Goal: Task Accomplishment & Management: Use online tool/utility

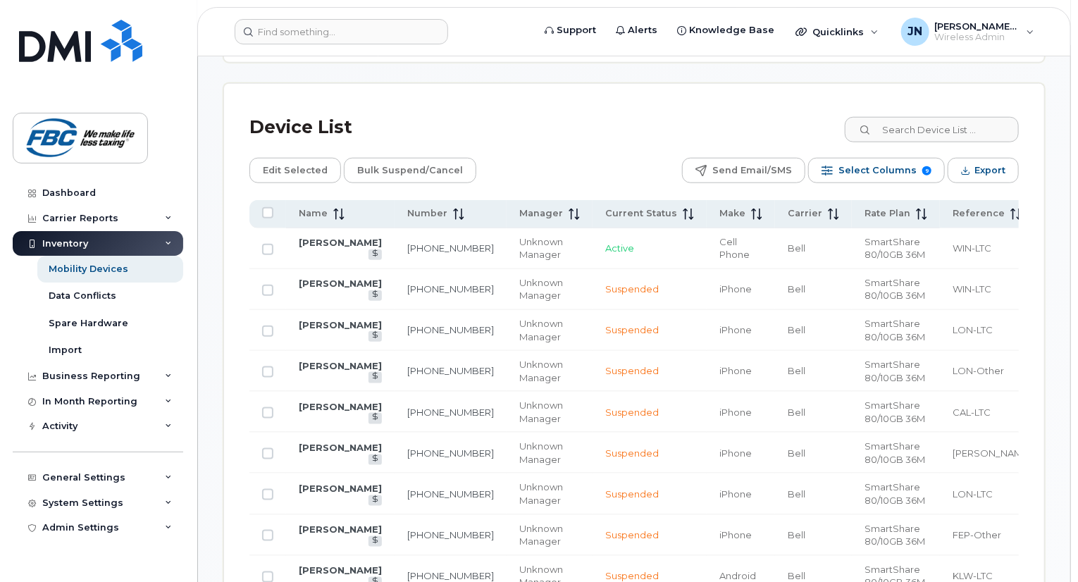
scroll to position [653, 0]
click at [926, 119] on input at bounding box center [932, 128] width 176 height 25
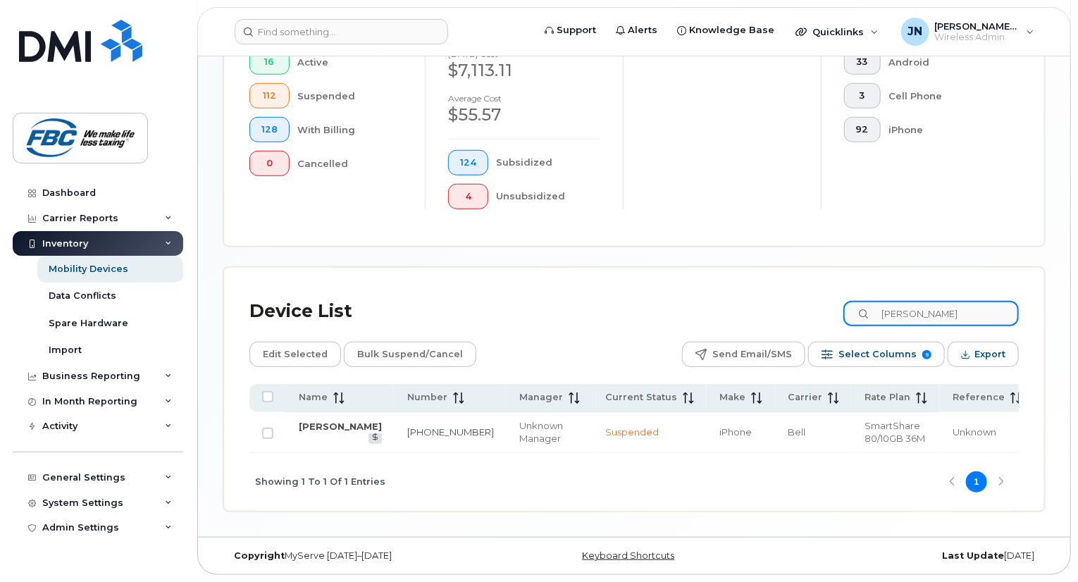
type input "regan"
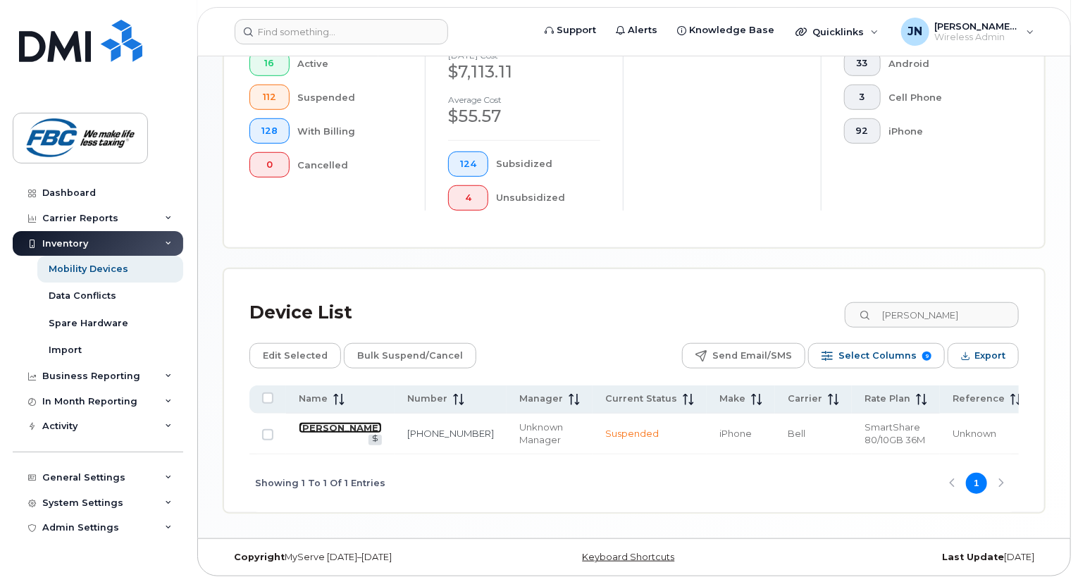
click at [326, 433] on link "Regan Weisgarber" at bounding box center [340, 427] width 83 height 11
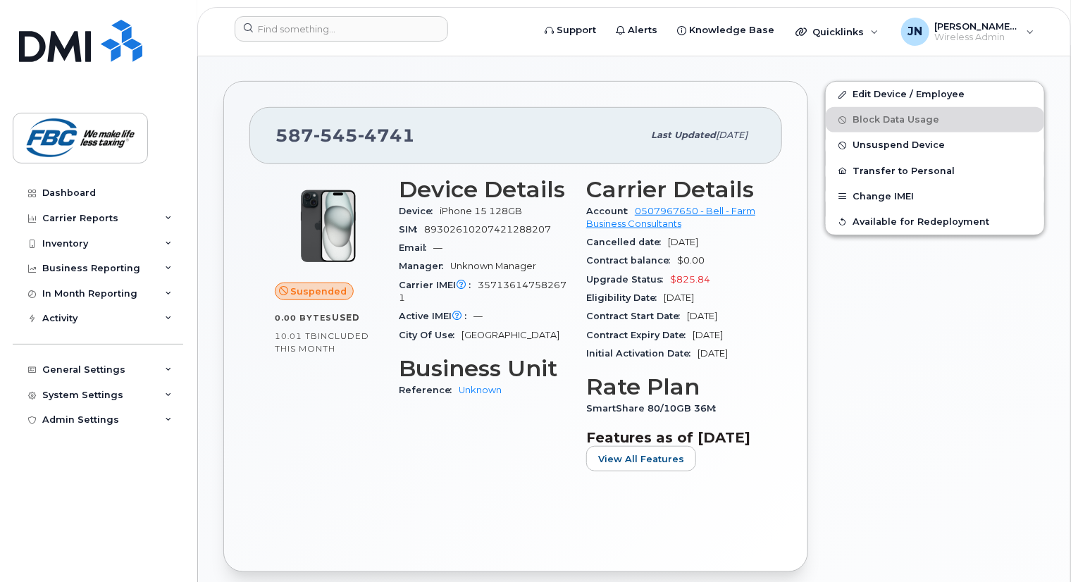
scroll to position [374, 0]
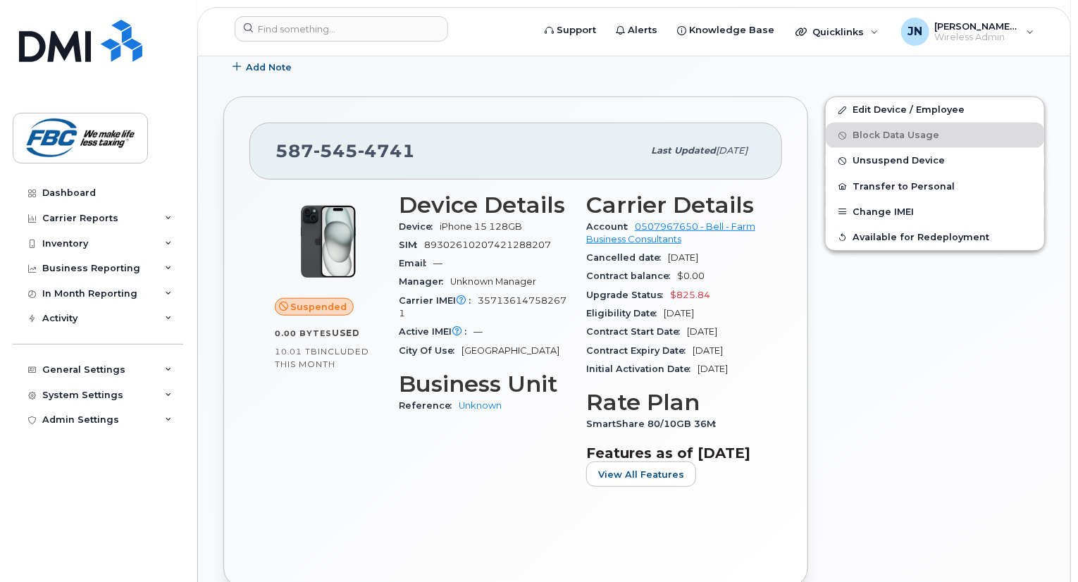
click at [481, 295] on span "357136147582671" at bounding box center [483, 306] width 168 height 23
copy span "357136147582671"
drag, startPoint x: 454, startPoint y: 210, endPoint x: 530, endPoint y: 210, distance: 76.1
click at [530, 218] on div "Device iPhone 15 128GB" at bounding box center [484, 227] width 171 height 18
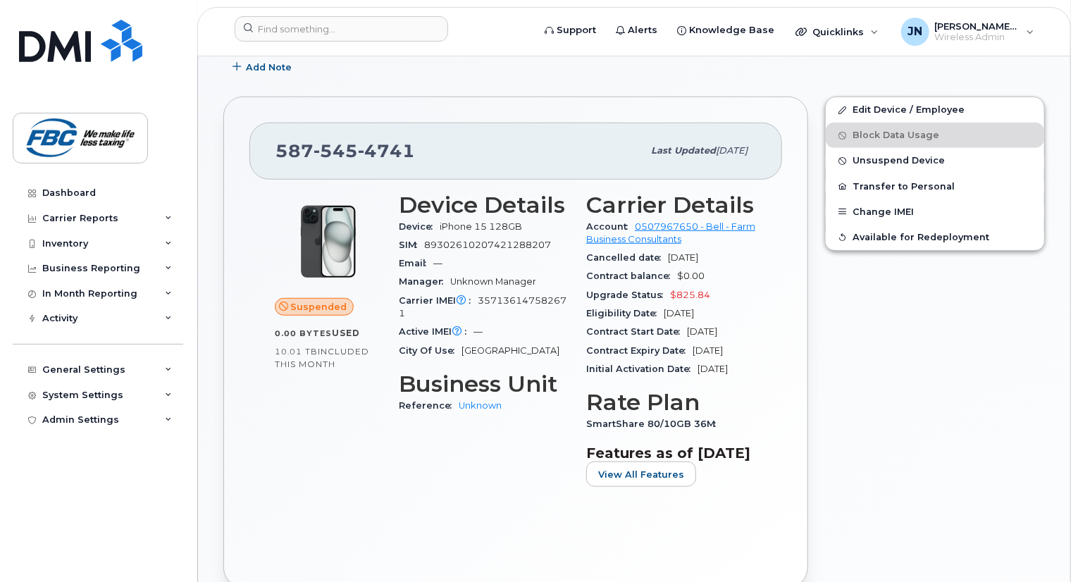
click at [479, 149] on div "587 545 4741" at bounding box center [459, 151] width 367 height 30
drag, startPoint x: 681, startPoint y: 283, endPoint x: 718, endPoint y: 280, distance: 36.8
click at [718, 286] on div "Upgrade Status $825.84" at bounding box center [671, 295] width 171 height 18
click at [732, 286] on div "Upgrade Status $825.84" at bounding box center [671, 295] width 171 height 18
click at [869, 357] on div "Edit Device / Employee Block Data Usage Unsuspend Device Transfer to Personal C…" at bounding box center [935, 342] width 237 height 508
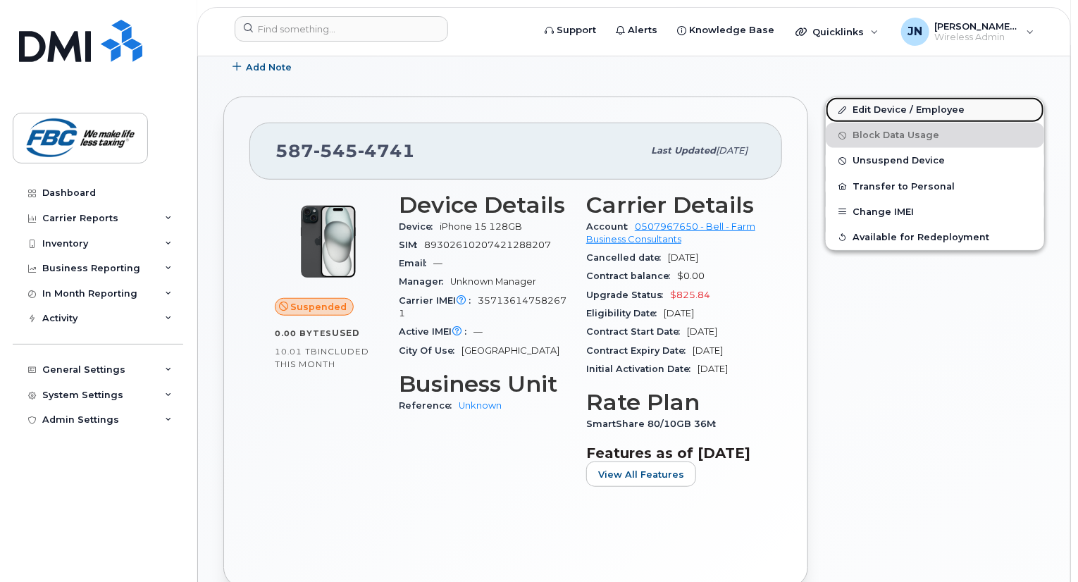
click at [874, 97] on link "Edit Device / Employee" at bounding box center [935, 109] width 218 height 25
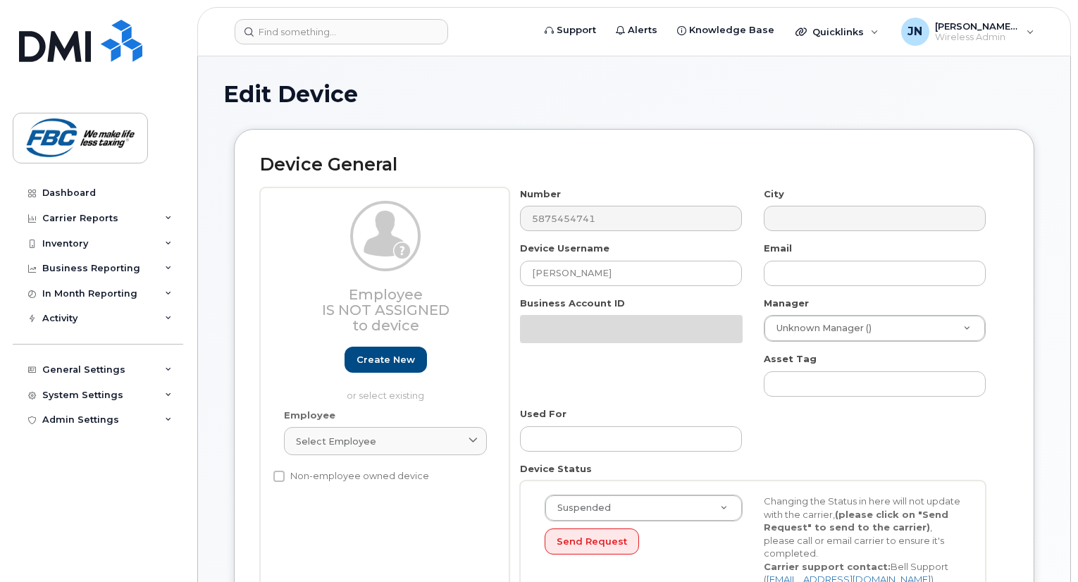
select select "5779106"
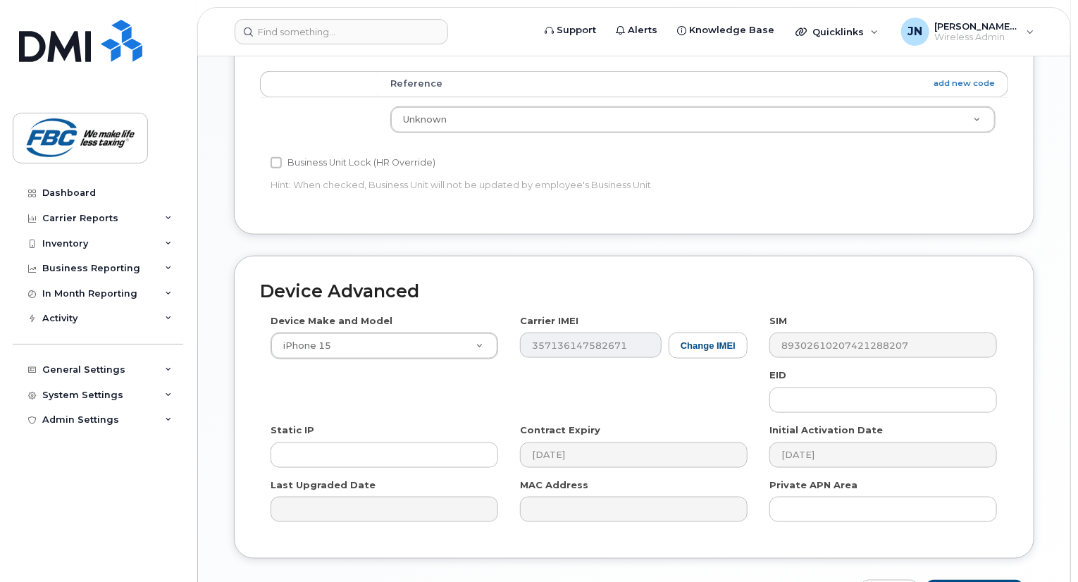
scroll to position [797, 0]
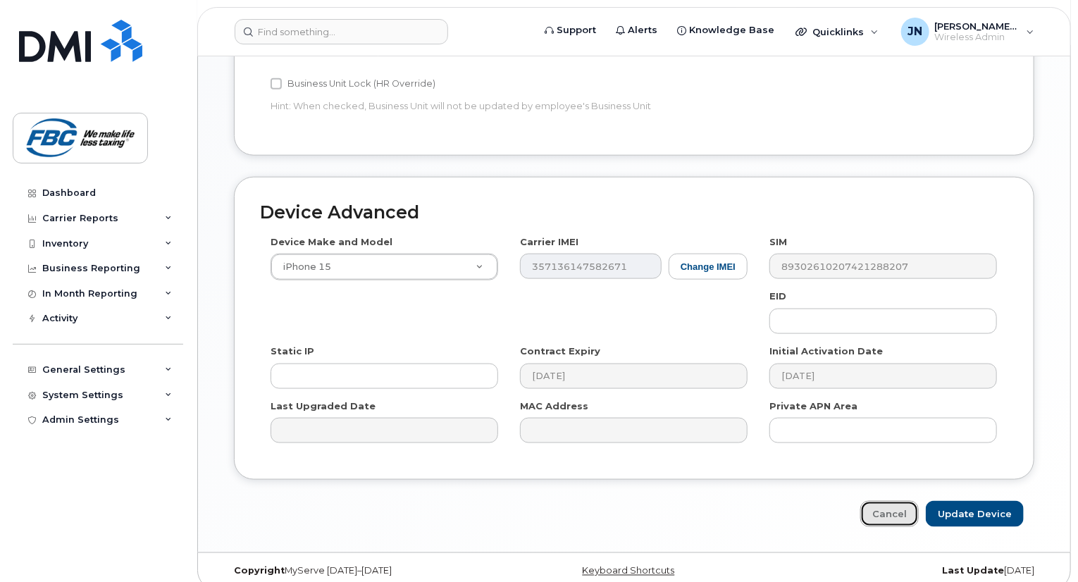
click at [891, 501] on link "Cancel" at bounding box center [890, 514] width 59 height 26
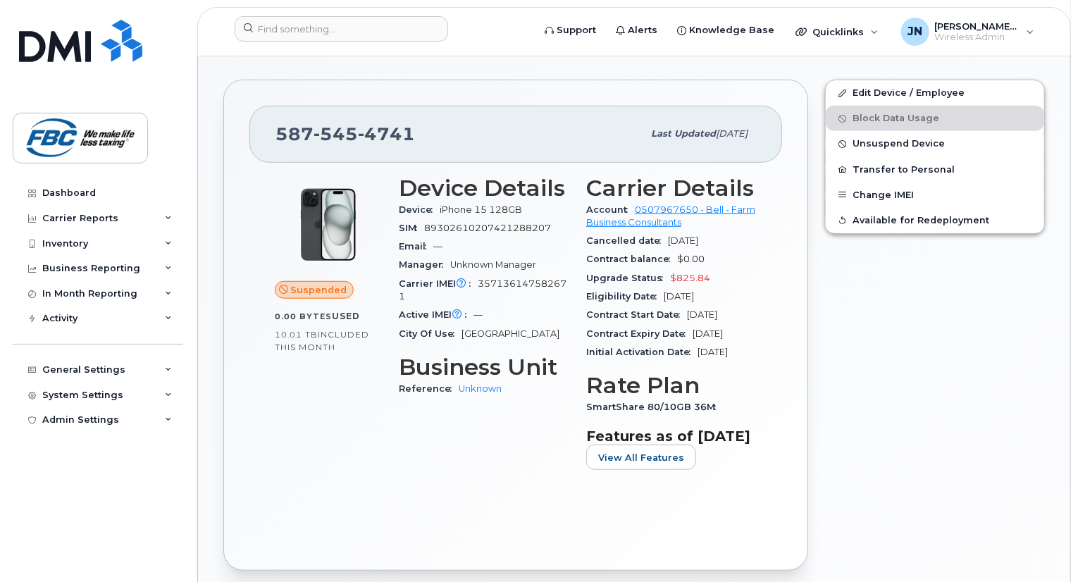
scroll to position [423, 0]
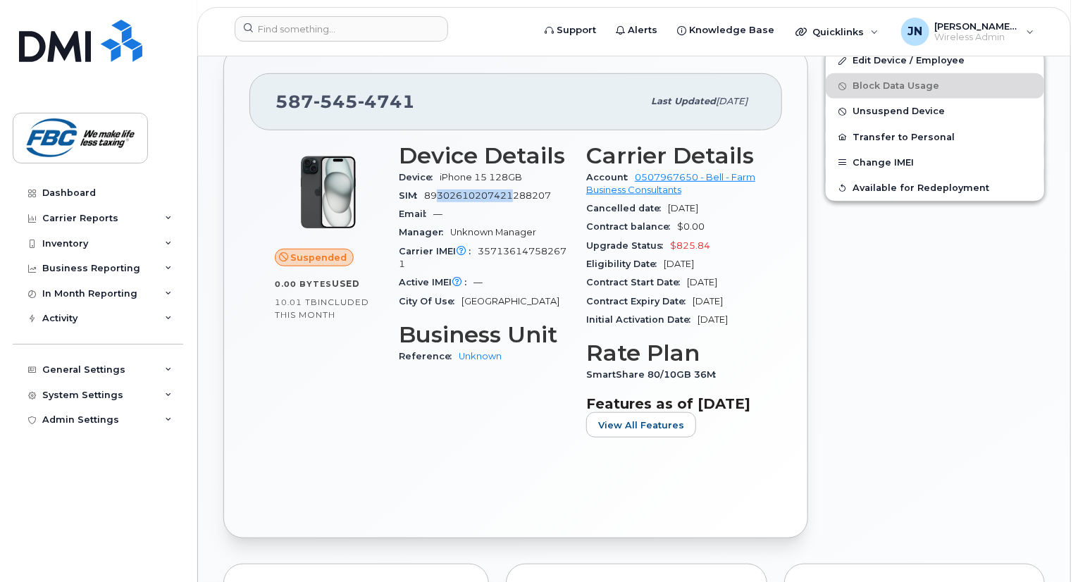
drag, startPoint x: 438, startPoint y: 181, endPoint x: 517, endPoint y: 173, distance: 79.4
click at [517, 187] on div "SIM 89302610207421288207" at bounding box center [484, 196] width 171 height 18
click at [528, 257] on div "Carrier IMEI Carrier IMEI is reported during the last billing cycle or change o…" at bounding box center [484, 258] width 171 height 32
click at [63, 243] on div "Inventory" at bounding box center [65, 243] width 46 height 11
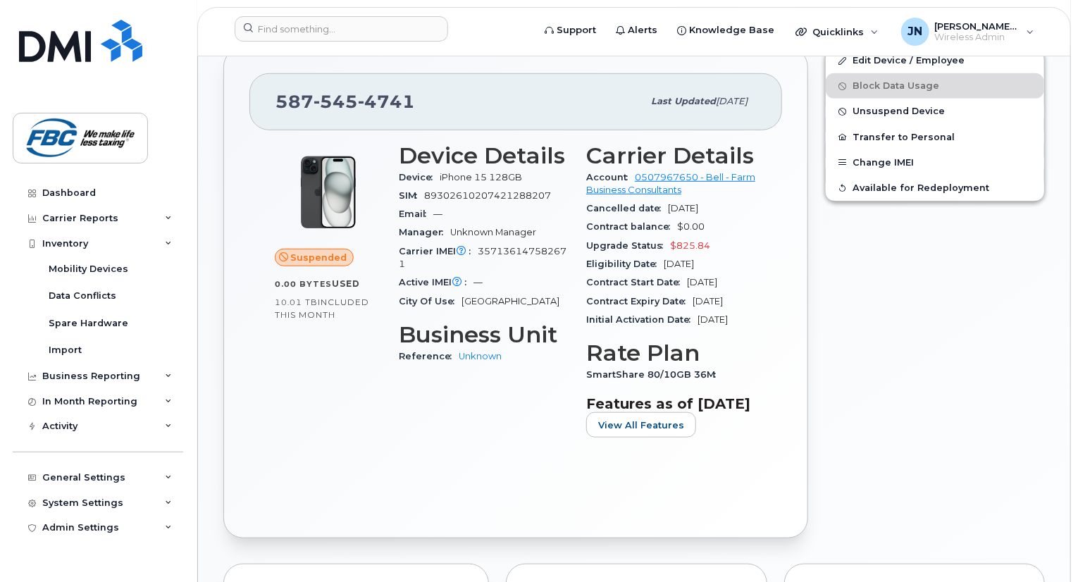
click at [857, 407] on div "Edit Device / Employee Block Data Usage Unsuspend Device Transfer to Personal C…" at bounding box center [935, 293] width 237 height 508
click at [108, 378] on div "Business Reporting" at bounding box center [91, 376] width 98 height 11
click at [92, 421] on div "In Month Reporting" at bounding box center [98, 428] width 171 height 25
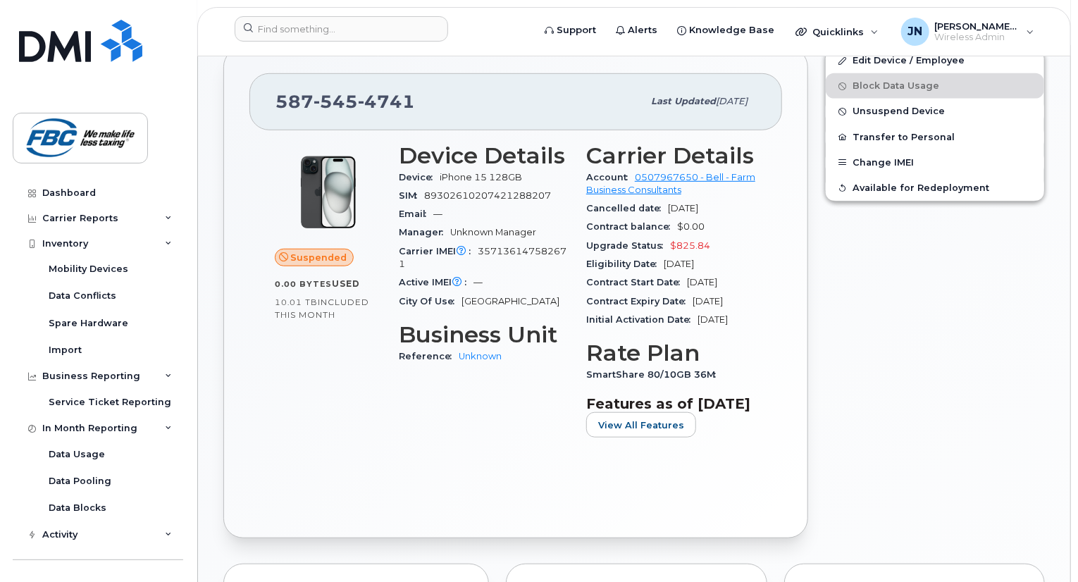
drag, startPoint x: 181, startPoint y: 445, endPoint x: 183, endPoint y: 464, distance: 19.8
click at [183, 464] on div "Dashboard Carrier Reports Monthly Billing Data Daily Data Pooling Data Behavior…" at bounding box center [100, 370] width 174 height 381
click at [949, 323] on div "Edit Device / Employee Block Data Usage Unsuspend Device Transfer to Personal C…" at bounding box center [935, 293] width 237 height 508
click at [97, 219] on div "Carrier Reports" at bounding box center [80, 218] width 76 height 11
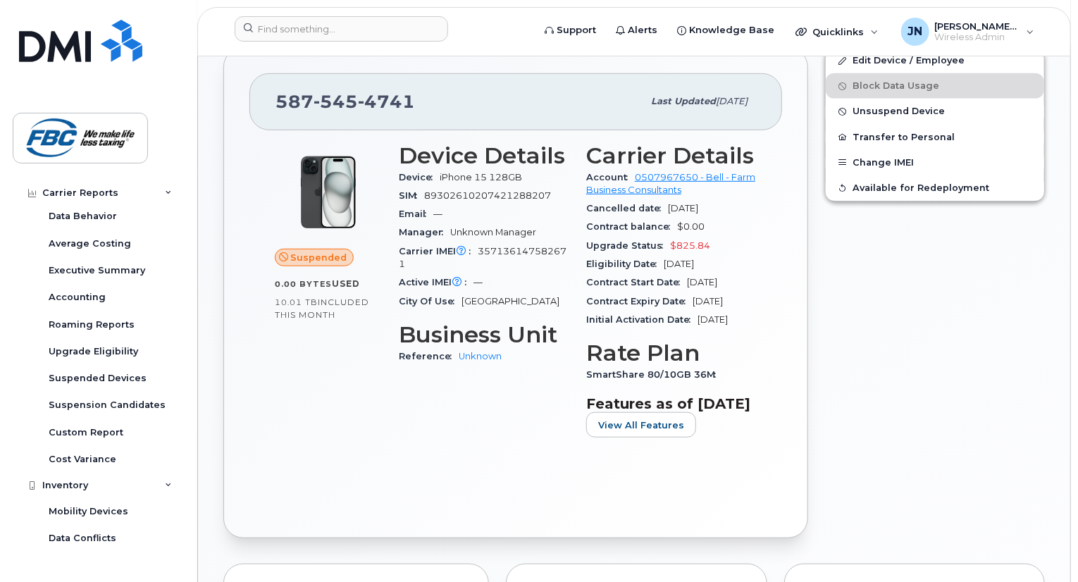
scroll to position [106, 0]
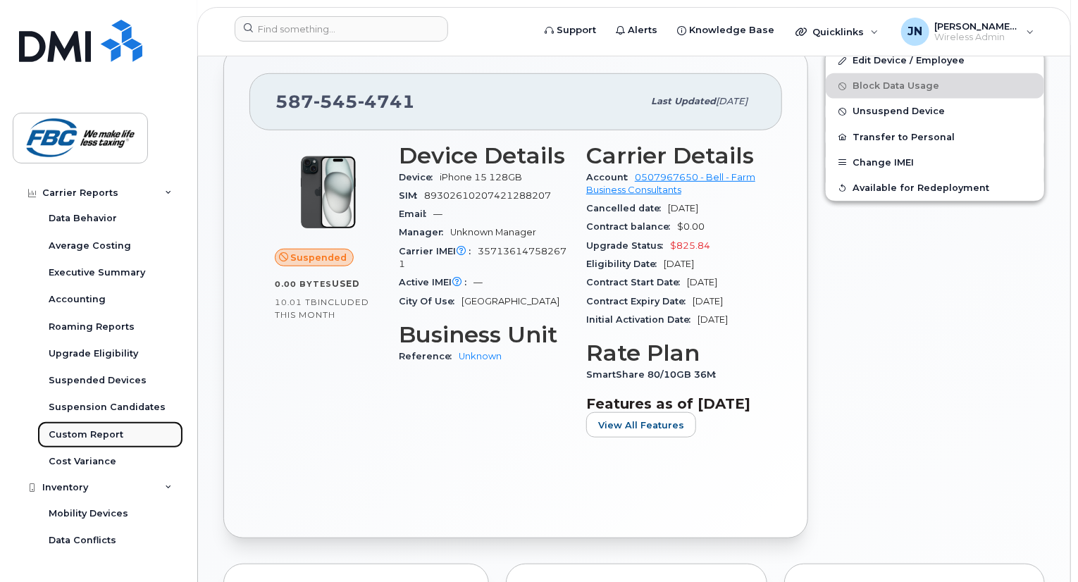
click at [80, 431] on div "Custom Report" at bounding box center [86, 435] width 75 height 13
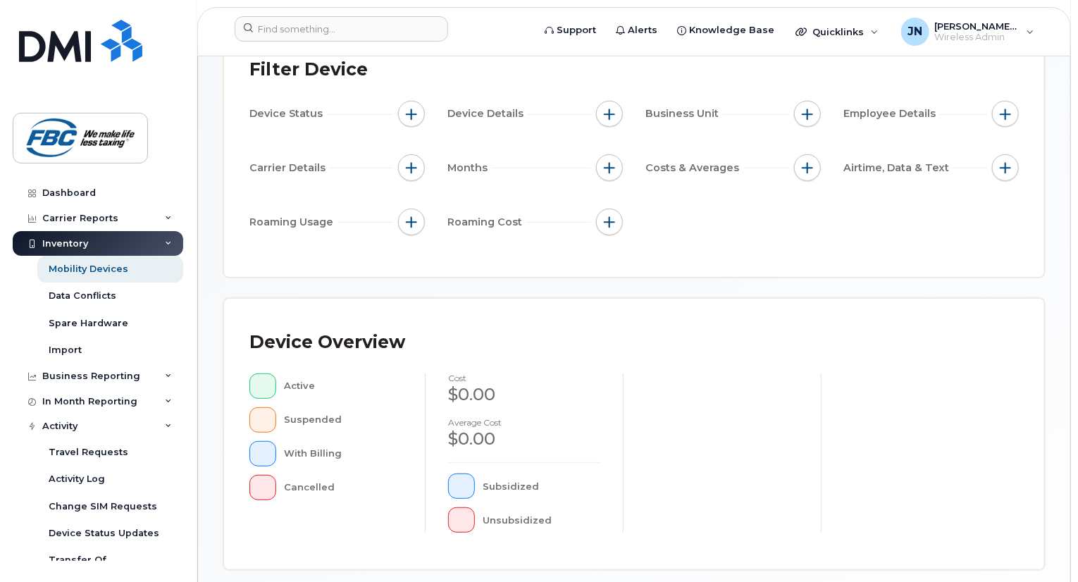
scroll to position [133, 0]
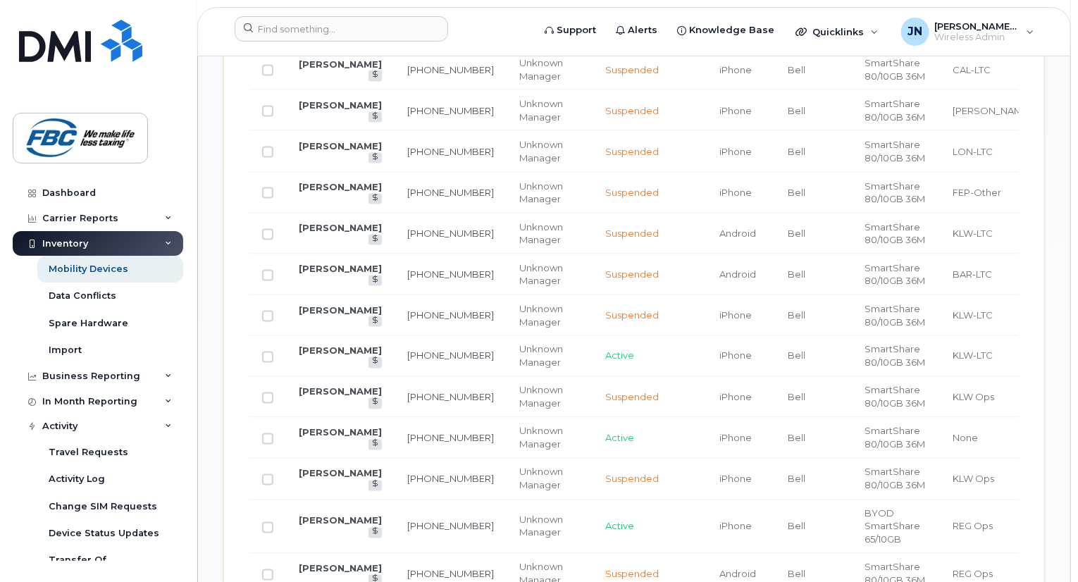
scroll to position [502, 0]
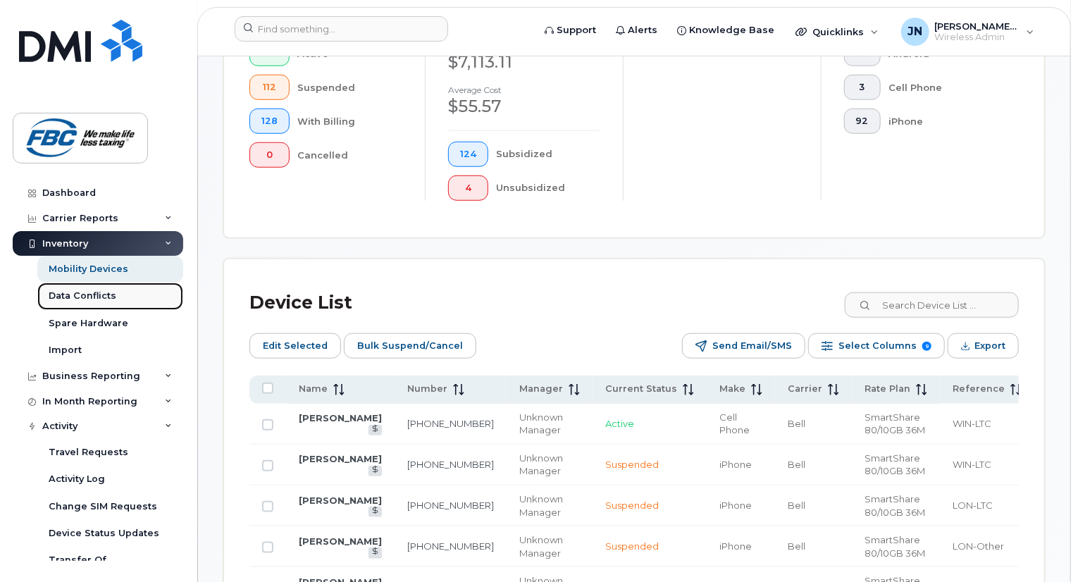
click at [84, 298] on div "Data Conflicts" at bounding box center [83, 296] width 68 height 13
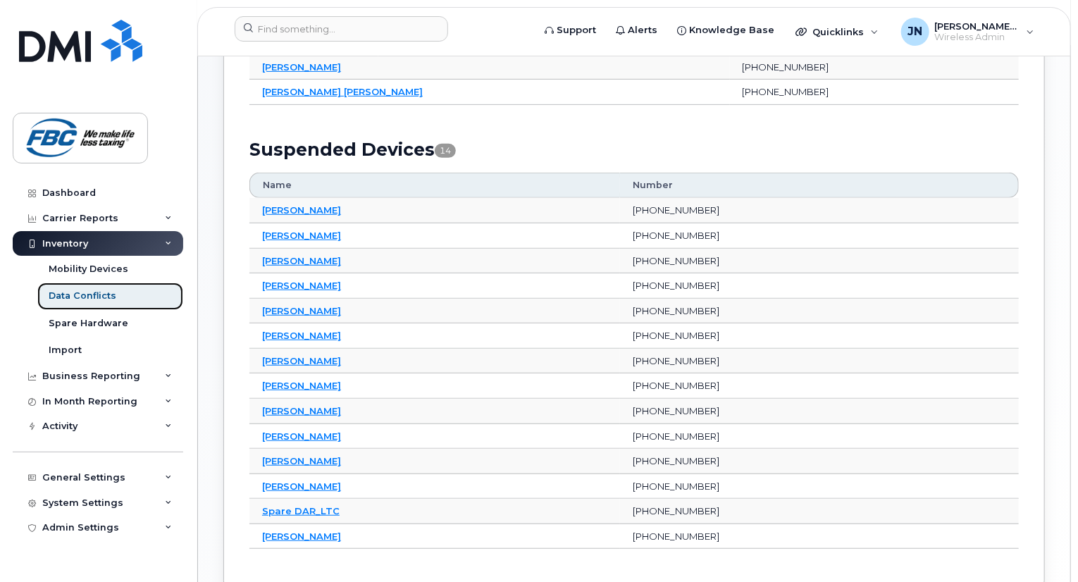
scroll to position [260, 0]
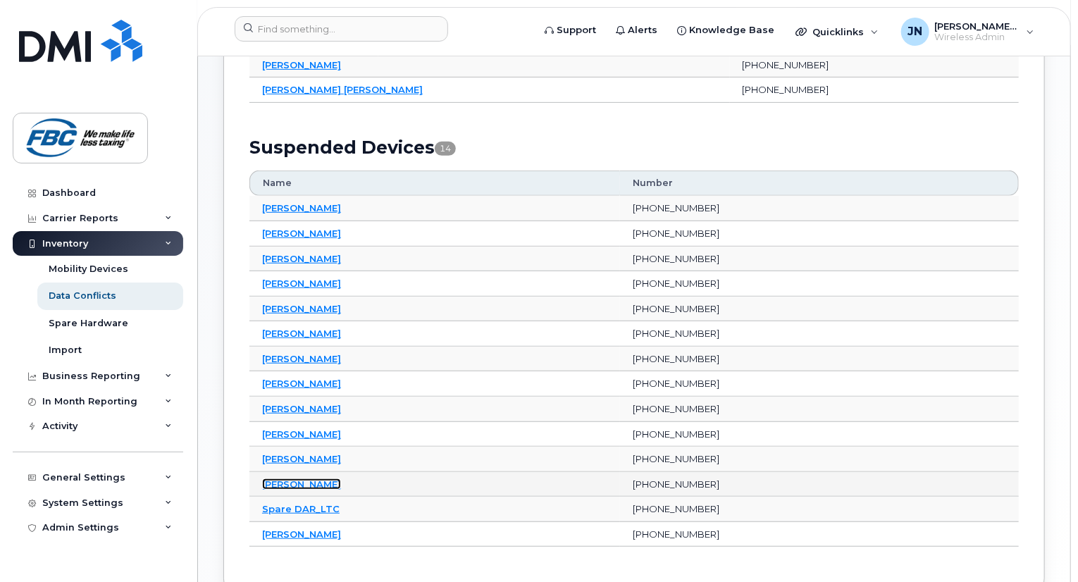
click at [298, 483] on link "Regan Weisgarber" at bounding box center [301, 484] width 79 height 11
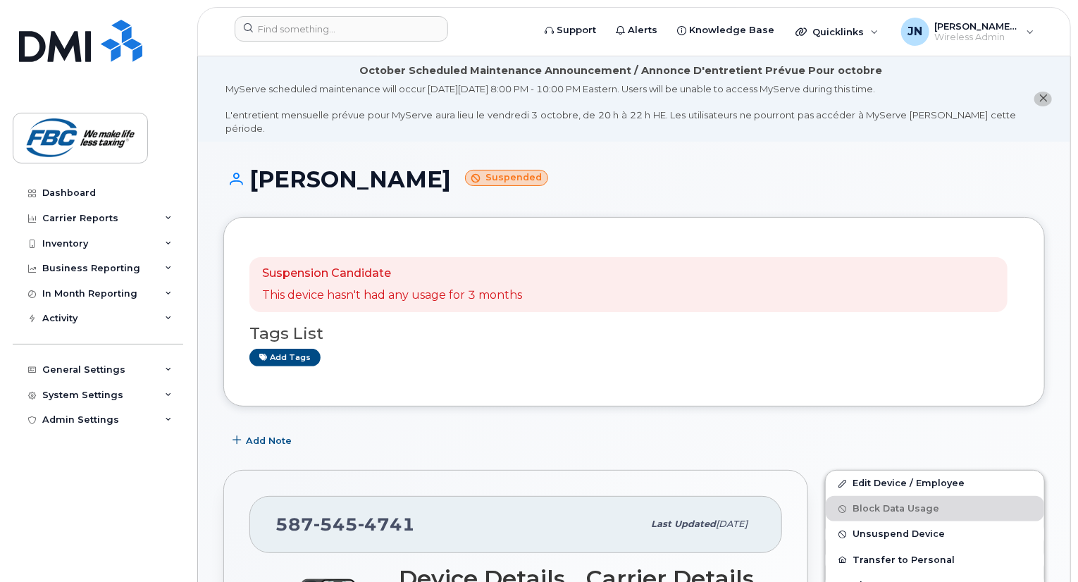
click at [655, 128] on li "October Scheduled Maintenance Announcement / Annonce D'entretient Prévue Pour o…" at bounding box center [634, 98] width 873 height 85
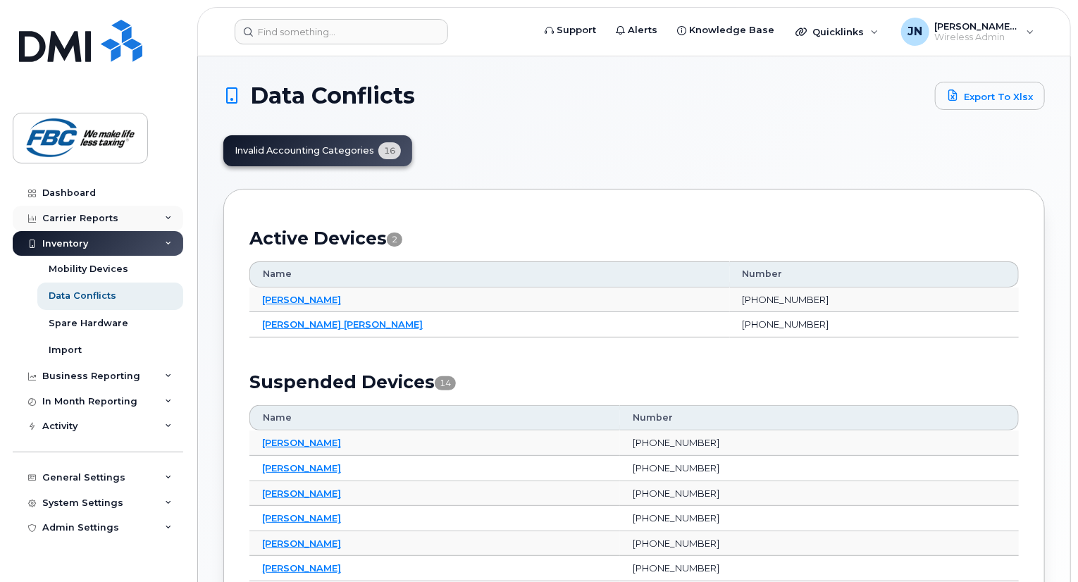
click at [108, 223] on div "Carrier Reports" at bounding box center [98, 218] width 171 height 25
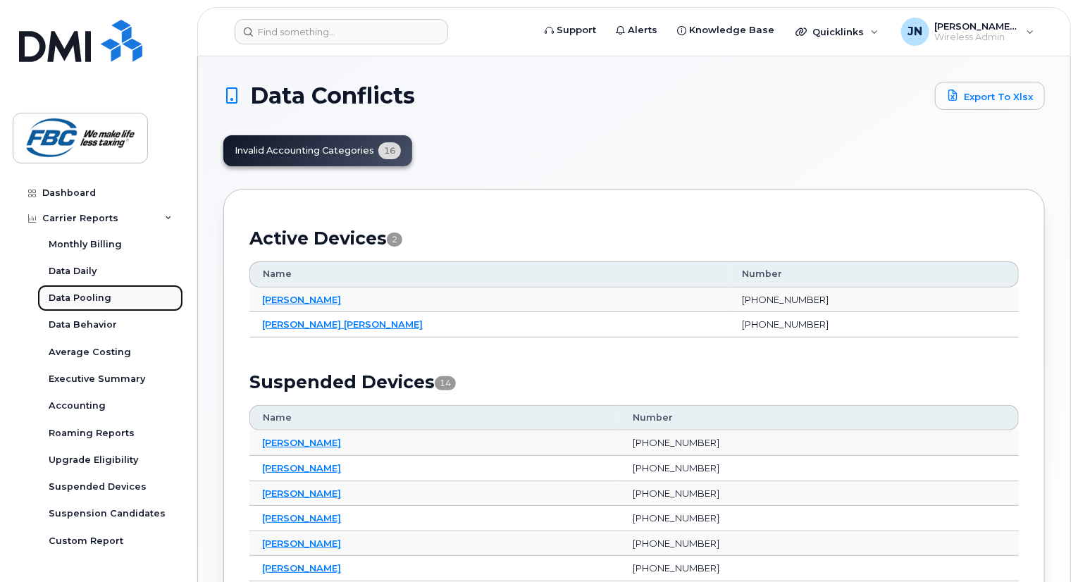
click at [68, 301] on div "Data Pooling" at bounding box center [80, 298] width 63 height 13
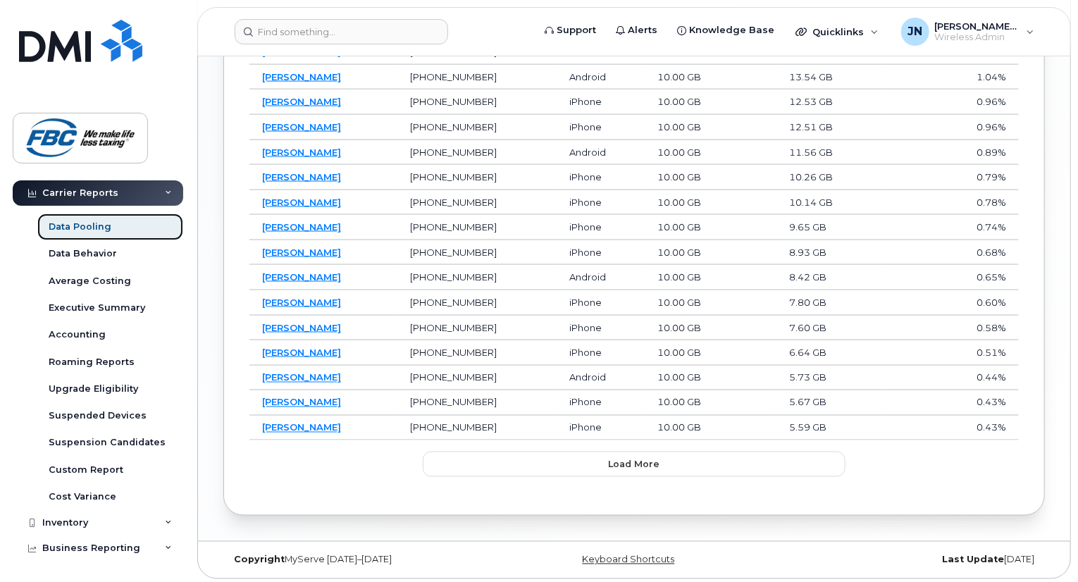
scroll to position [78, 0]
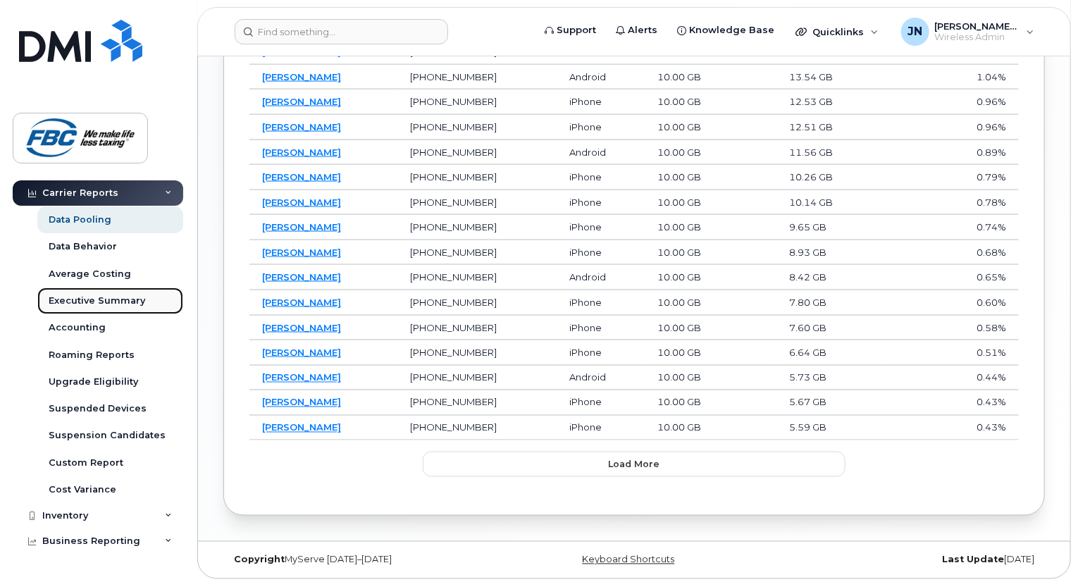
click at [78, 300] on div "Executive Summary" at bounding box center [97, 301] width 97 height 13
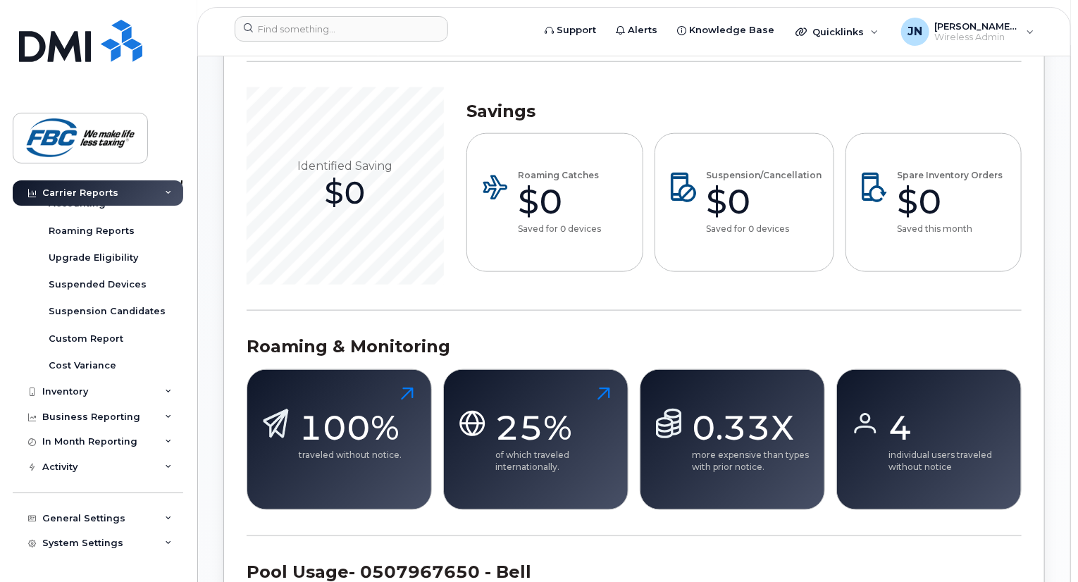
scroll to position [222, 0]
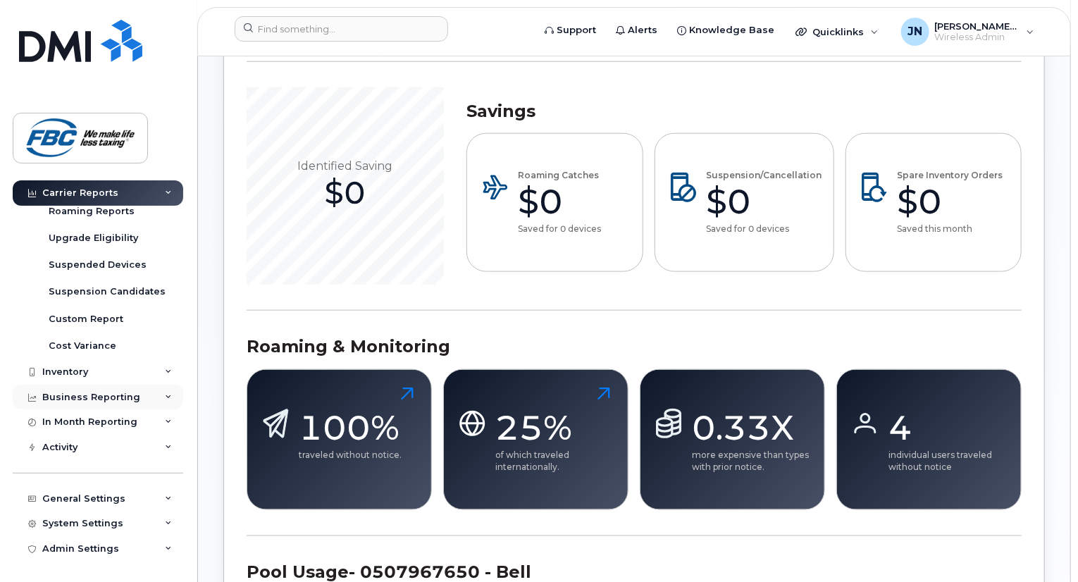
click at [114, 395] on div "Business Reporting" at bounding box center [91, 397] width 98 height 11
click at [99, 470] on div "Activity" at bounding box center [98, 474] width 171 height 25
click at [99, 373] on div "Inventory" at bounding box center [98, 371] width 171 height 25
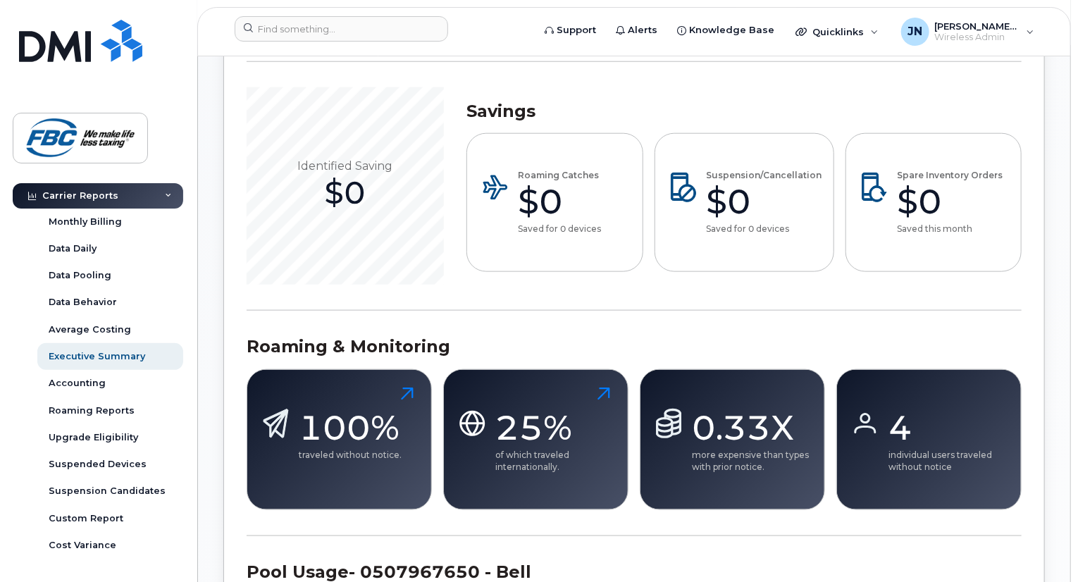
scroll to position [0, 0]
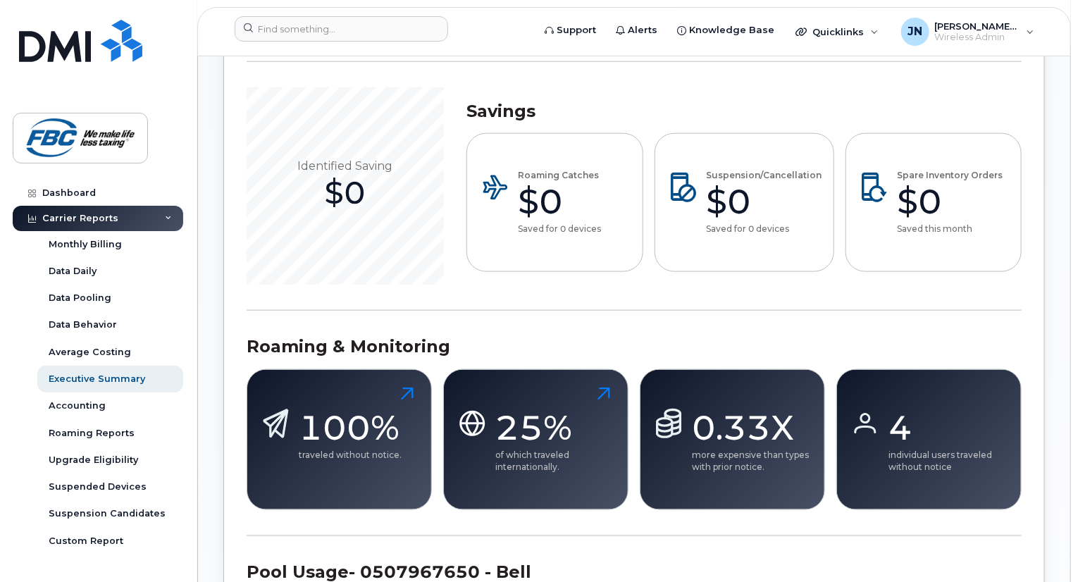
click at [165, 218] on icon at bounding box center [168, 218] width 7 height 7
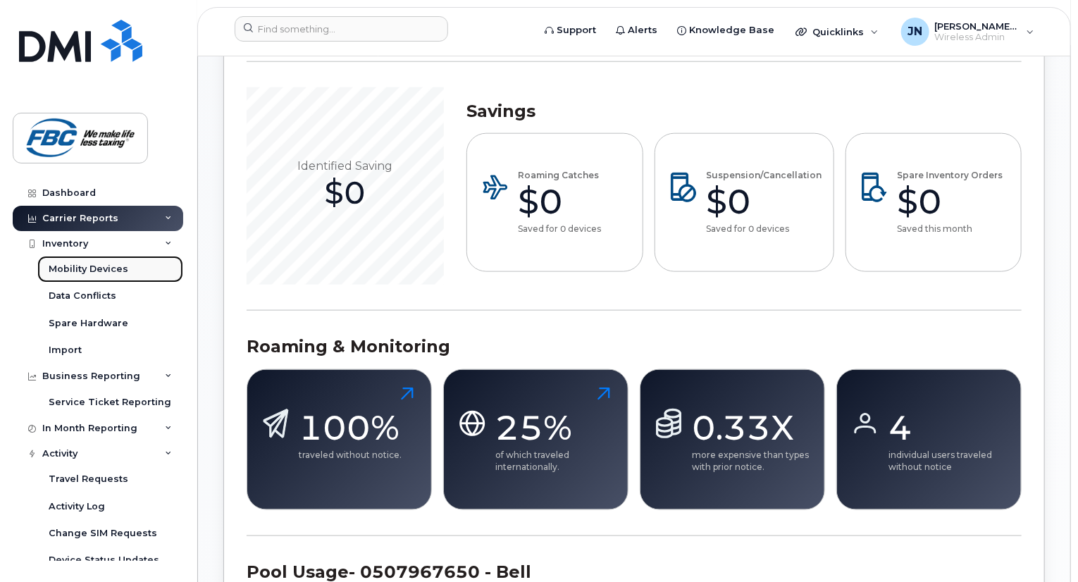
click at [78, 268] on div "Mobility Devices" at bounding box center [89, 269] width 80 height 13
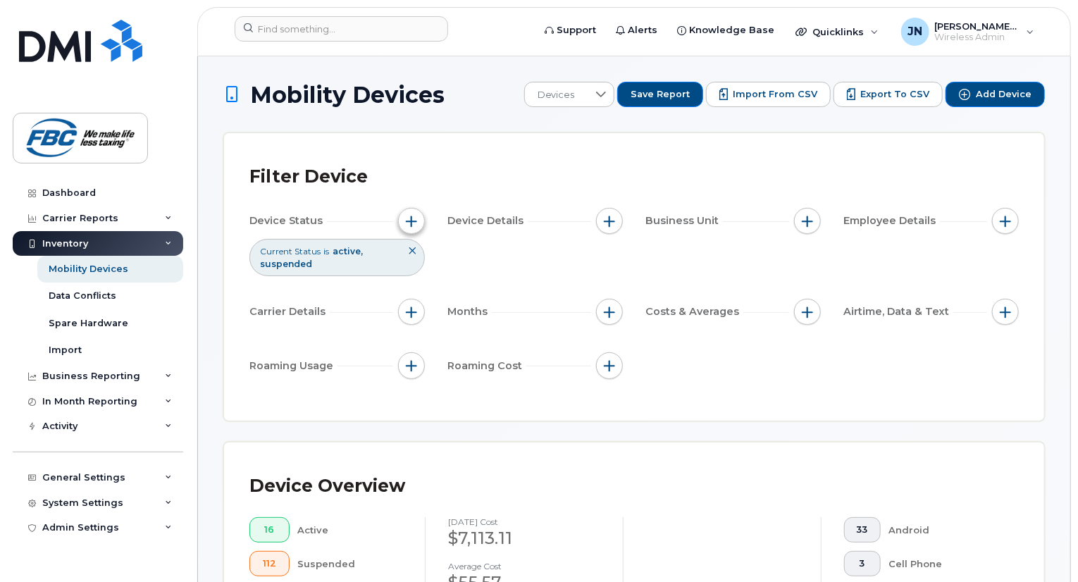
click at [408, 218] on span "button" at bounding box center [411, 221] width 11 height 11
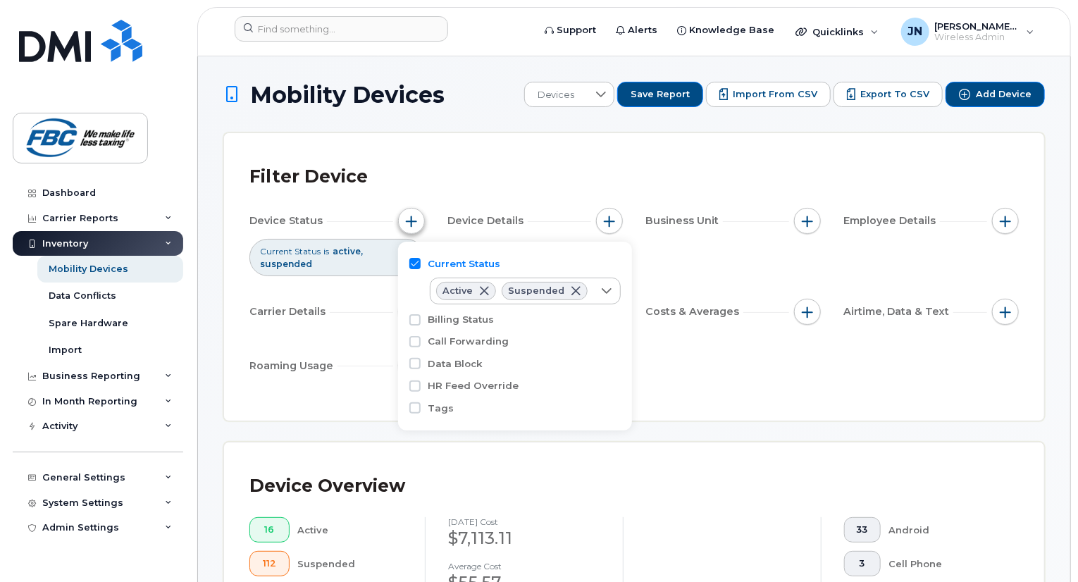
click at [408, 218] on span "button" at bounding box center [411, 221] width 11 height 11
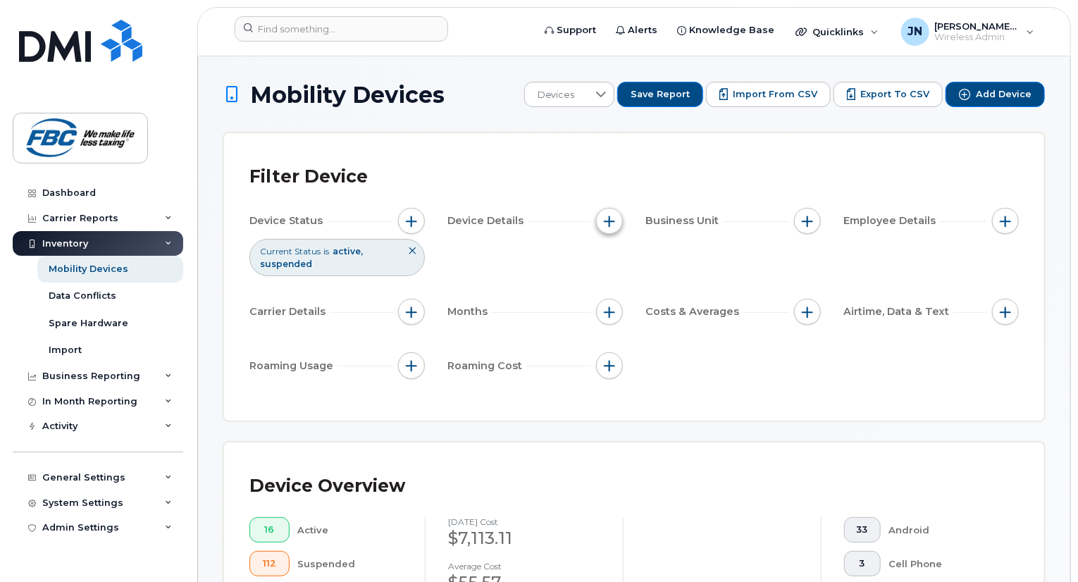
click at [610, 216] on span "button" at bounding box center [609, 221] width 11 height 11
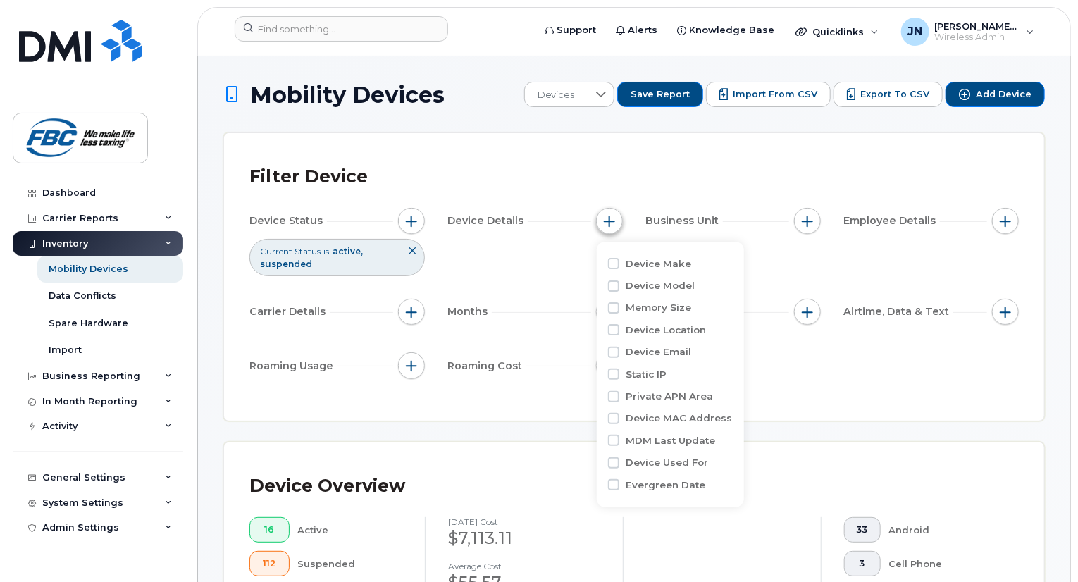
click at [610, 216] on span "button" at bounding box center [609, 221] width 11 height 11
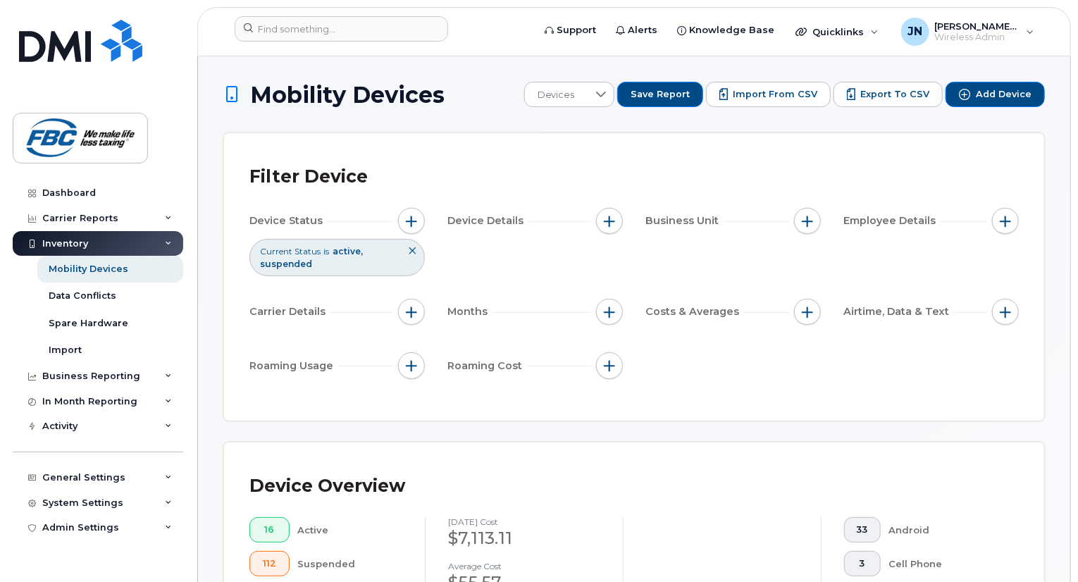
click at [733, 173] on div "Filter Device" at bounding box center [635, 177] width 770 height 37
click at [615, 221] on span "button" at bounding box center [609, 221] width 11 height 11
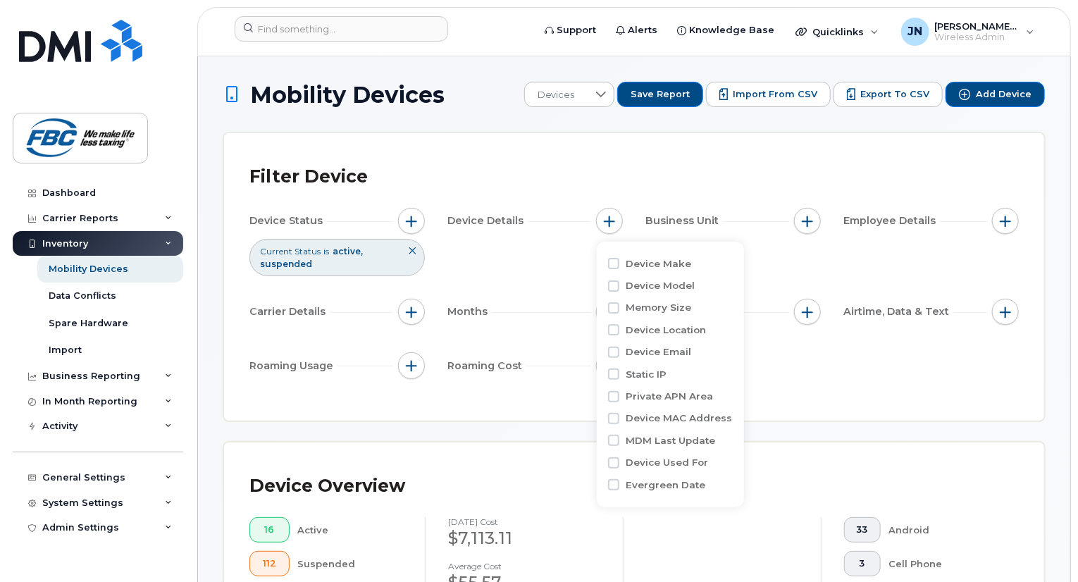
click at [885, 400] on div "Filter Device Device Status Current Status is active suspended Device Details B…" at bounding box center [634, 277] width 820 height 288
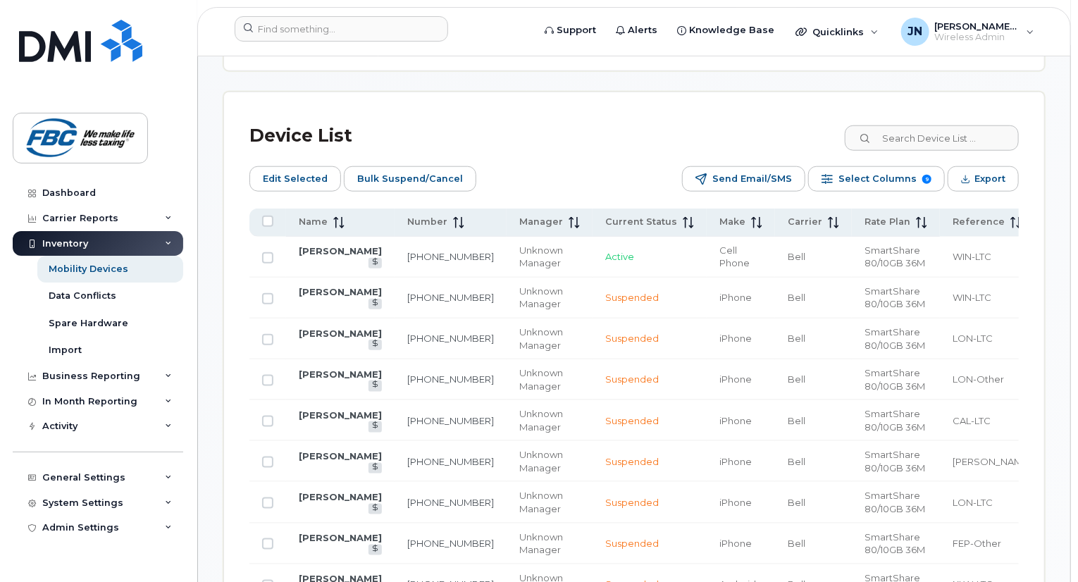
scroll to position [646, 0]
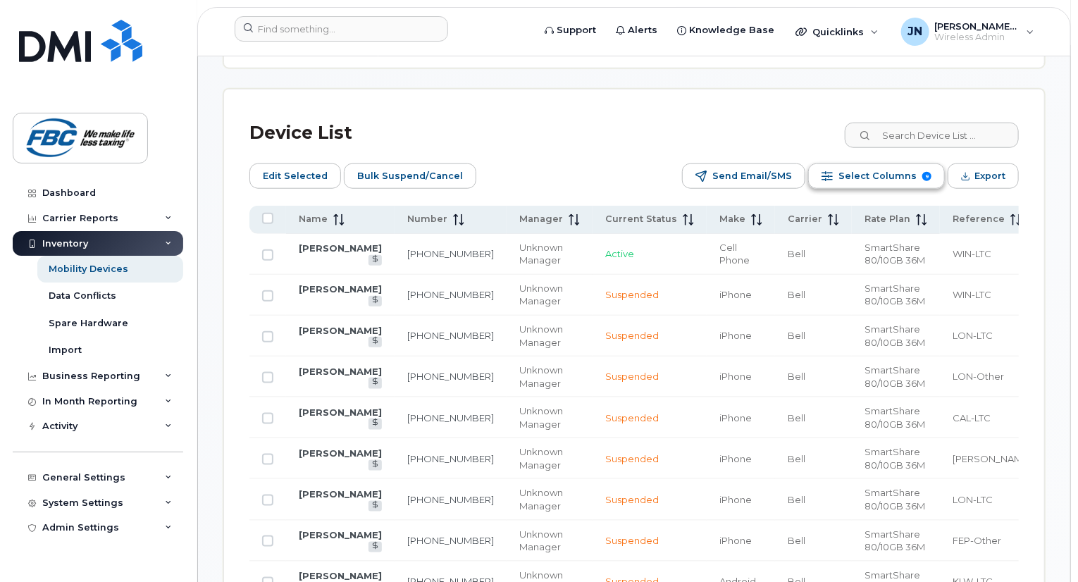
click at [872, 176] on span "Select Columns" at bounding box center [878, 176] width 78 height 21
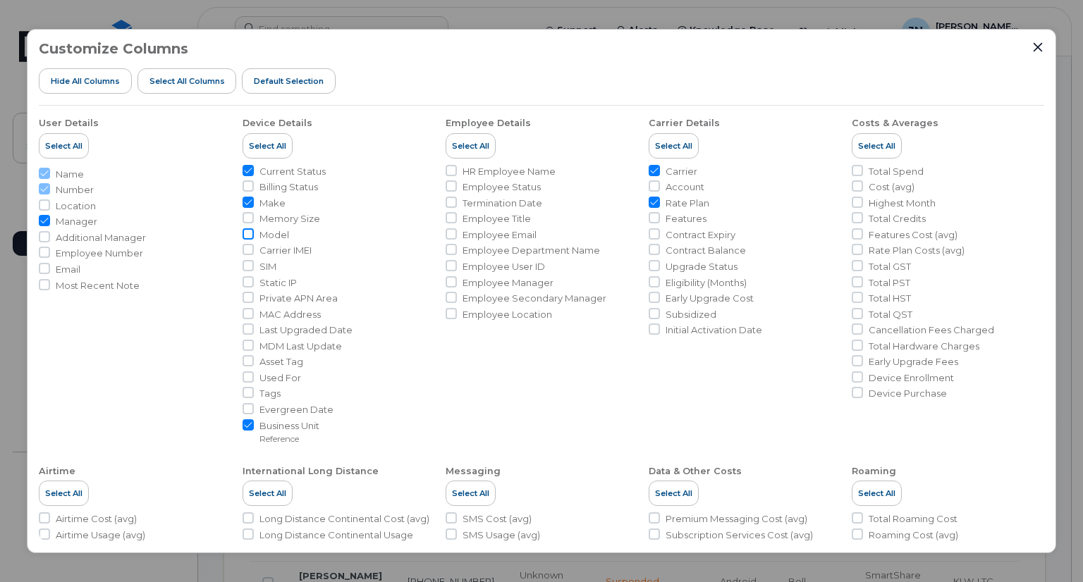
click at [245, 232] on input "Model" at bounding box center [247, 233] width 11 height 11
checkbox input "true"
click at [1035, 43] on icon "Close" at bounding box center [1037, 47] width 11 height 11
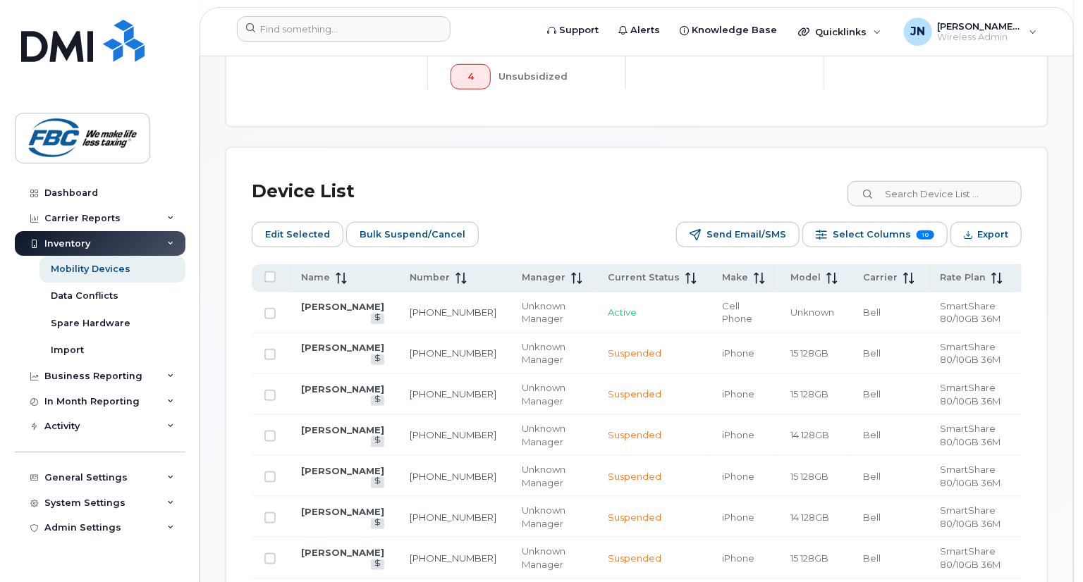
scroll to position [581, 0]
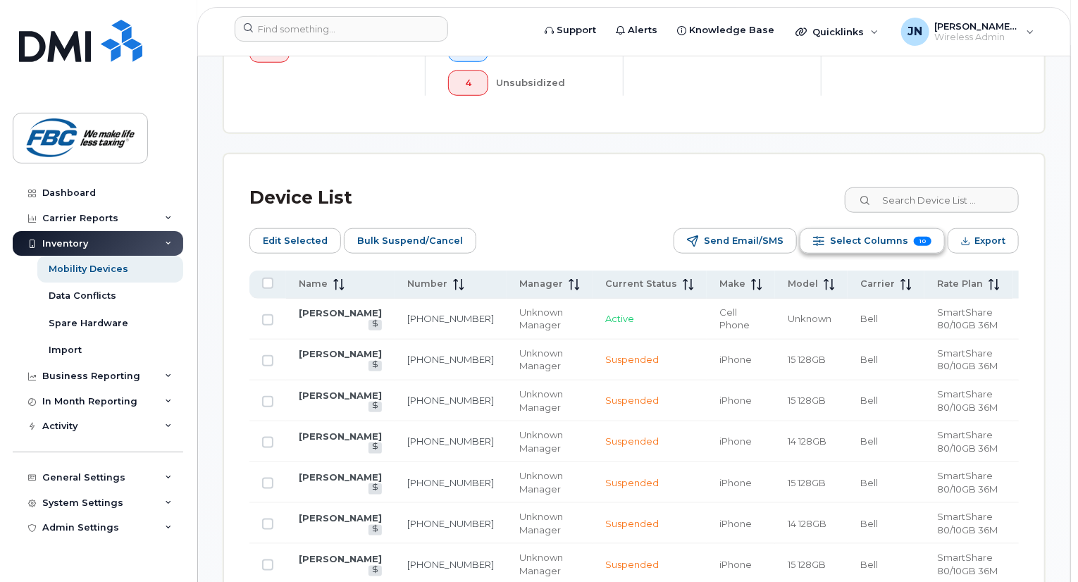
click at [870, 246] on span "Select Columns" at bounding box center [869, 240] width 78 height 21
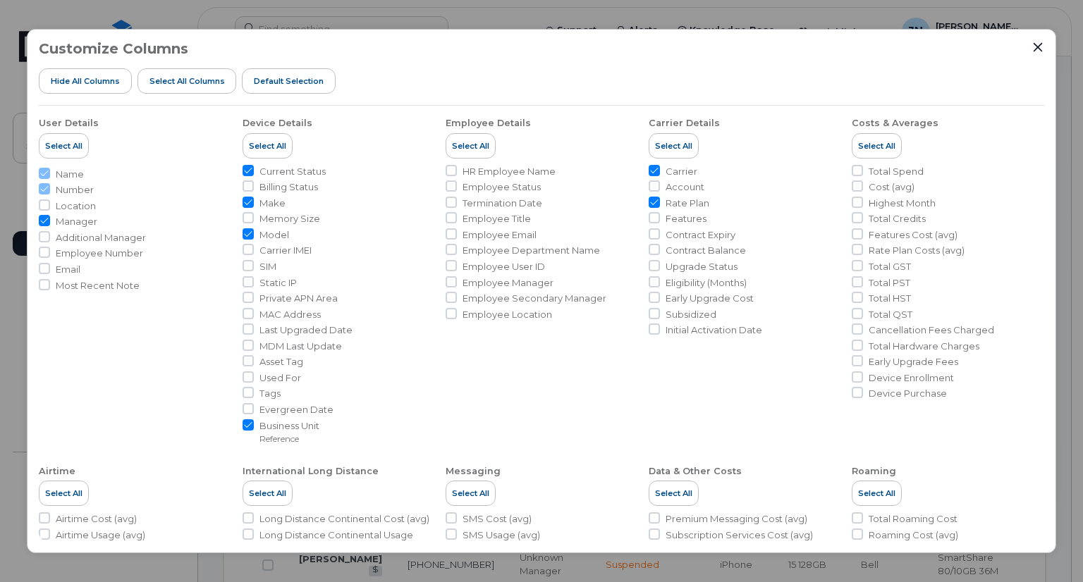
scroll to position [4, 0]
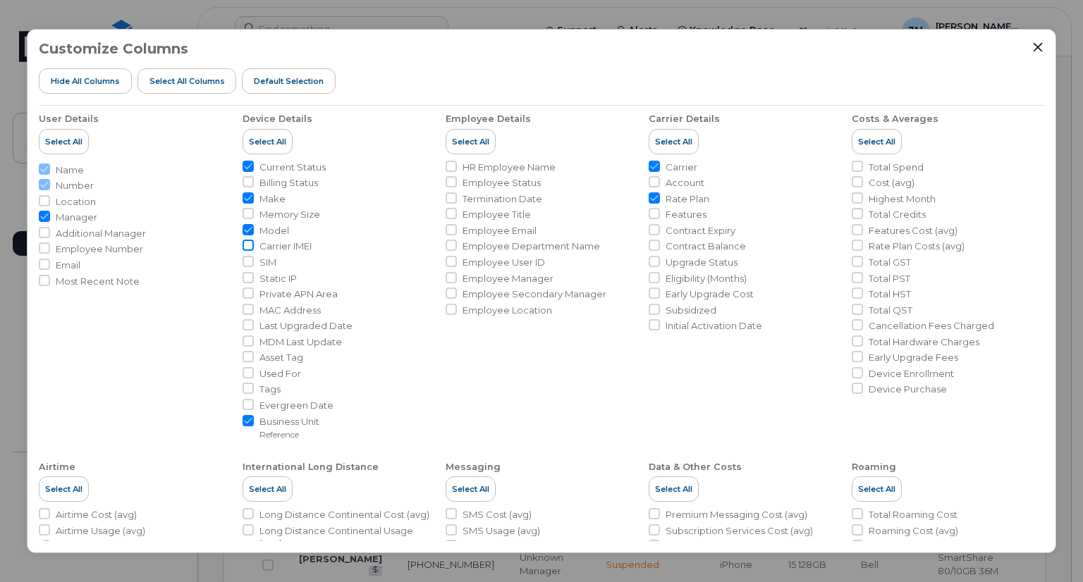
click at [248, 240] on input "Carrier IMEI" at bounding box center [247, 245] width 11 height 11
checkbox input "true"
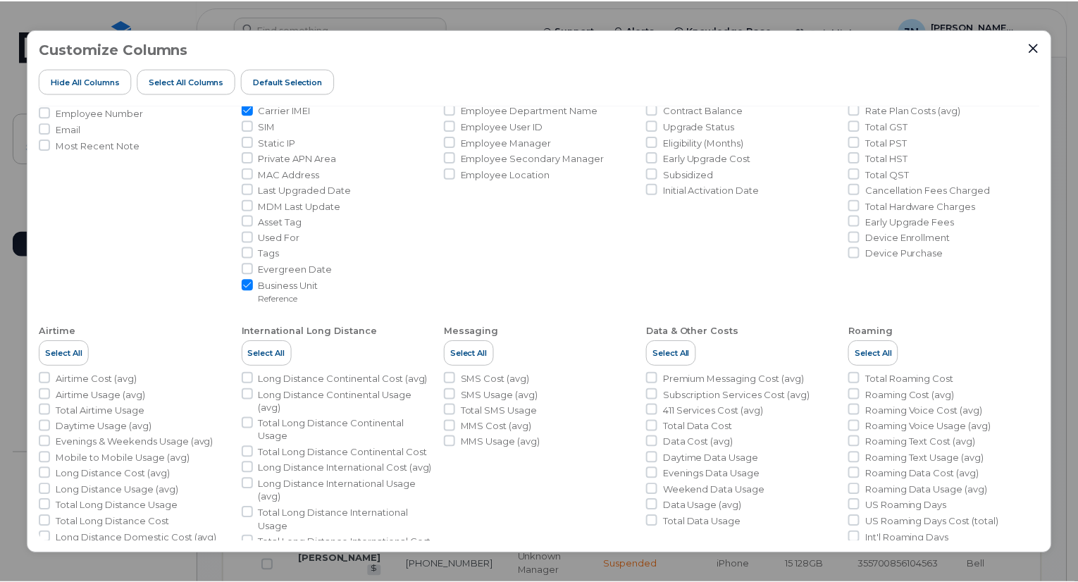
scroll to position [209, 0]
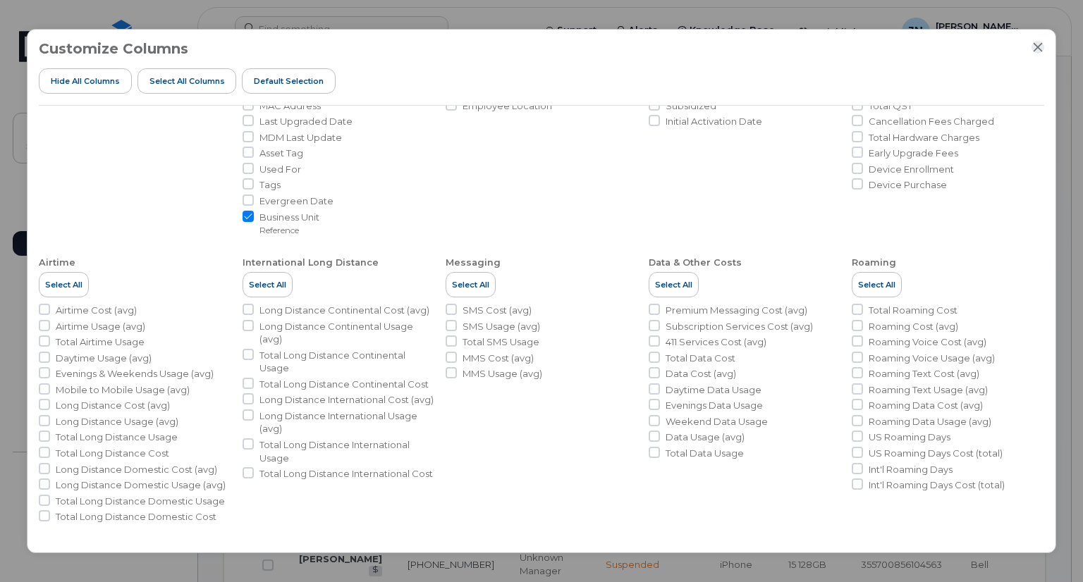
click at [1040, 47] on icon "Close" at bounding box center [1037, 47] width 11 height 11
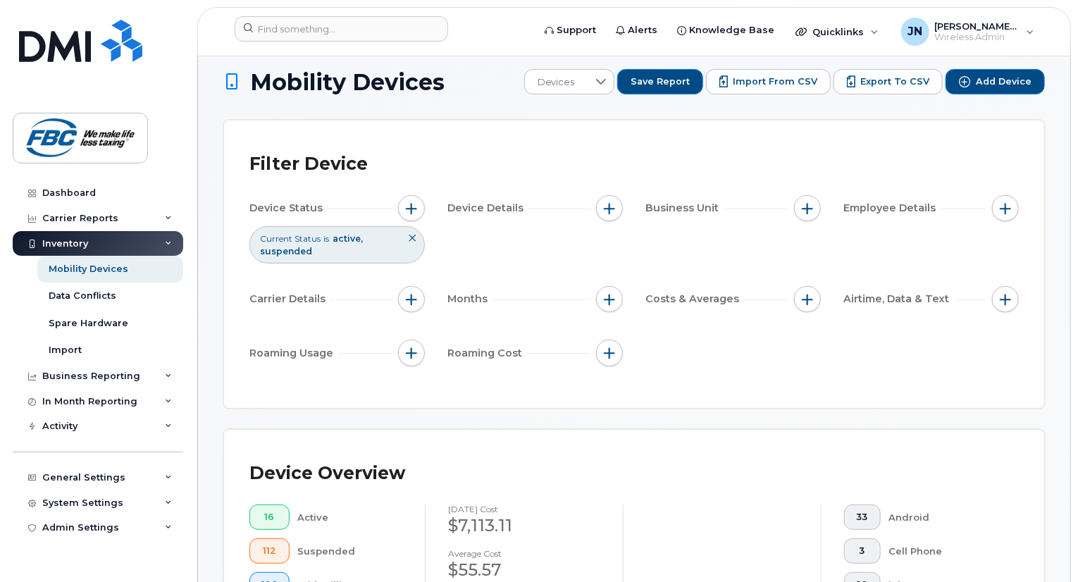
scroll to position [0, 0]
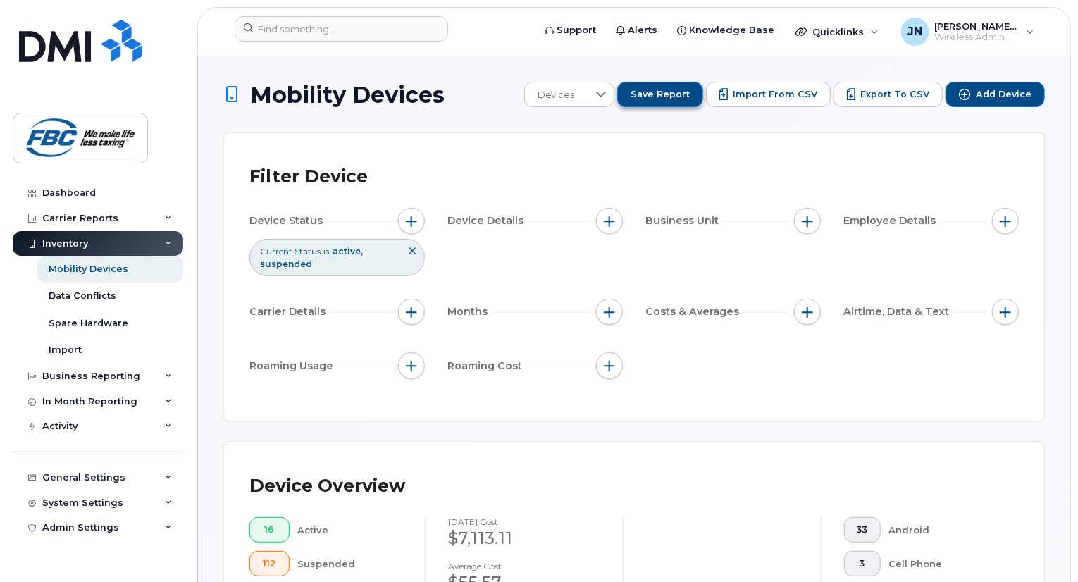
click at [659, 92] on span "Save Report" at bounding box center [660, 94] width 59 height 13
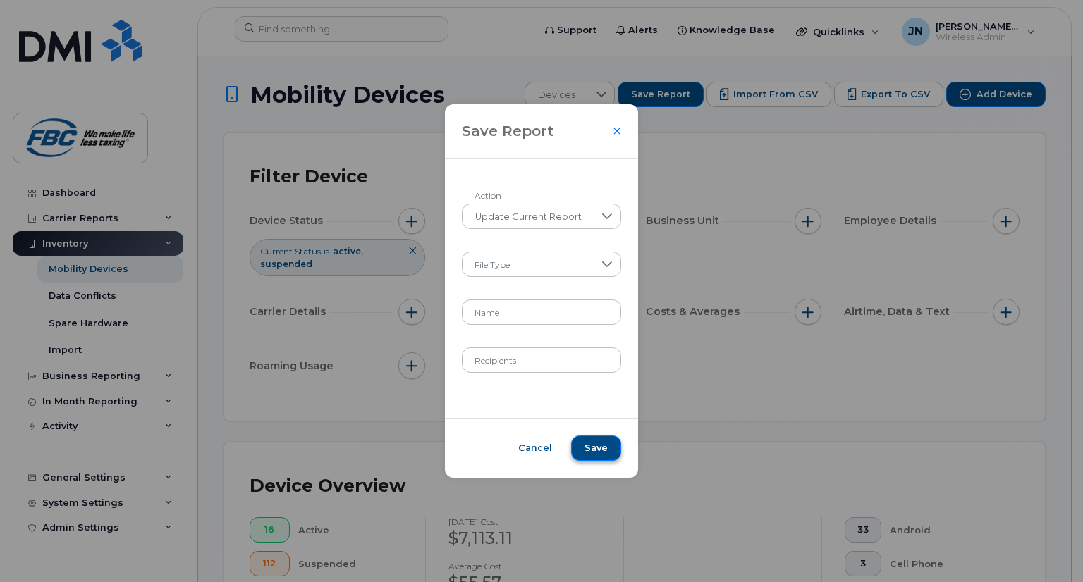
click at [589, 445] on span "Save" at bounding box center [595, 448] width 23 height 13
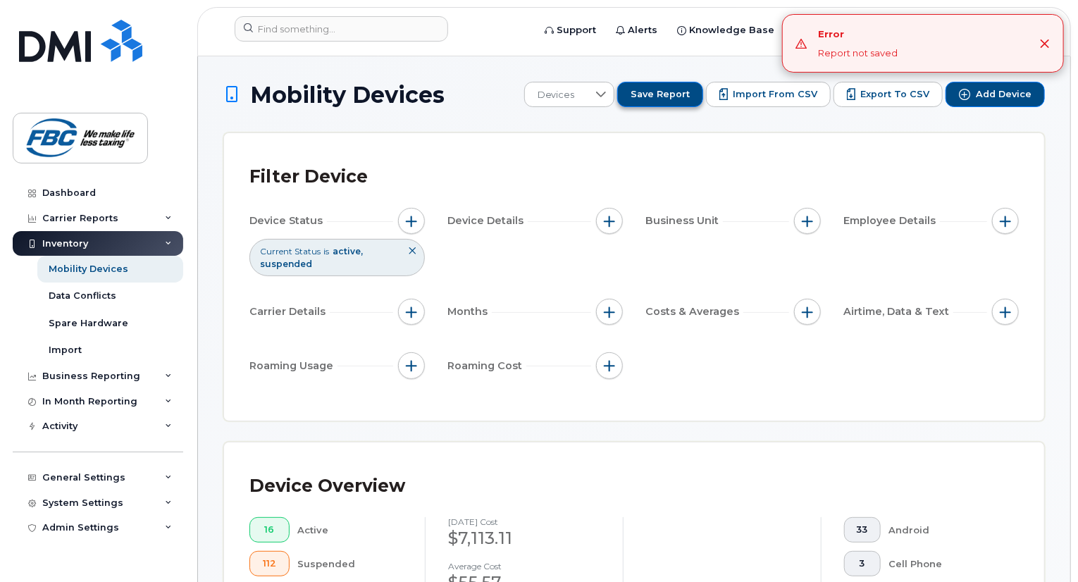
click at [663, 99] on span "Save Report" at bounding box center [660, 94] width 59 height 13
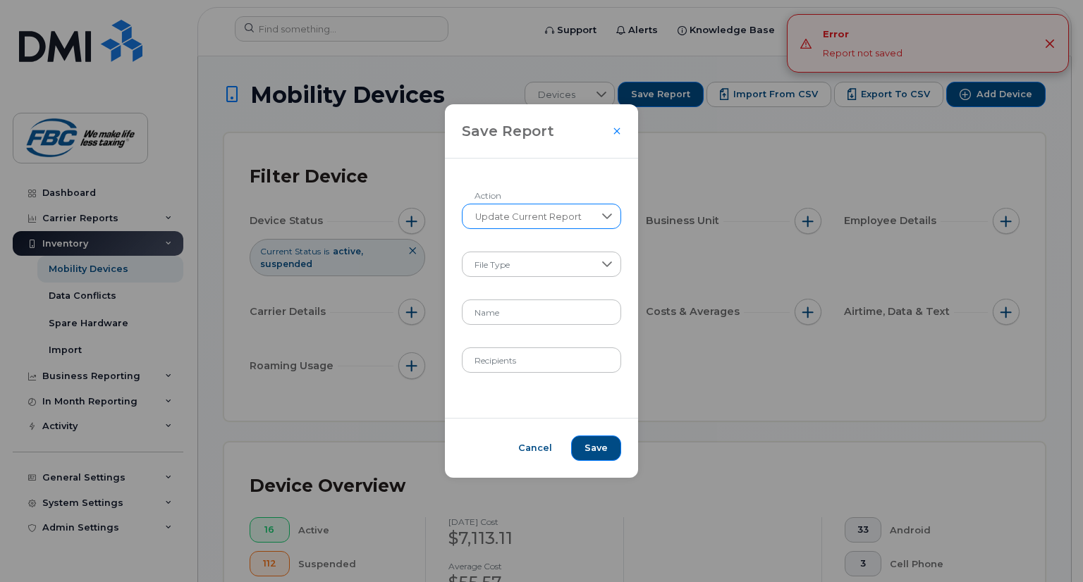
click at [546, 216] on span "Update Current Report" at bounding box center [528, 216] width 132 height 25
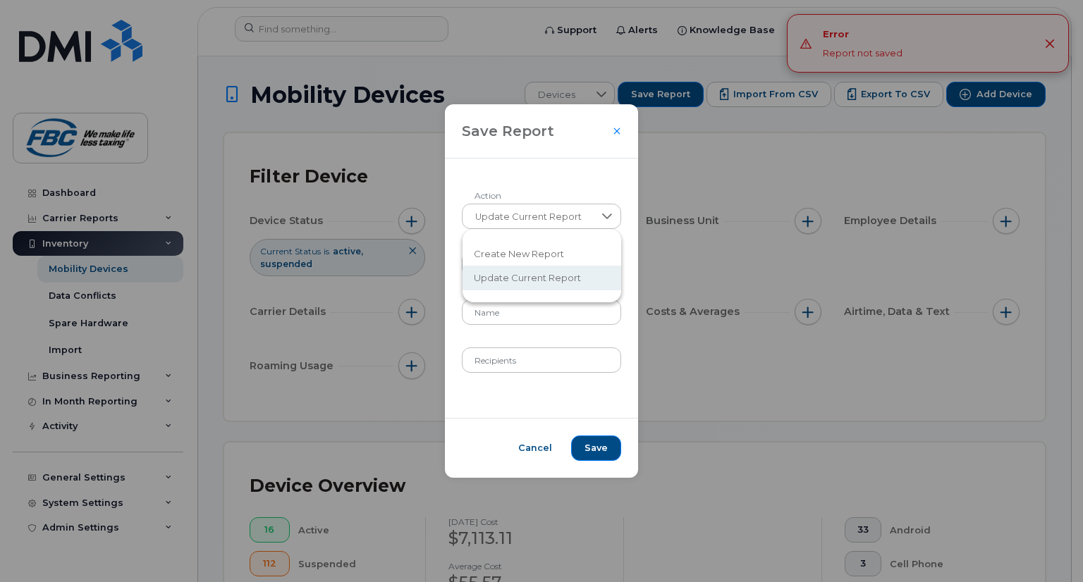
click at [539, 176] on div "Update Current Report Action File Type Name Recipients" at bounding box center [542, 288] width 194 height 259
click at [519, 274] on span at bounding box center [528, 265] width 130 height 25
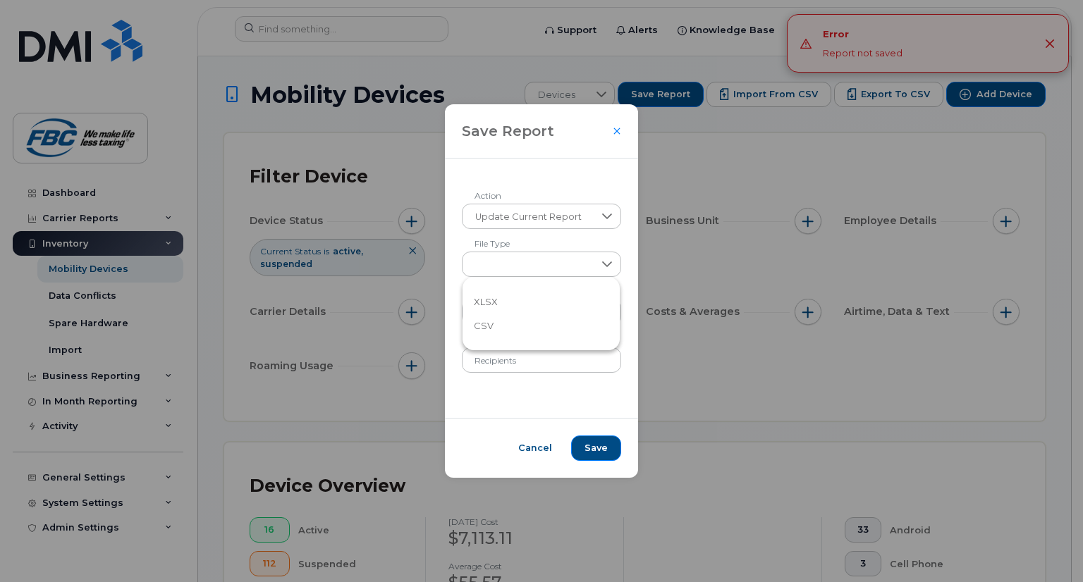
click at [491, 307] on span "XLSX" at bounding box center [486, 301] width 24 height 13
click at [498, 319] on input "Name" at bounding box center [542, 312] width 160 height 25
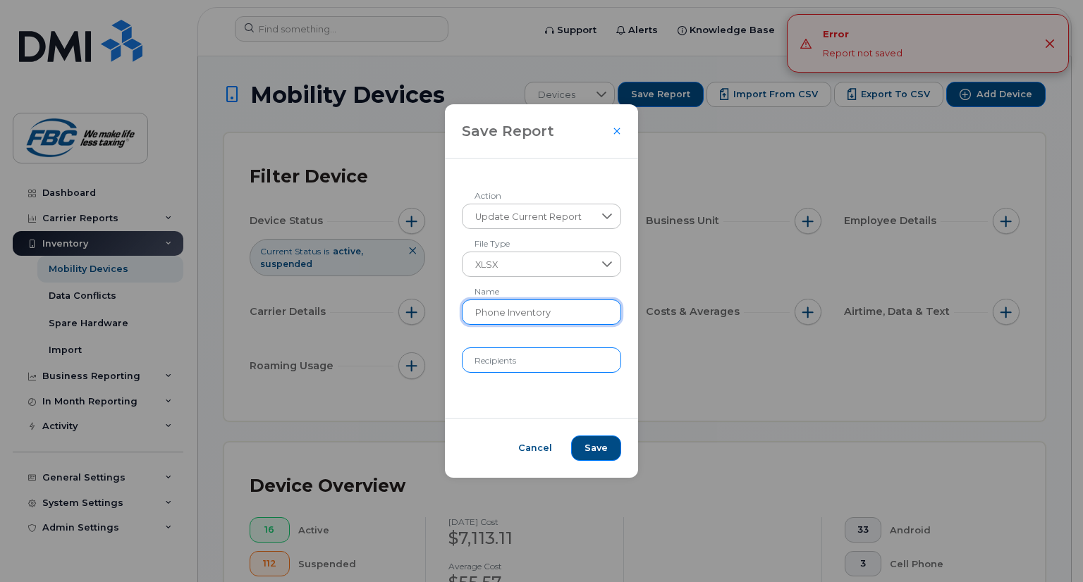
type input "Phone Inventory"
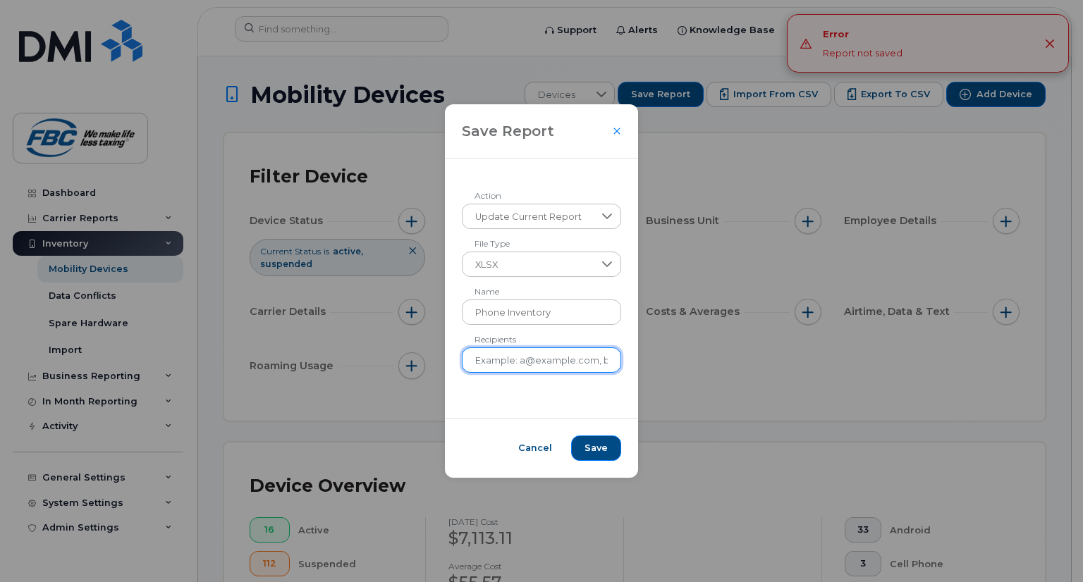
click at [525, 367] on input "Recipients" at bounding box center [542, 359] width 160 height 25
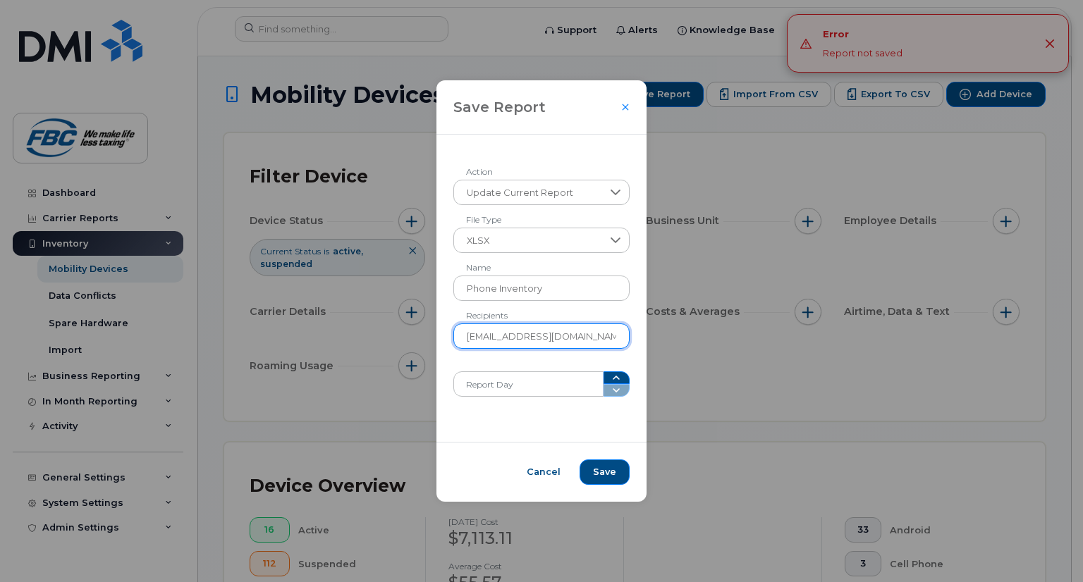
drag, startPoint x: 560, startPoint y: 339, endPoint x: 398, endPoint y: 328, distance: 163.2
click at [398, 328] on div "Save Report Update Current Report Action XLSX File Type Phone Inventory Name jb…" at bounding box center [541, 291] width 1083 height 582
type input "jnejo@fbc.ca"
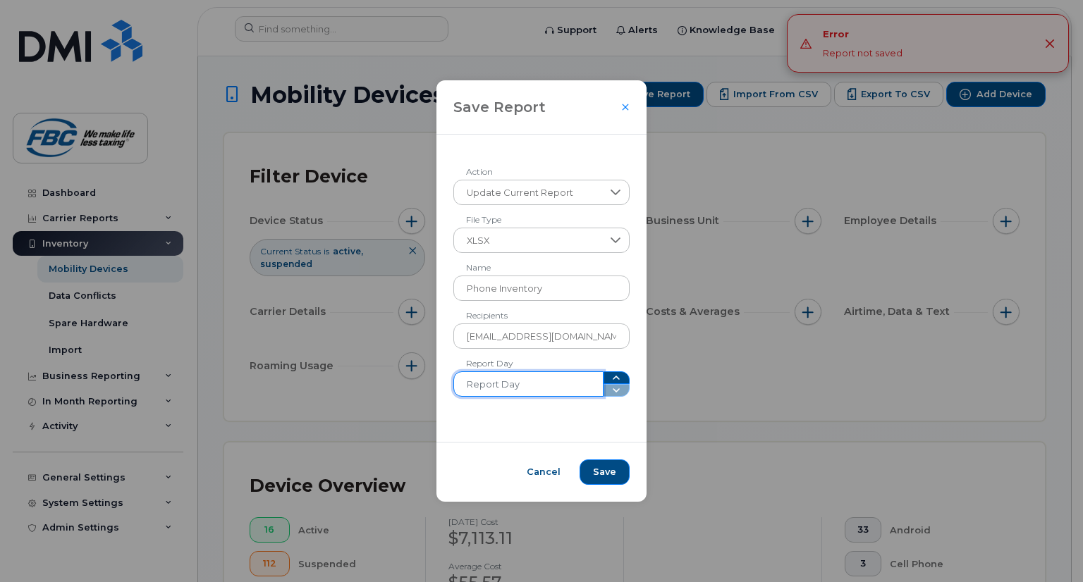
click at [563, 386] on input "Report Day" at bounding box center [528, 383] width 150 height 25
click at [610, 373] on icon "button" at bounding box center [615, 377] width 11 height 11
click at [611, 391] on span at bounding box center [616, 383] width 27 height 25
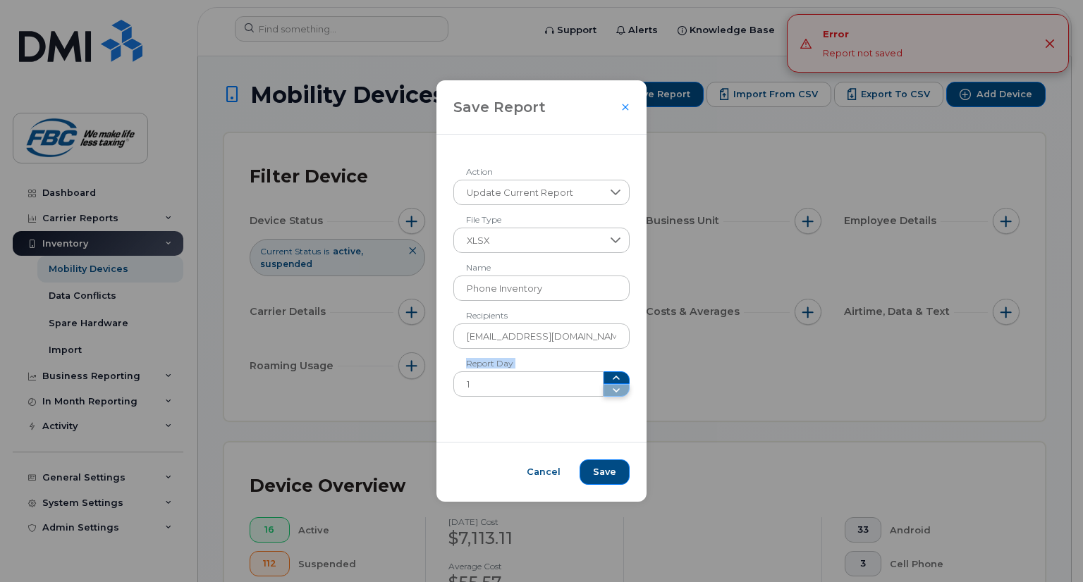
click at [611, 391] on span at bounding box center [616, 383] width 27 height 25
click at [611, 381] on icon "button" at bounding box center [615, 377] width 11 height 11
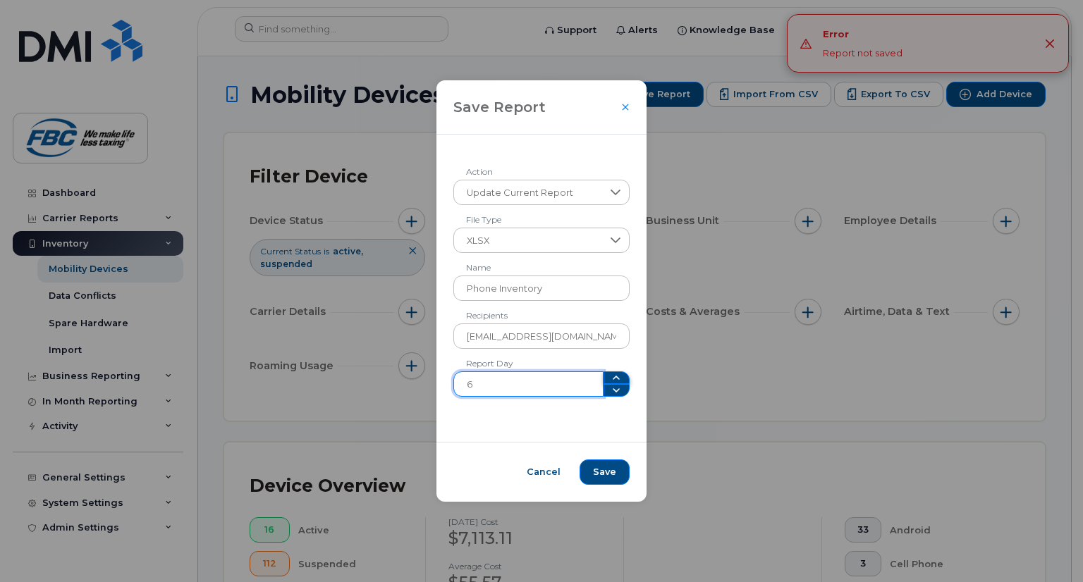
click at [611, 381] on icon "button" at bounding box center [615, 377] width 11 height 11
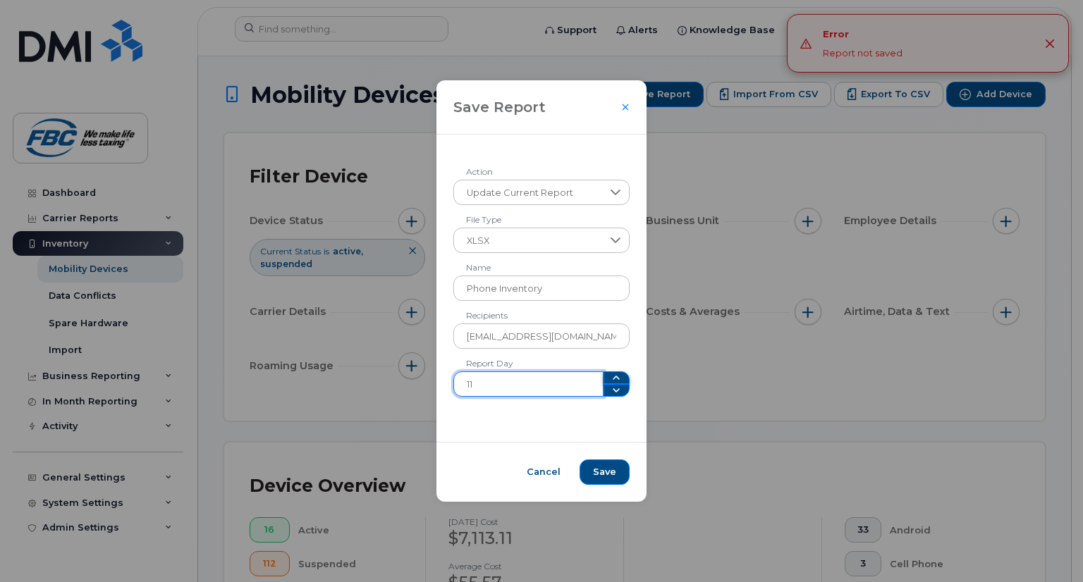
click at [611, 381] on icon "button" at bounding box center [615, 377] width 11 height 11
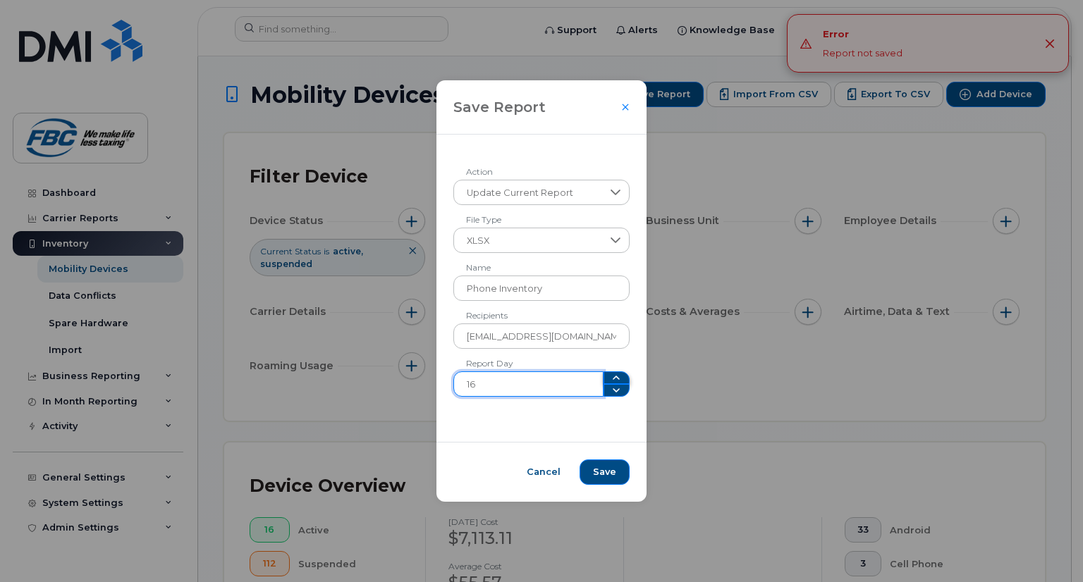
click at [611, 381] on icon "button" at bounding box center [615, 377] width 11 height 11
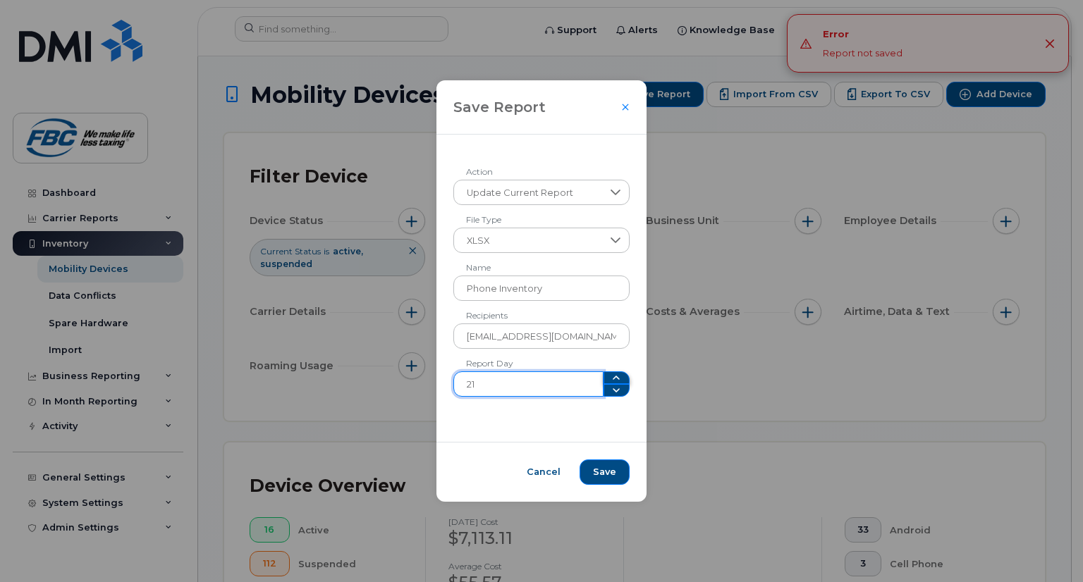
click at [611, 381] on icon "button" at bounding box center [615, 377] width 11 height 11
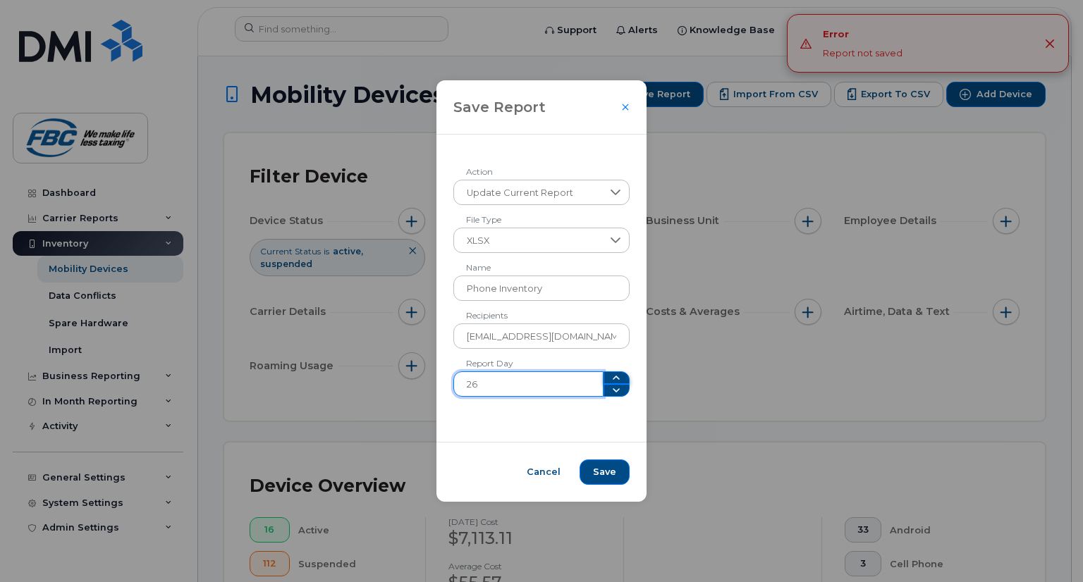
click at [611, 381] on icon "button" at bounding box center [615, 377] width 11 height 11
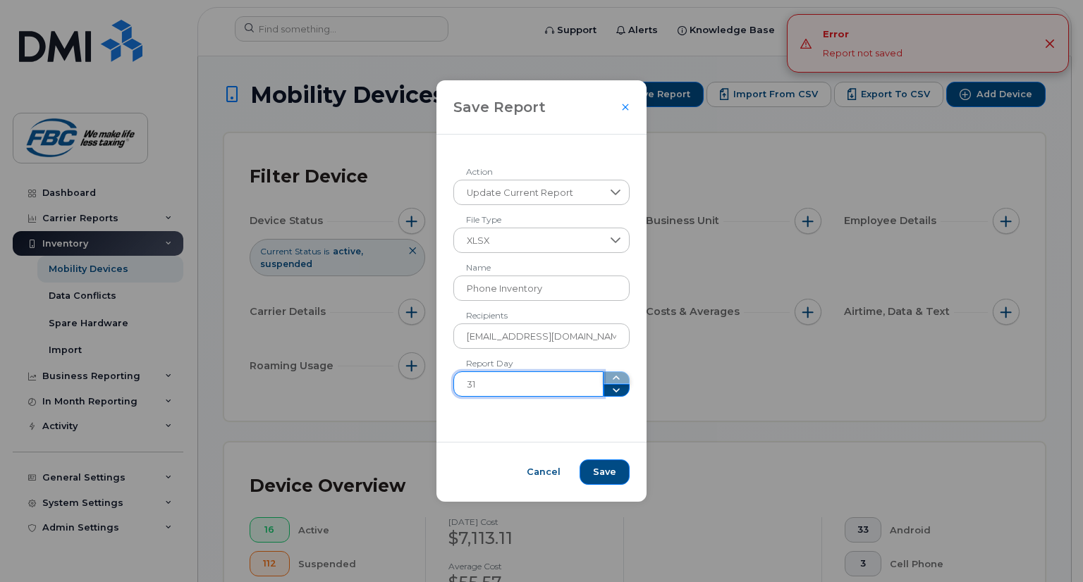
click at [611, 381] on span at bounding box center [616, 383] width 27 height 25
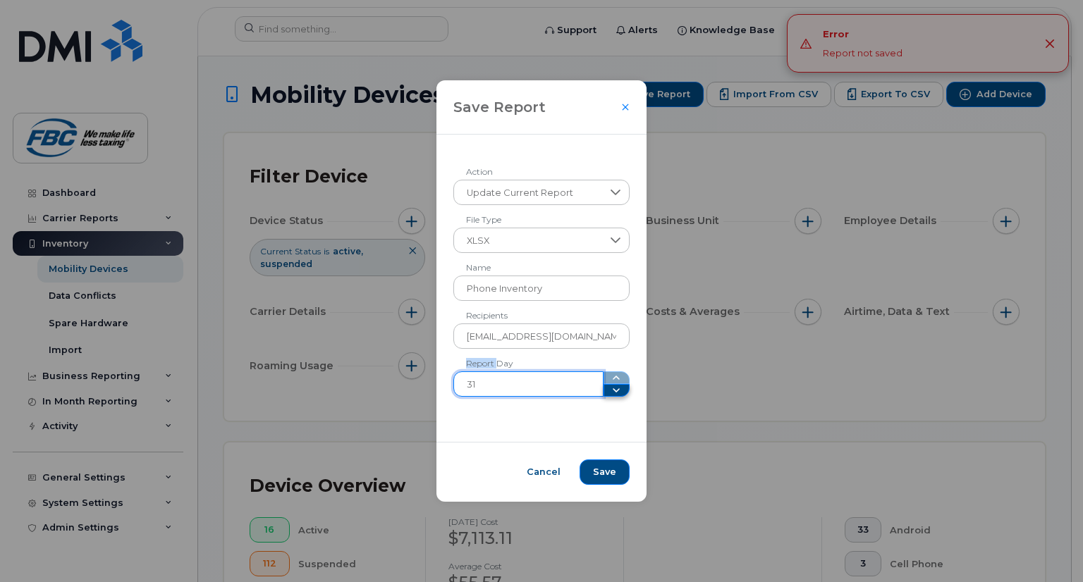
type input "30"
click at [612, 393] on icon "button" at bounding box center [615, 390] width 11 height 11
click at [622, 105] on icon "Close" at bounding box center [625, 107] width 6 height 6
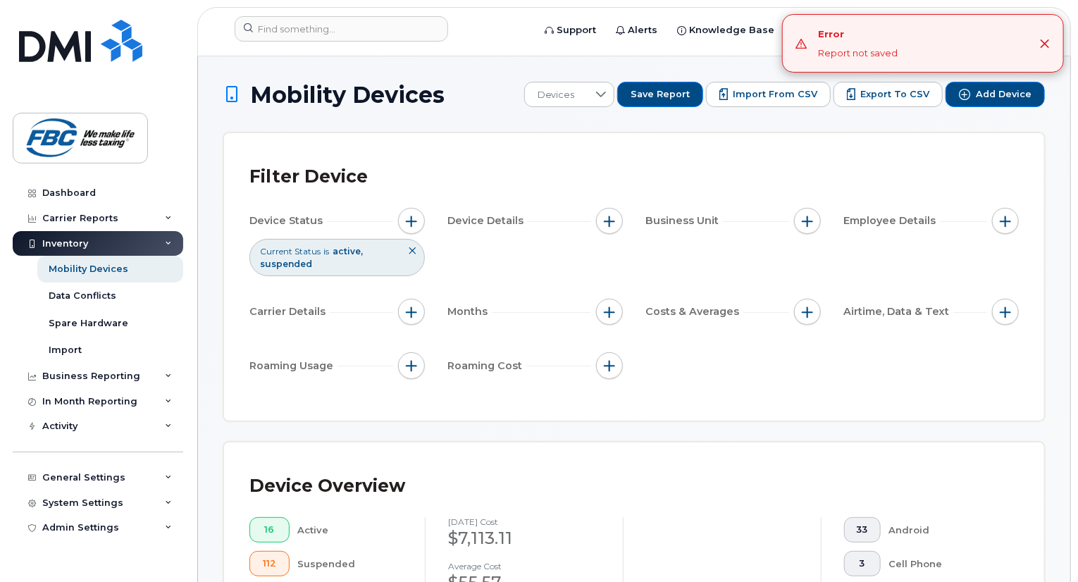
click at [1048, 38] on icon "Close" at bounding box center [1045, 43] width 11 height 11
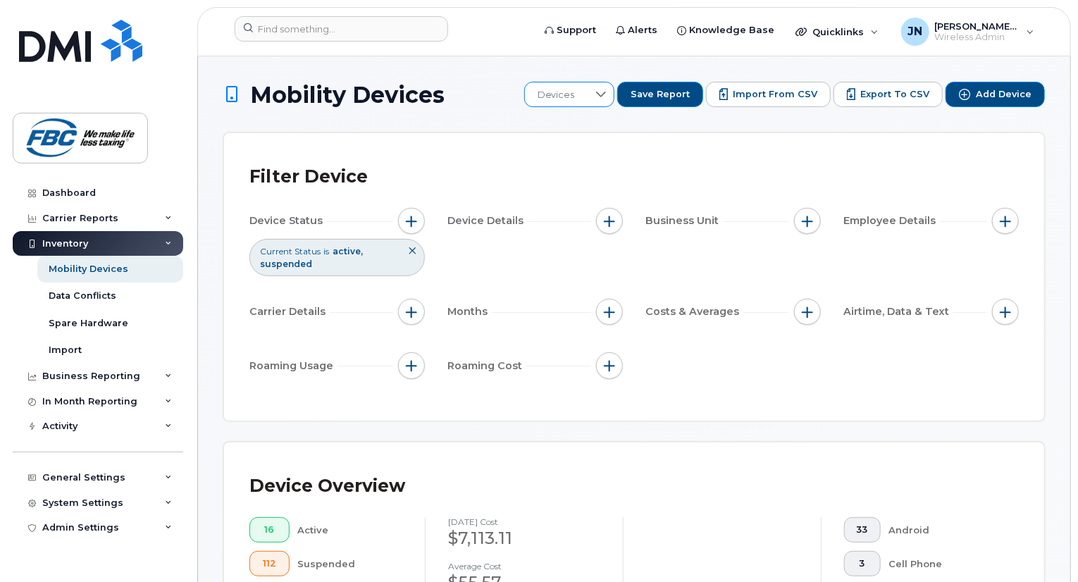
click at [607, 97] on icon at bounding box center [601, 94] width 11 height 11
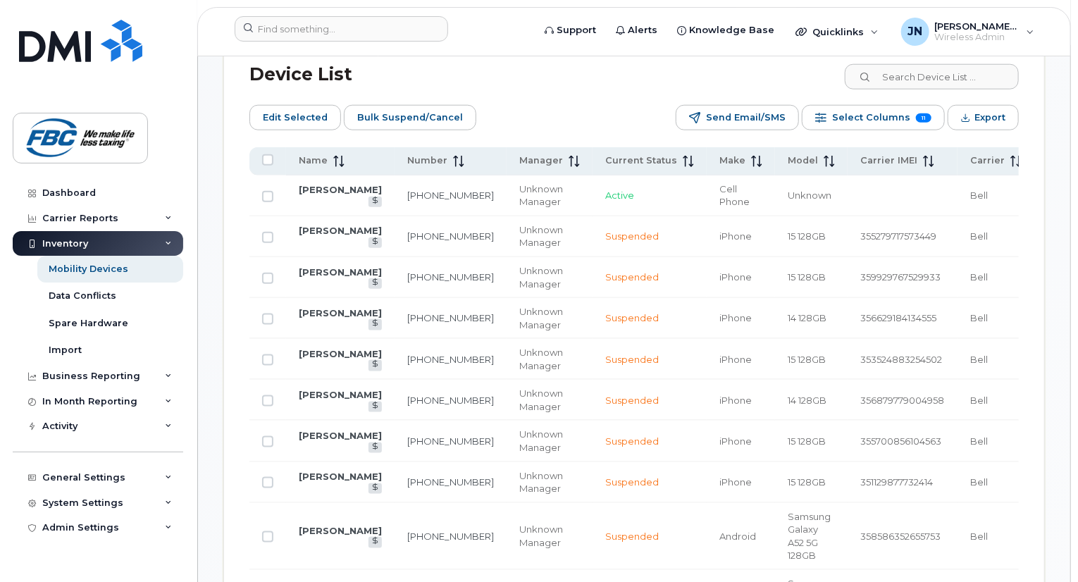
scroll to position [705, 0]
click at [961, 189] on td "Bell" at bounding box center [996, 196] width 77 height 41
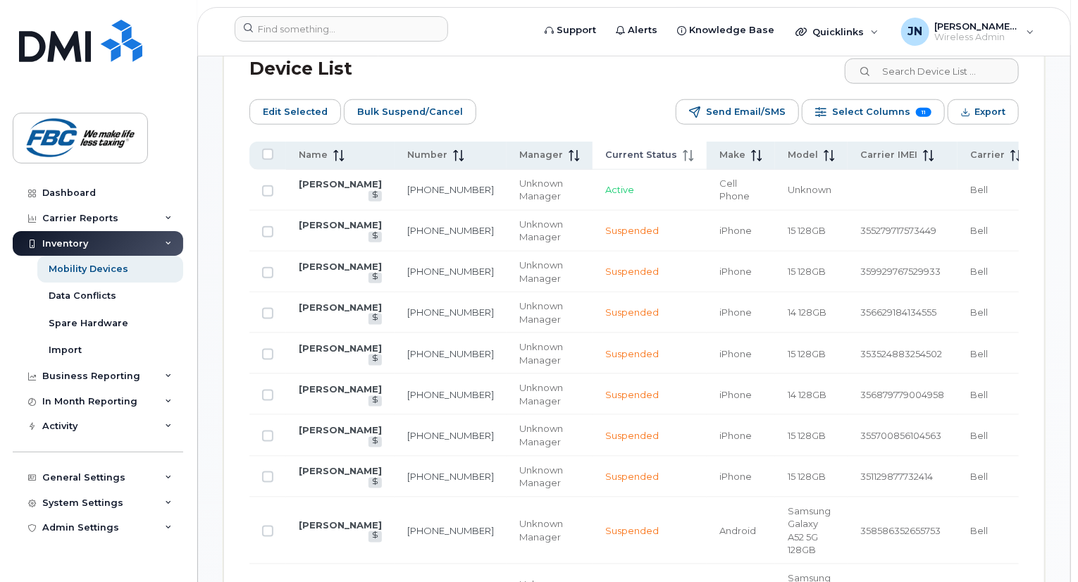
click at [605, 154] on span "Current Status" at bounding box center [641, 155] width 72 height 13
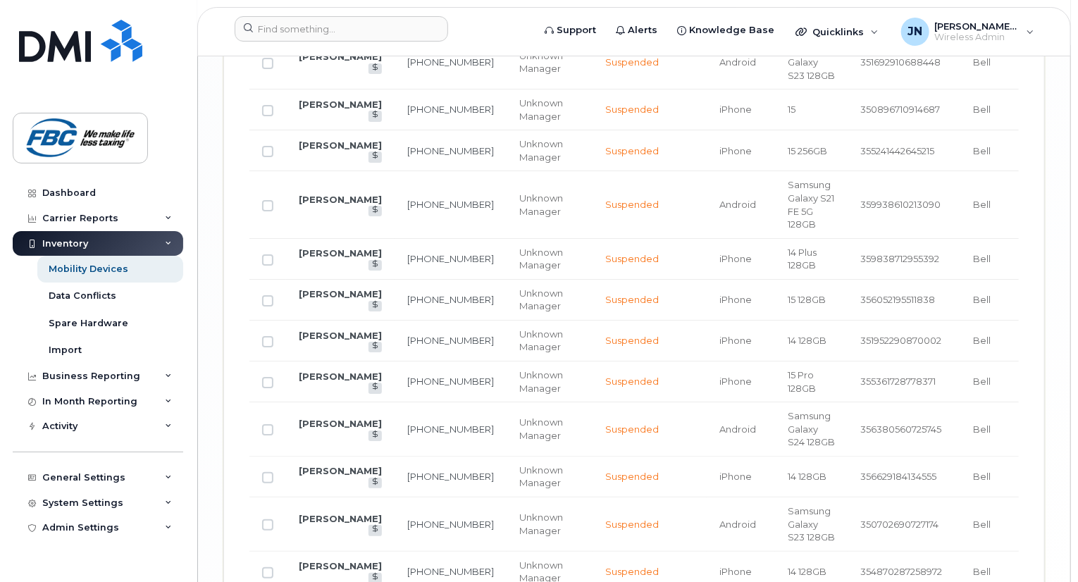
scroll to position [2581, 0]
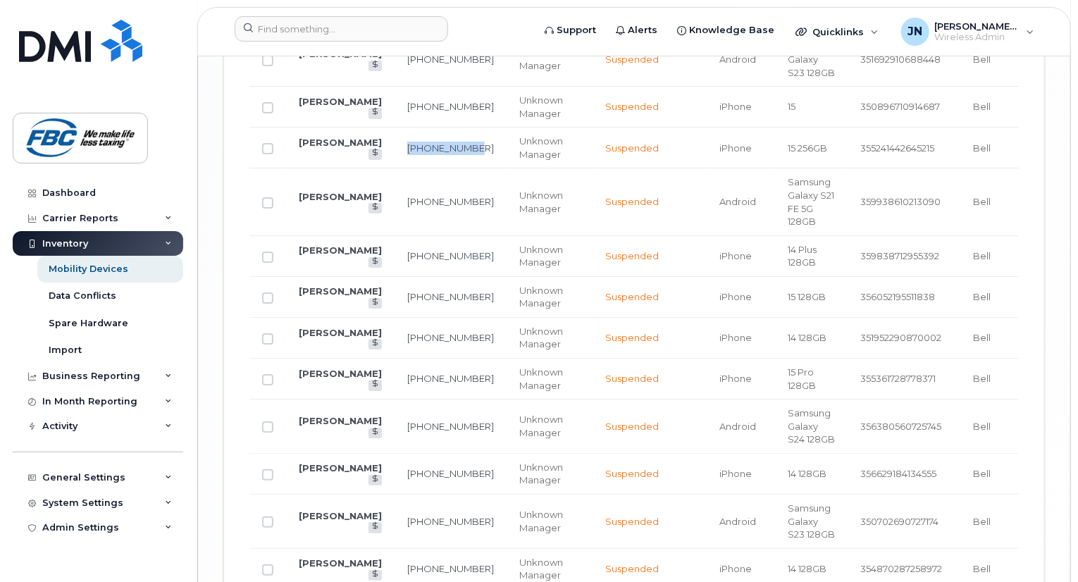
drag, startPoint x: 410, startPoint y: 221, endPoint x: 372, endPoint y: 207, distance: 40.6
click at [395, 168] on td "403-478-8190" at bounding box center [451, 148] width 112 height 41
copy link "403-478-8190"
drag, startPoint x: 403, startPoint y: 370, endPoint x: 374, endPoint y: 357, distance: 31.6
click at [395, 318] on td "403-585-8721" at bounding box center [451, 297] width 112 height 41
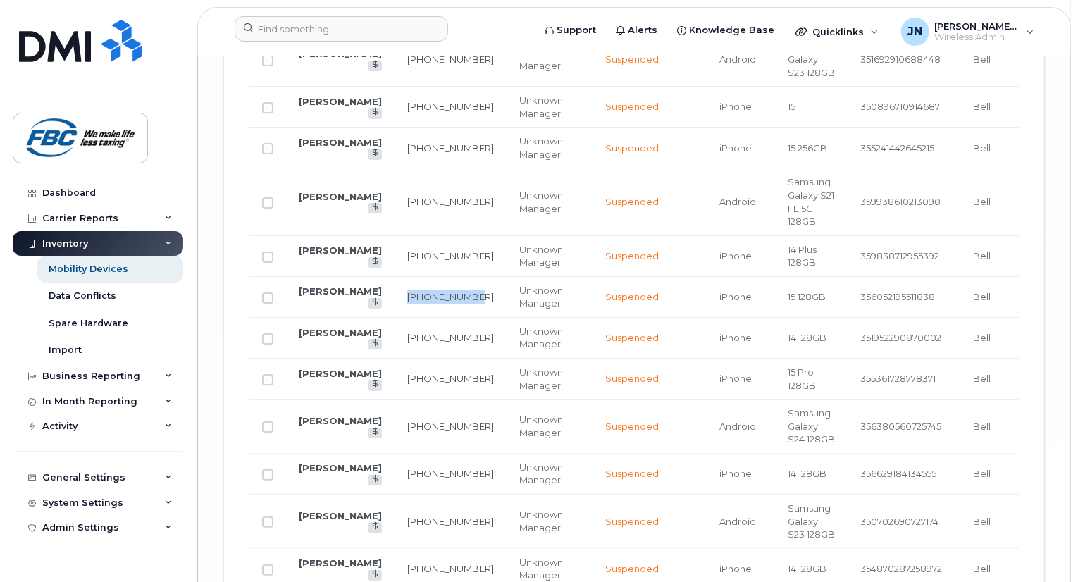
copy link "403-585-8721"
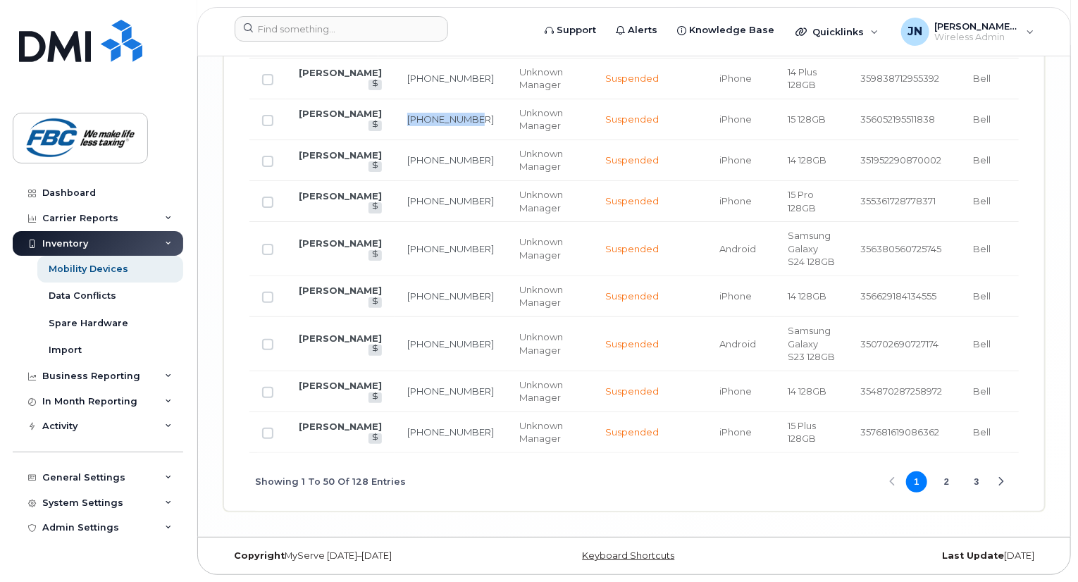
scroll to position [2863, 0]
click at [1002, 480] on div "Next Page" at bounding box center [1001, 482] width 9 height 9
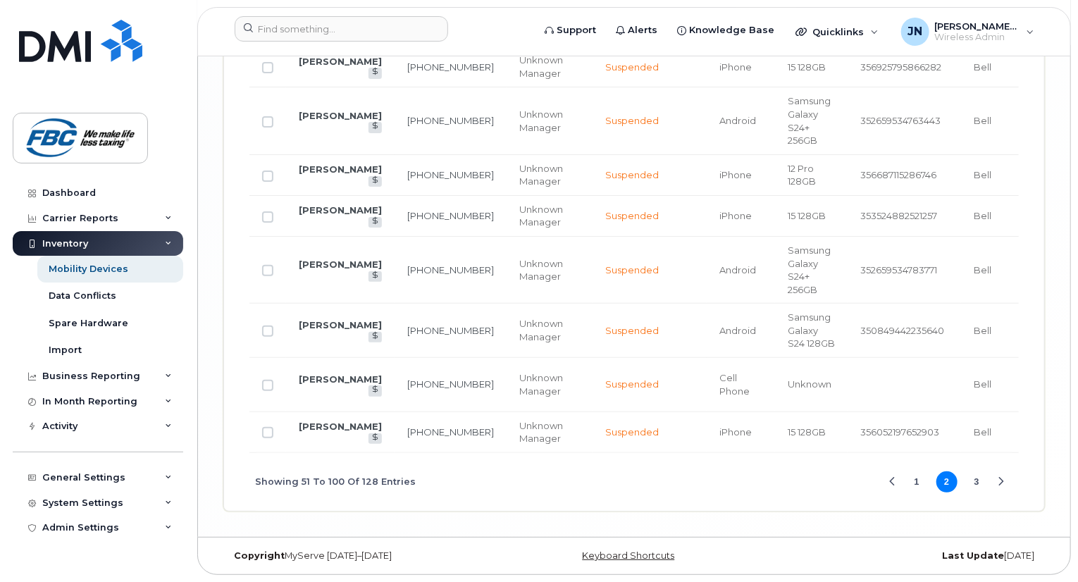
click at [1002, 480] on div "Next Page" at bounding box center [1001, 482] width 9 height 9
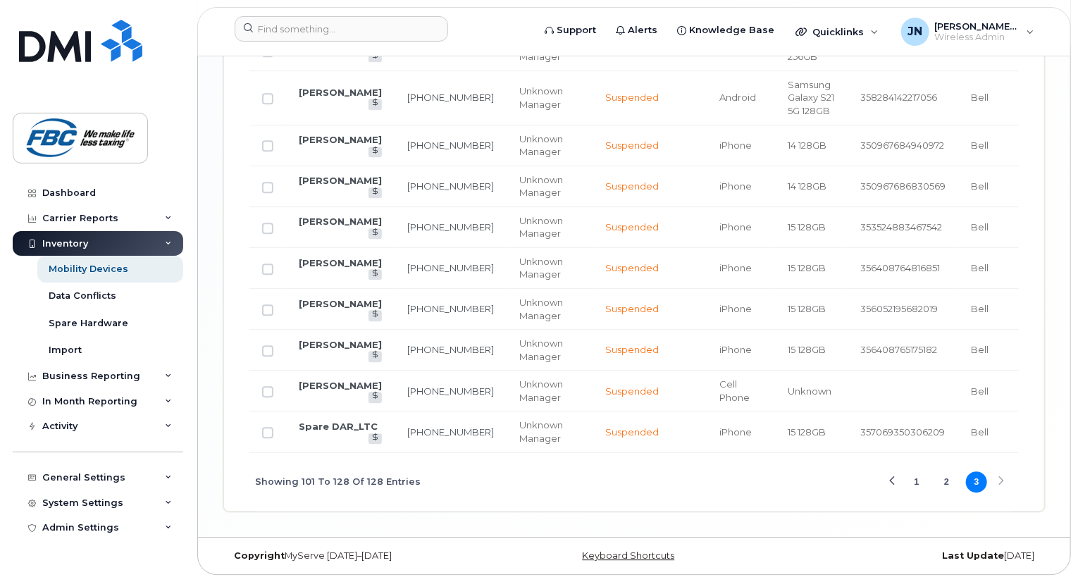
scroll to position [1926, 0]
click at [1002, 480] on div "Showing 101 To 128 Of 128 Entries 1 2 3" at bounding box center [635, 482] width 770 height 59
click at [916, 479] on button "1" at bounding box center [916, 482] width 21 height 21
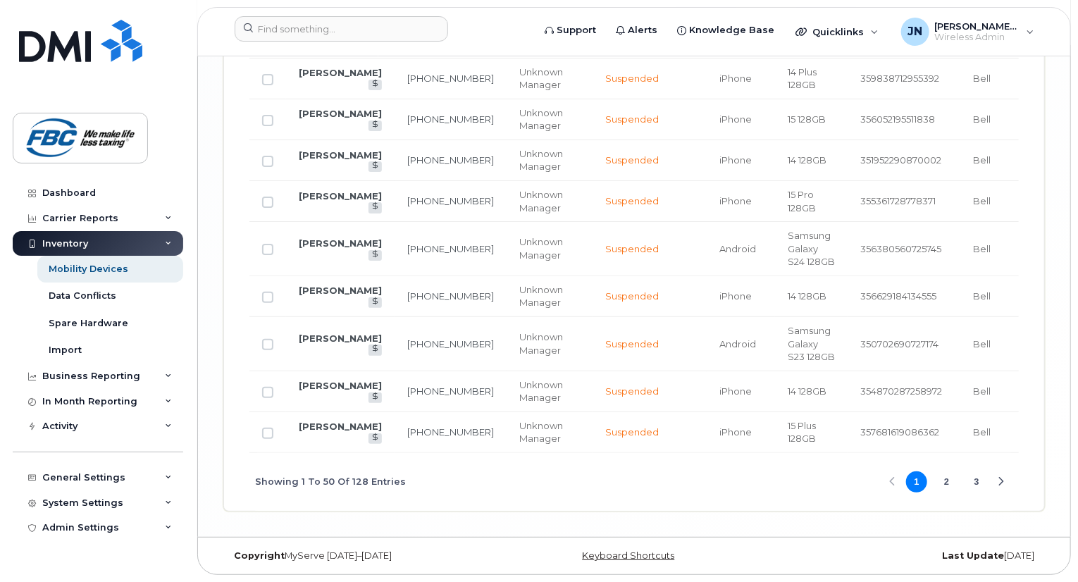
scroll to position [2829, 0]
drag, startPoint x: 402, startPoint y: 266, endPoint x: 376, endPoint y: 254, distance: 28.4
click at [395, 254] on td "403-768-0832" at bounding box center [451, 249] width 112 height 54
copy link "403-768-0832"
drag, startPoint x: 402, startPoint y: 209, endPoint x: 378, endPoint y: 202, distance: 25.2
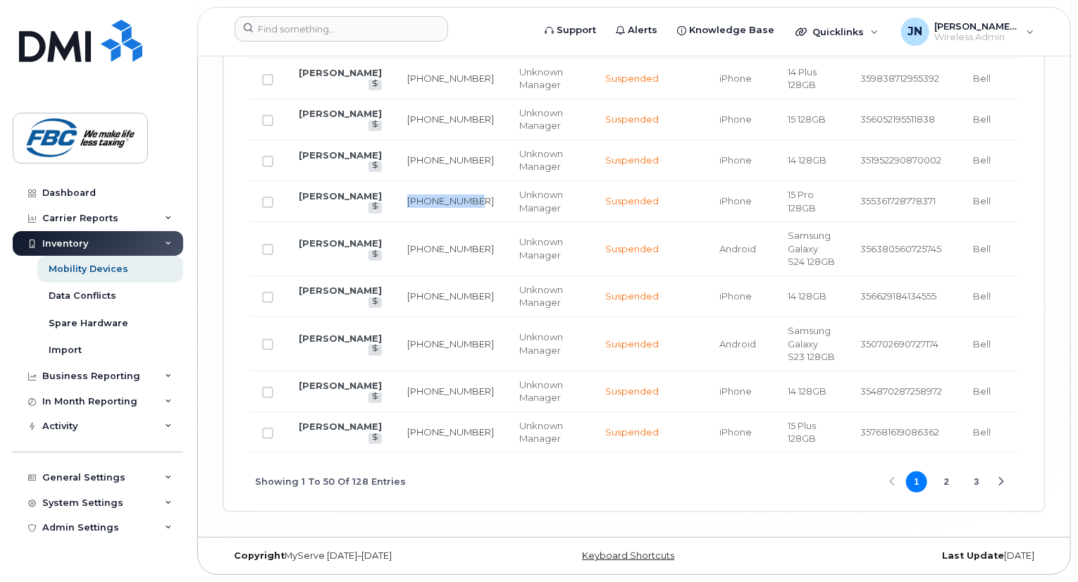
click at [395, 202] on td "403-630-3384" at bounding box center [451, 201] width 112 height 41
copy link "403-630-3384"
click at [978, 484] on button "3" at bounding box center [976, 482] width 21 height 21
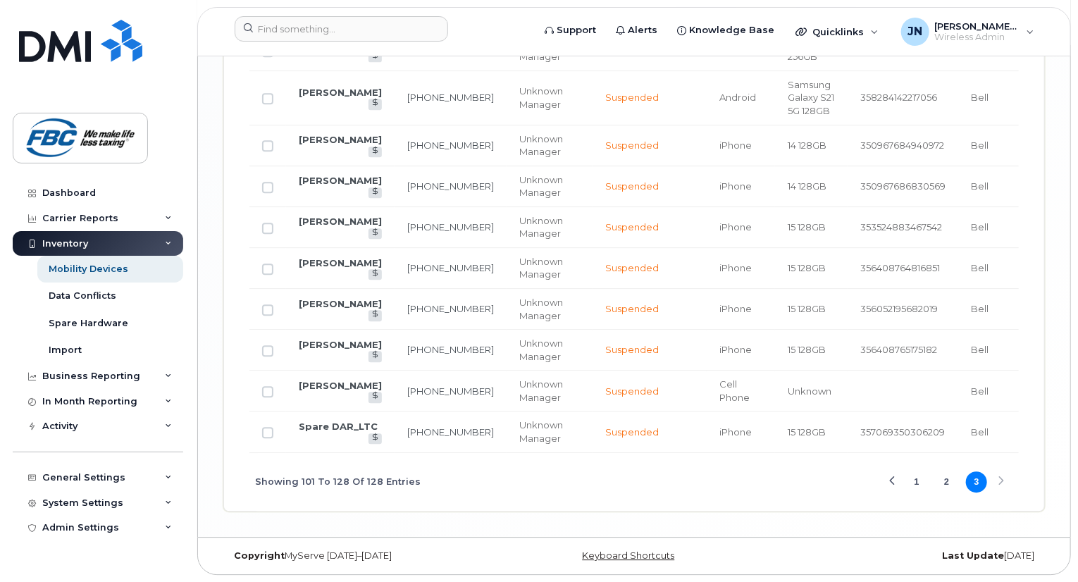
scroll to position [1926, 0]
click at [944, 482] on button "2" at bounding box center [947, 482] width 21 height 21
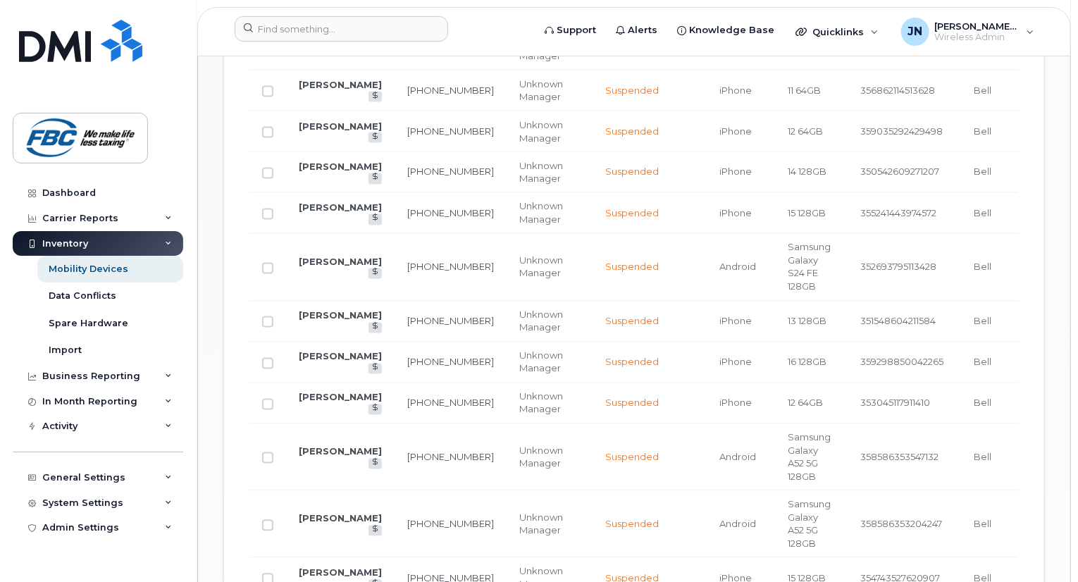
scroll to position [1178, 0]
drag, startPoint x: 407, startPoint y: 414, endPoint x: 380, endPoint y: 402, distance: 30.3
click at [395, 383] on td "519-476-4793" at bounding box center [451, 363] width 112 height 41
copy link "519-476-4793"
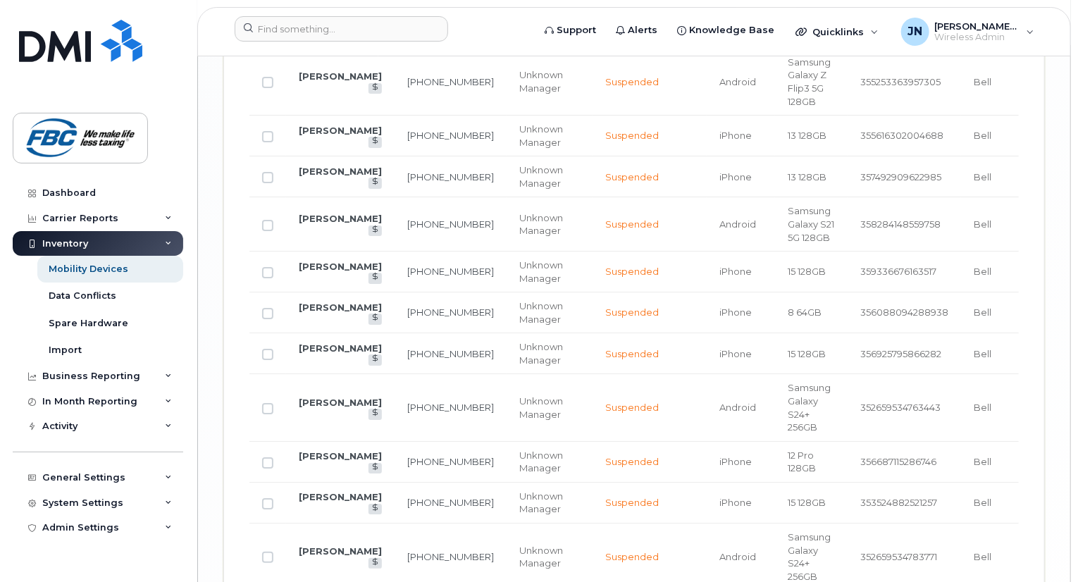
scroll to position [2863, 0]
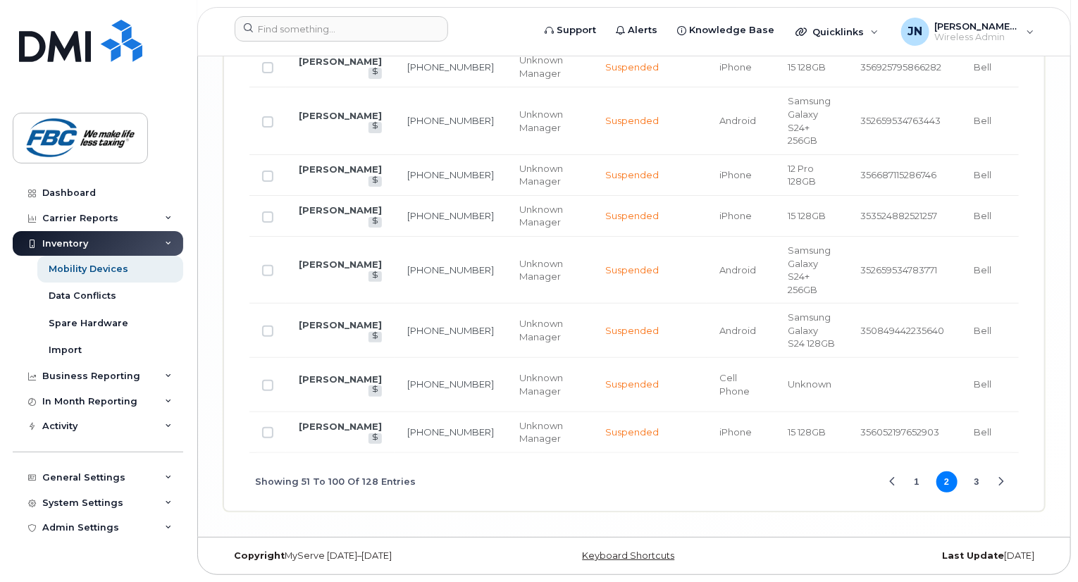
click at [918, 486] on button "1" at bounding box center [916, 482] width 21 height 21
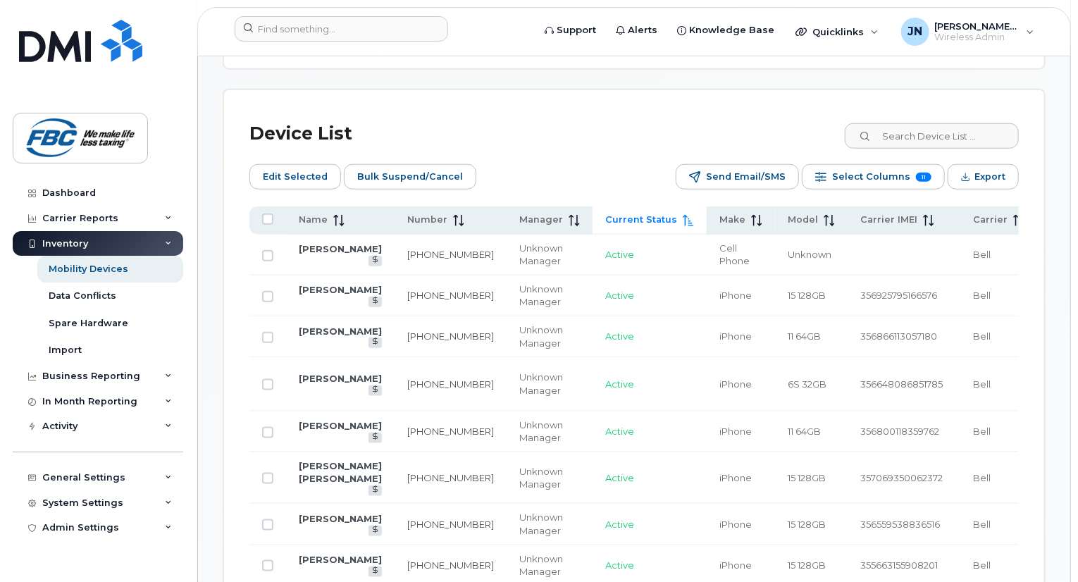
scroll to position [632, 0]
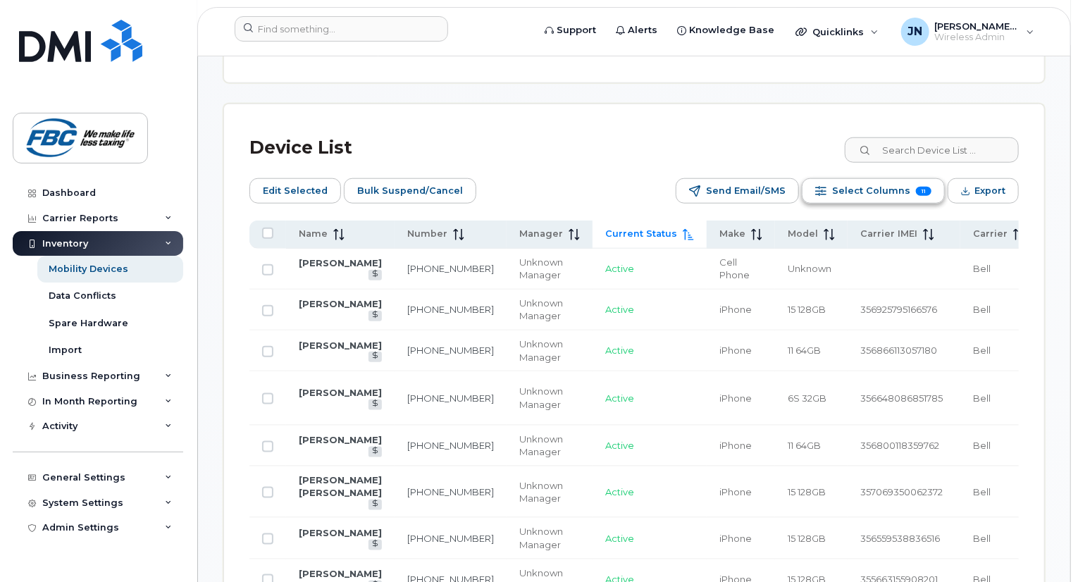
click at [861, 180] on span "Select Columns" at bounding box center [871, 190] width 78 height 21
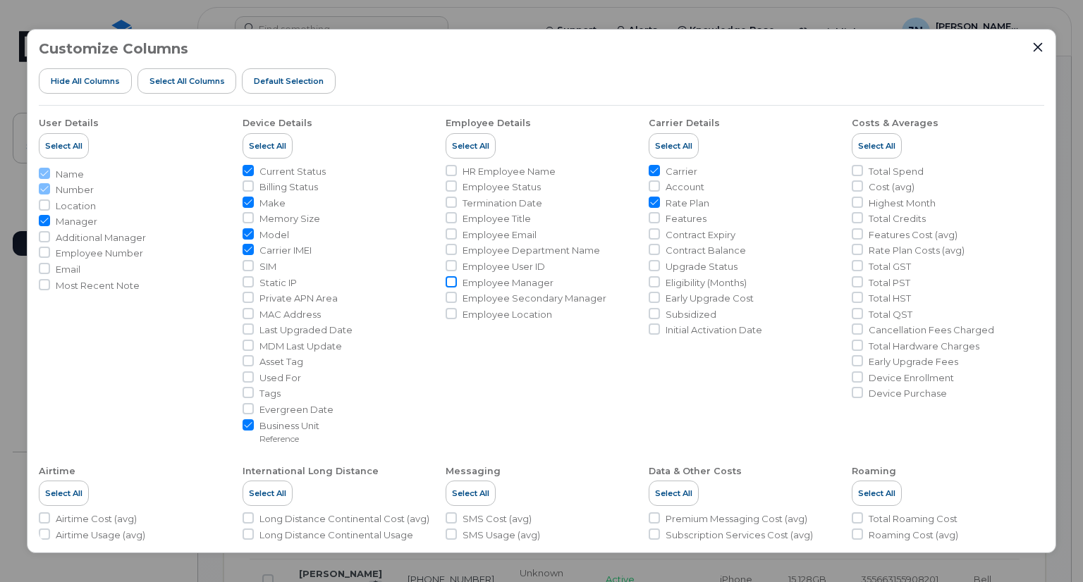
click at [453, 283] on input "Employee Manager" at bounding box center [450, 281] width 11 height 11
checkbox input "true"
click at [652, 233] on input "Contract Expiry" at bounding box center [653, 233] width 11 height 11
checkbox input "true"
click at [853, 376] on input "Device Enrollment" at bounding box center [856, 376] width 11 height 11
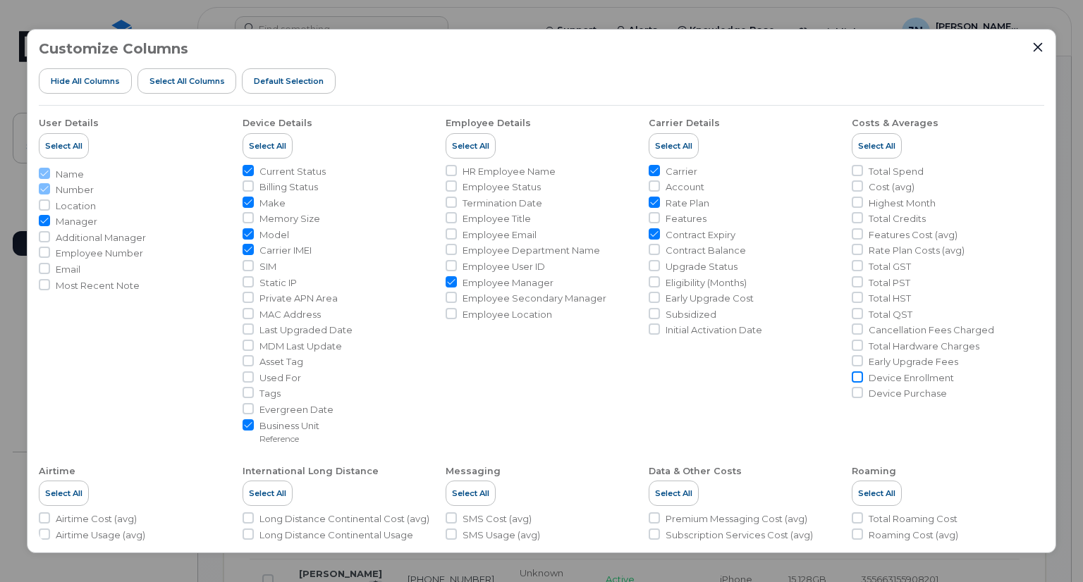
checkbox input "true"
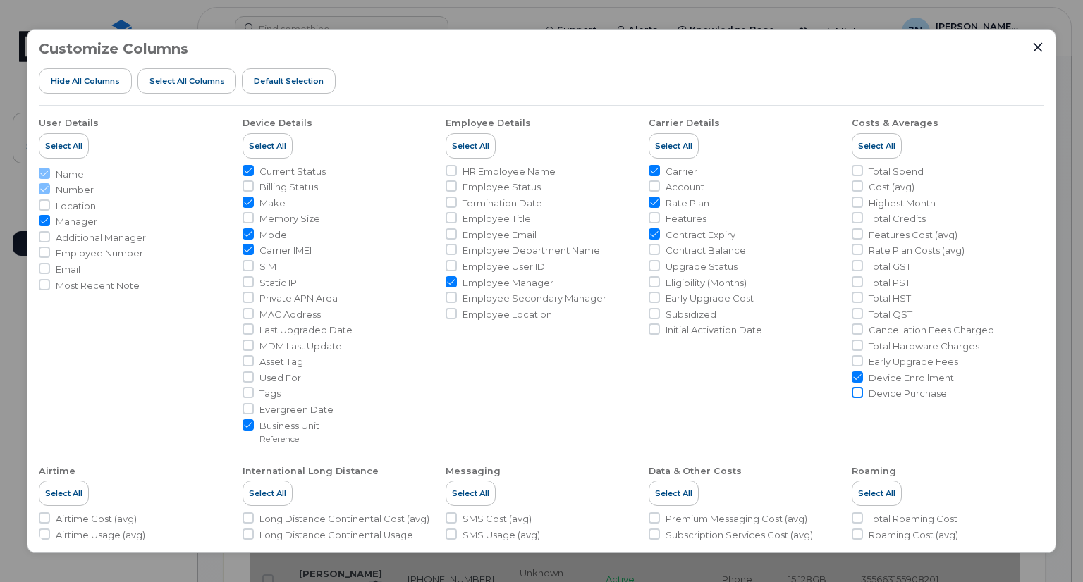
click at [853, 391] on input "Device Purchase" at bounding box center [856, 392] width 11 height 11
checkbox input "true"
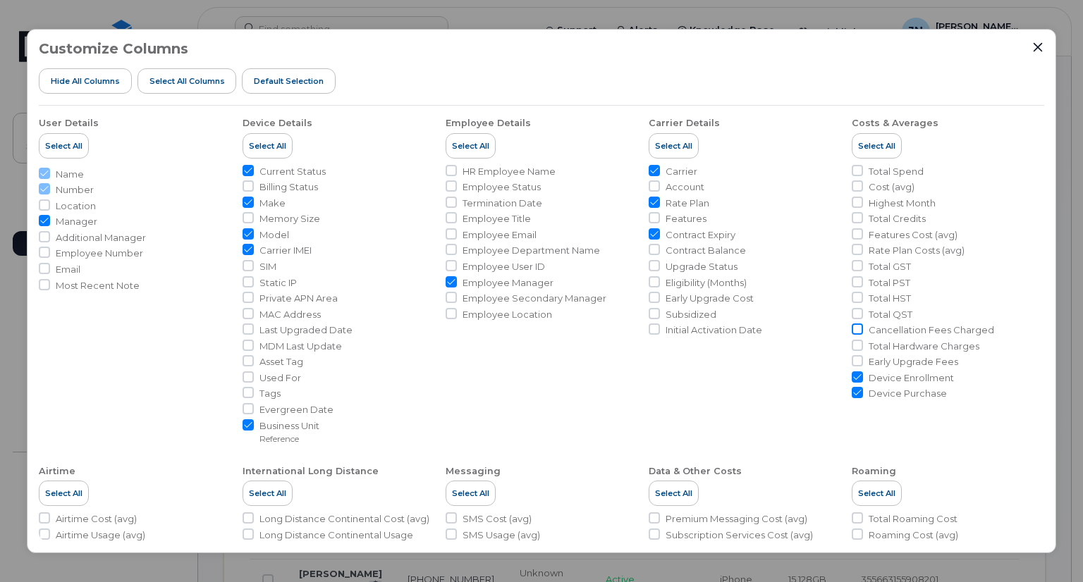
click at [856, 332] on input "Cancellation Fees Charged" at bounding box center [856, 329] width 11 height 11
checkbox input "true"
click at [653, 216] on input "Features" at bounding box center [653, 217] width 11 height 11
checkbox input "true"
click at [245, 265] on input "SIM" at bounding box center [247, 265] width 11 height 11
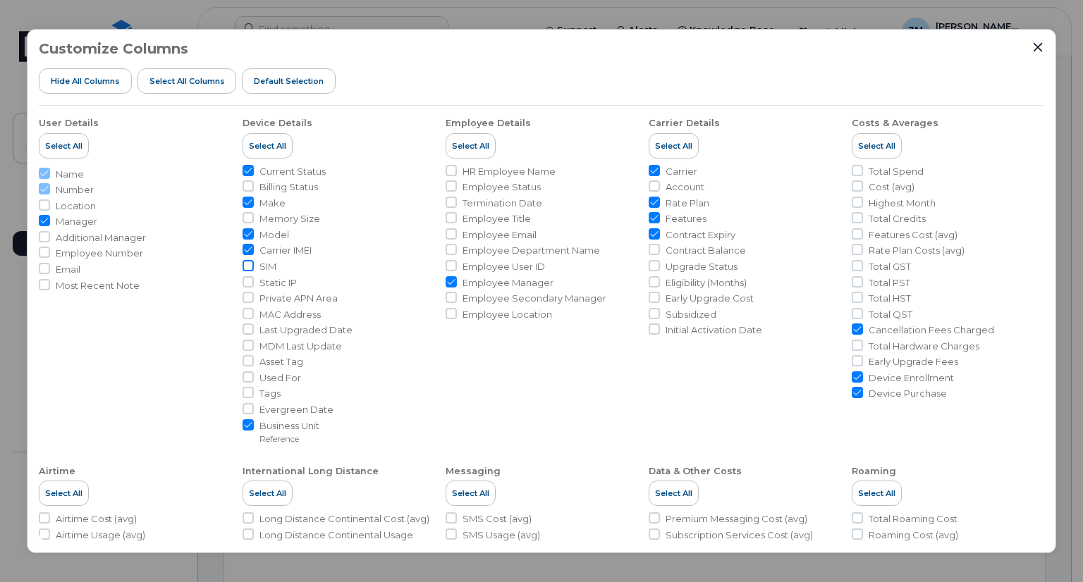
click at [245, 265] on input "SIM" at bounding box center [247, 265] width 11 height 11
checkbox input "false"
drag, startPoint x: 1039, startPoint y: 352, endPoint x: 1059, endPoint y: 387, distance: 40.1
click at [1059, 387] on div "Customize Columns Hide All Columns Select all Columns Default Selection User De…" at bounding box center [541, 291] width 1083 height 582
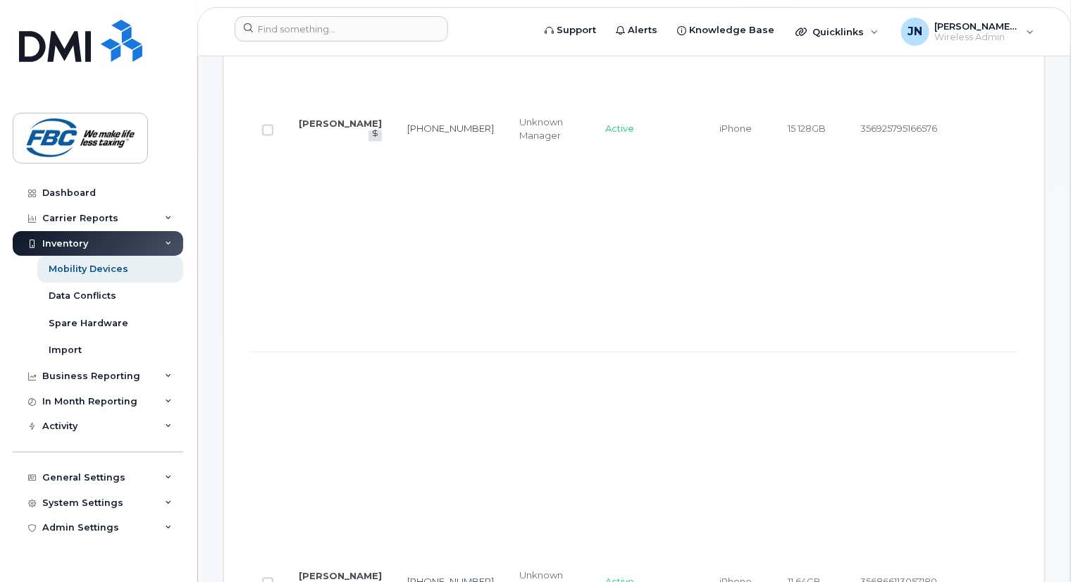
click at [848, 288] on td "356925795166576" at bounding box center [904, 129] width 113 height 447
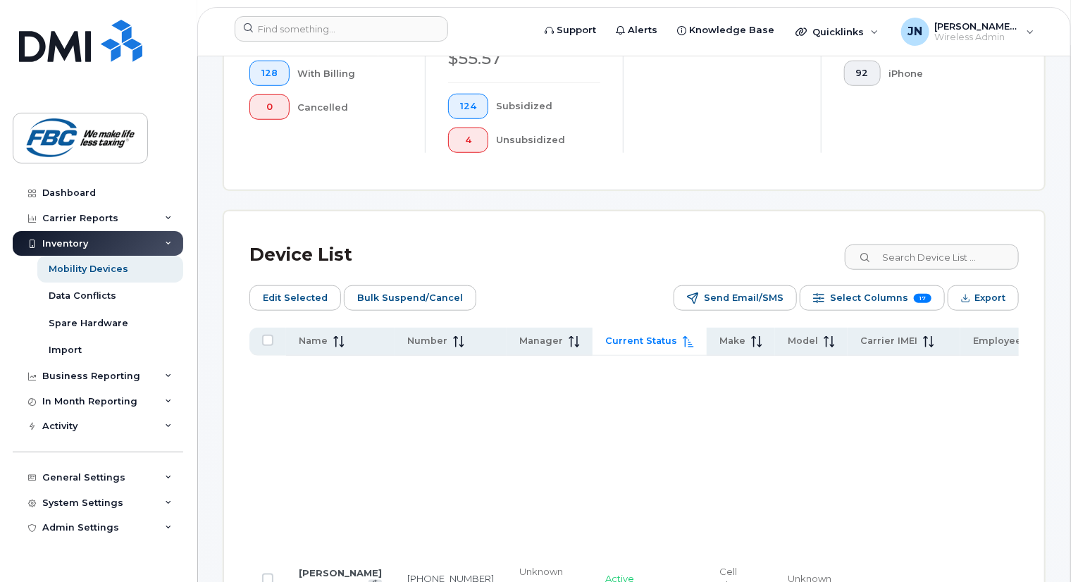
scroll to position [0, 0]
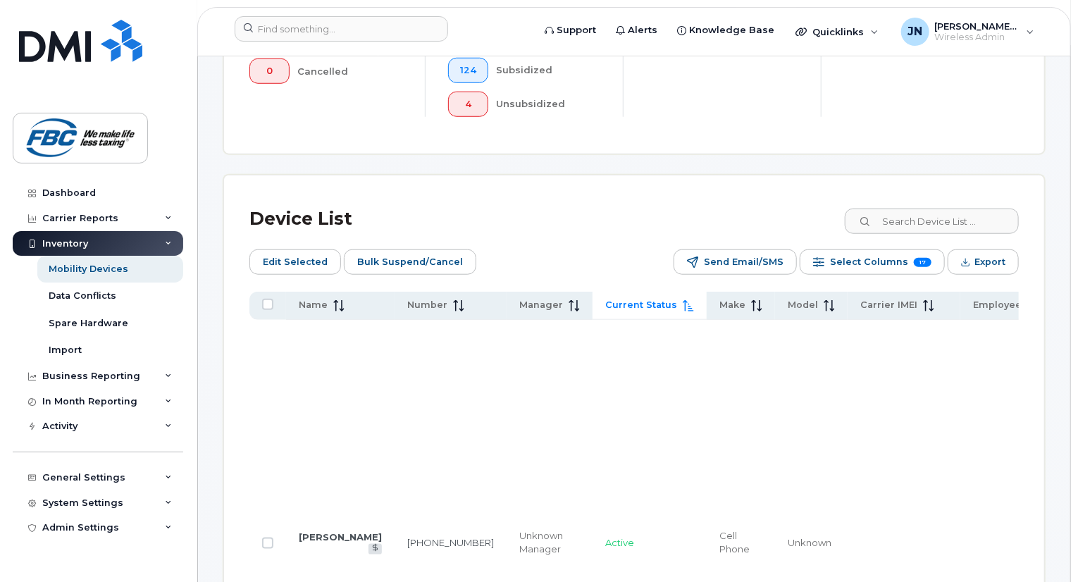
scroll to position [620, 0]
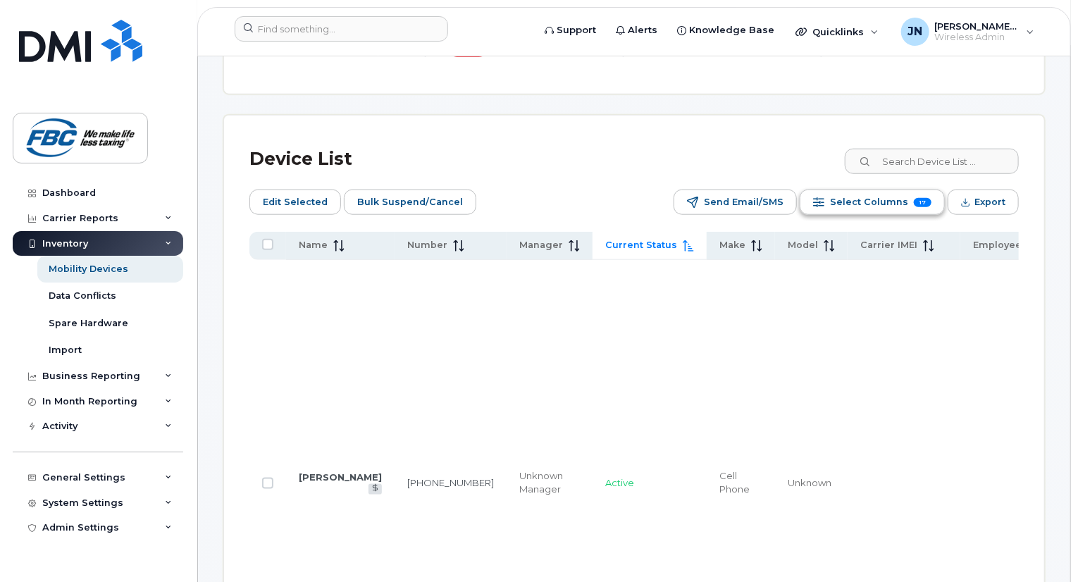
click at [851, 204] on span "Select Columns" at bounding box center [869, 202] width 78 height 21
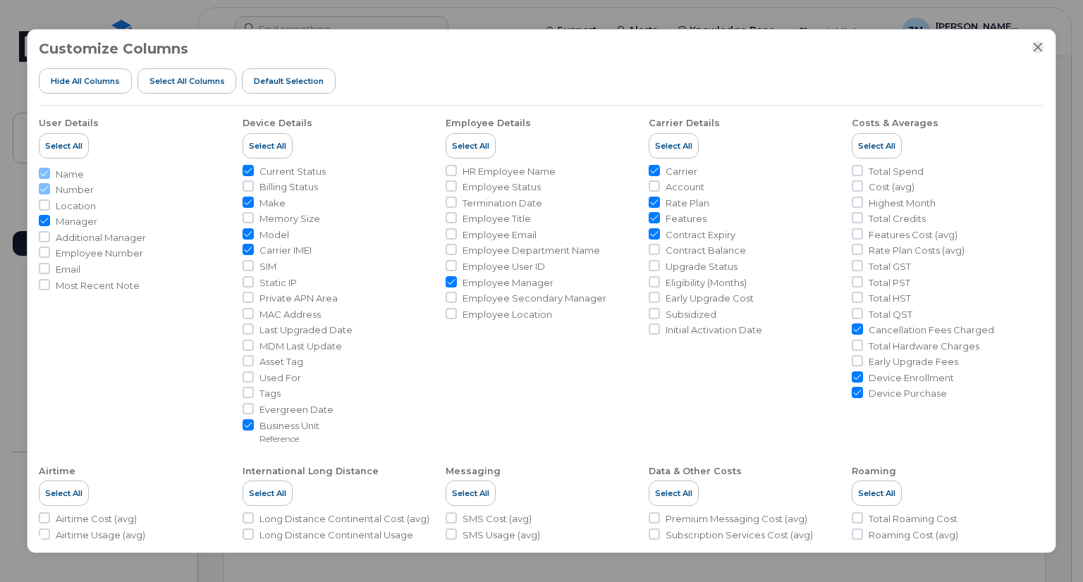
click at [1040, 46] on icon "Close" at bounding box center [1037, 47] width 11 height 11
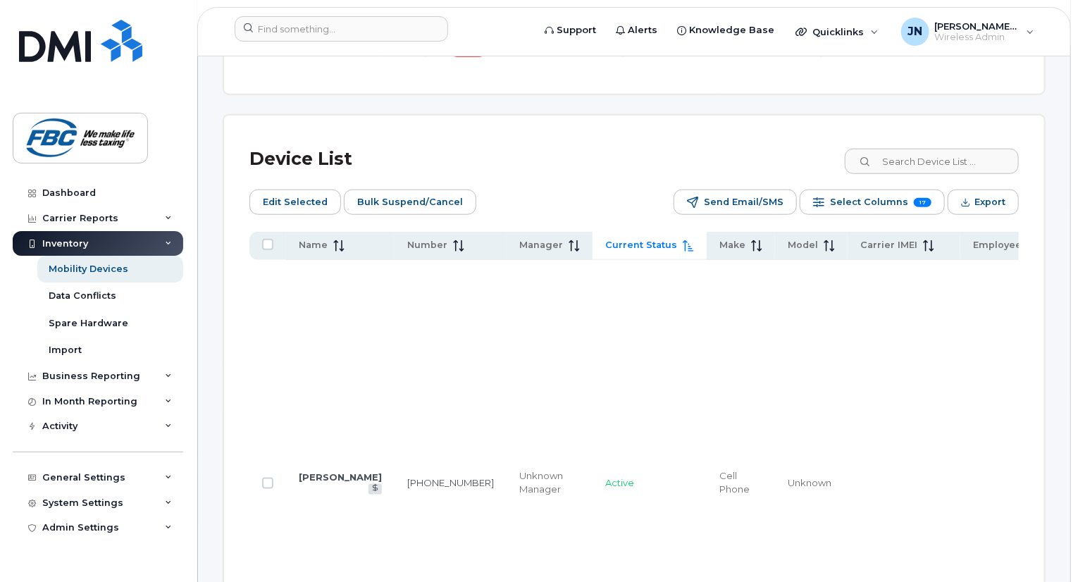
click at [980, 336] on td at bounding box center [1029, 483] width 137 height 447
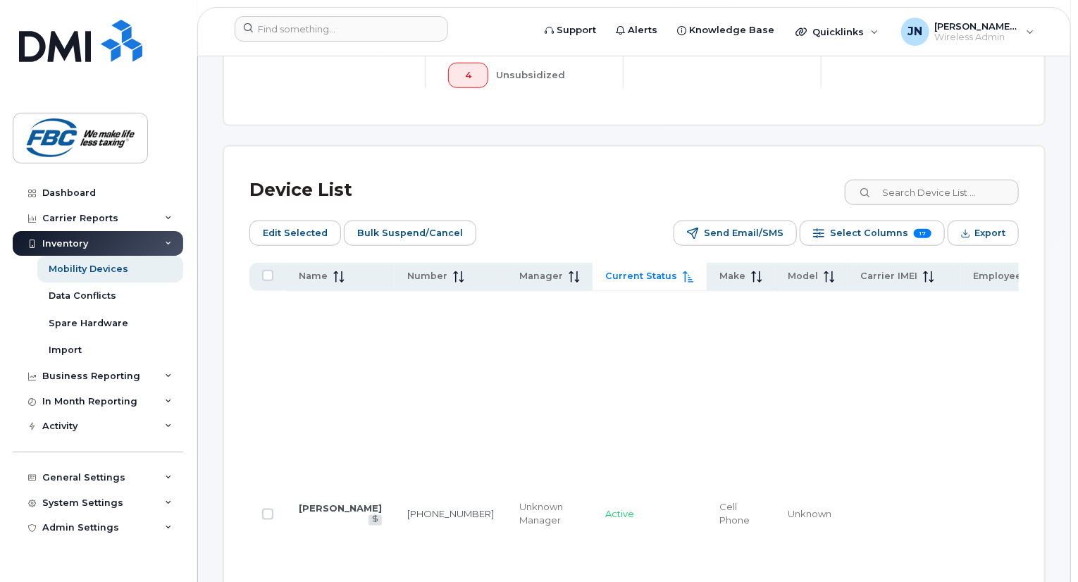
scroll to position [592, 0]
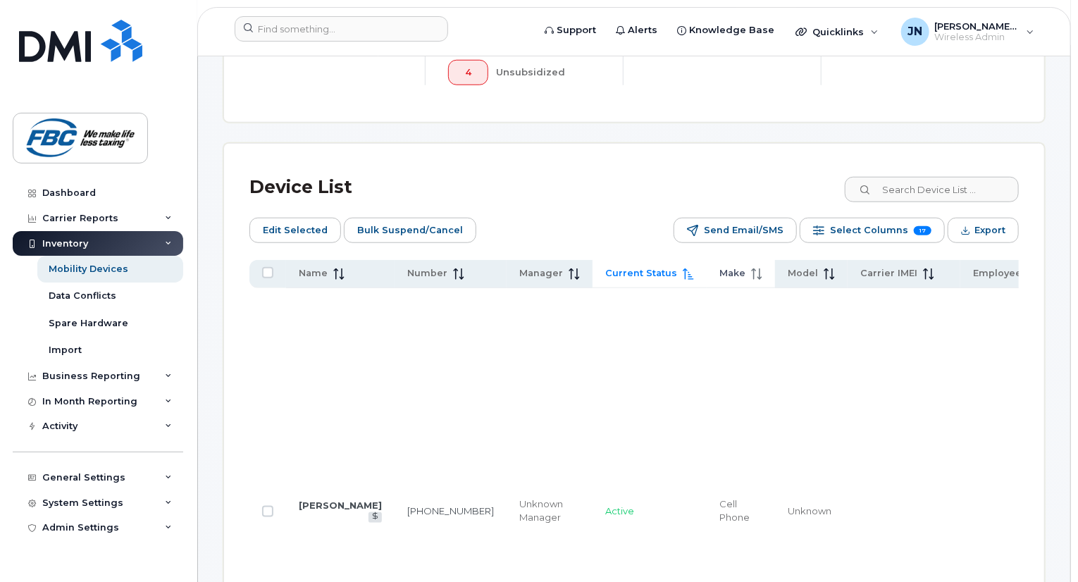
click at [720, 278] on span "Make" at bounding box center [733, 273] width 26 height 13
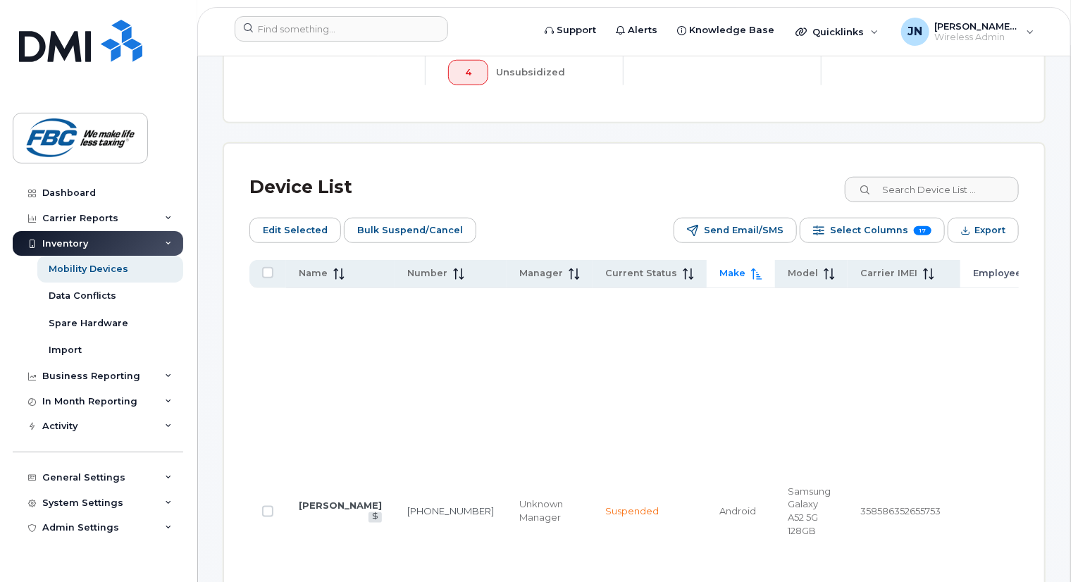
click at [963, 265] on th "Employee Manager" at bounding box center [1029, 273] width 137 height 27
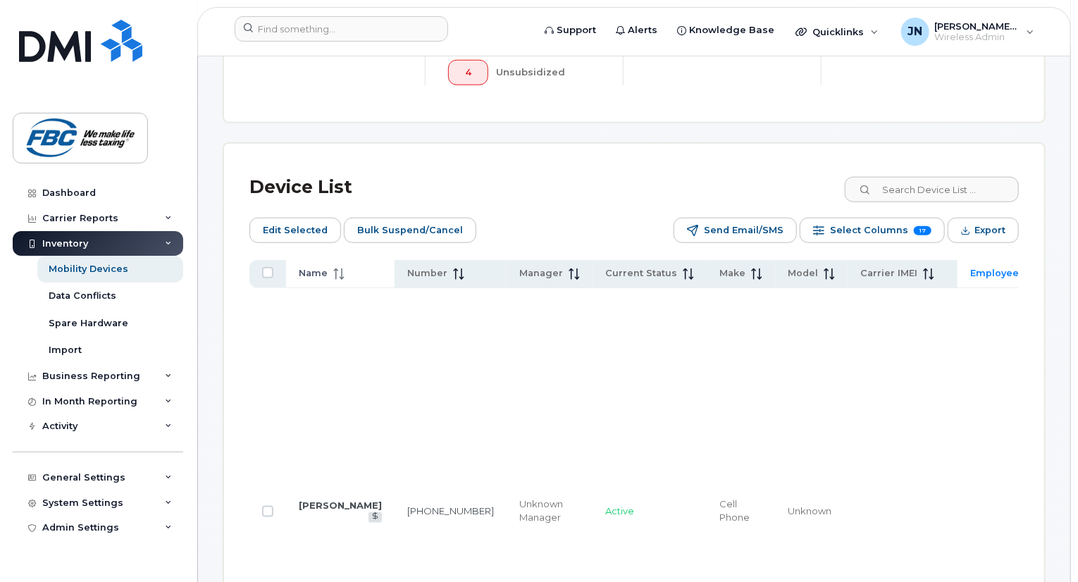
click at [305, 270] on span "Name" at bounding box center [313, 273] width 29 height 13
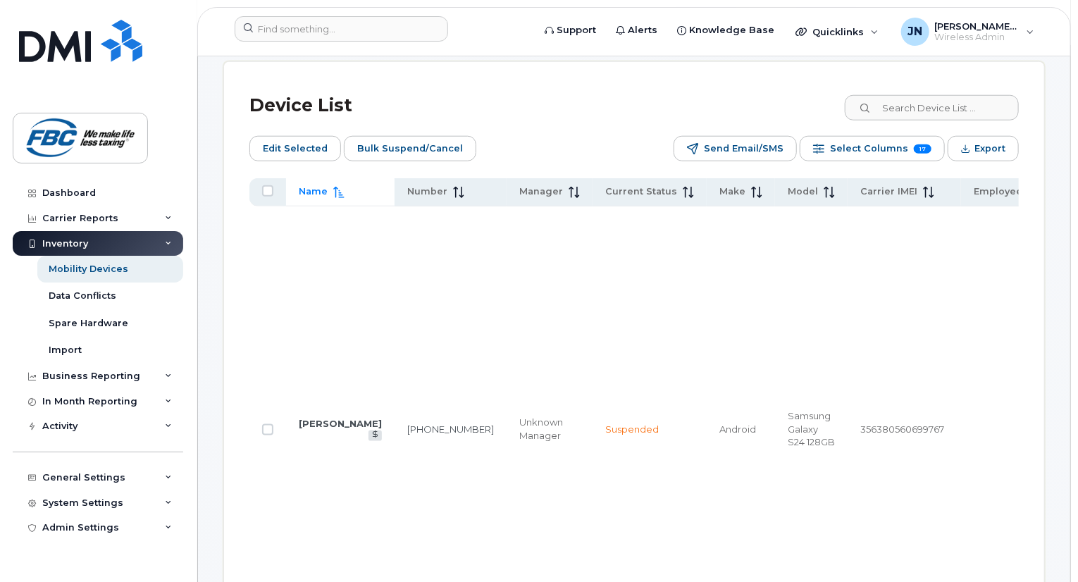
scroll to position [673, 0]
click at [266, 190] on input "All items unselected" at bounding box center [267, 191] width 11 height 11
checkbox input "true"
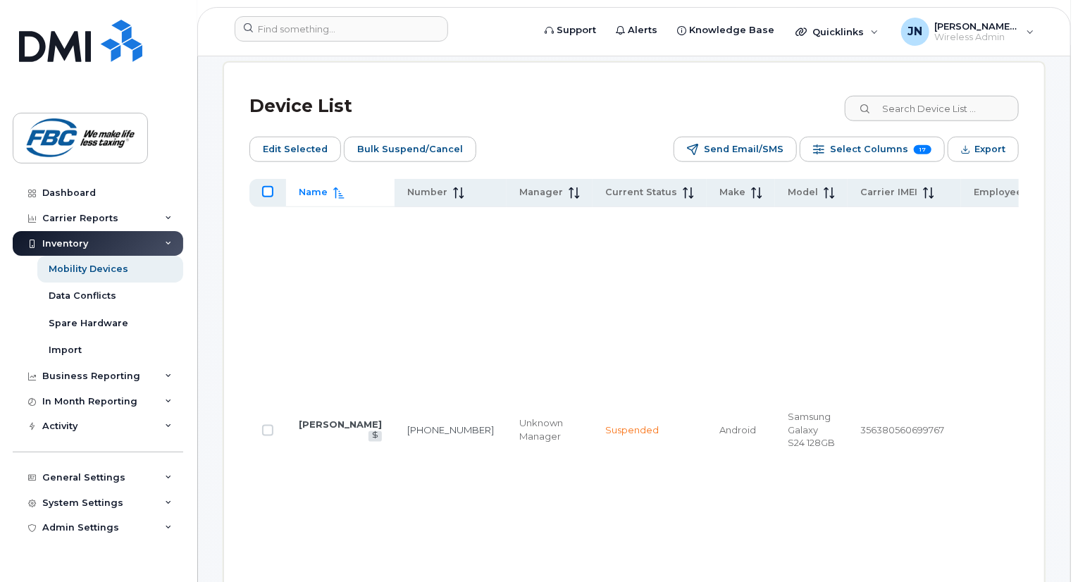
checkbox input "true"
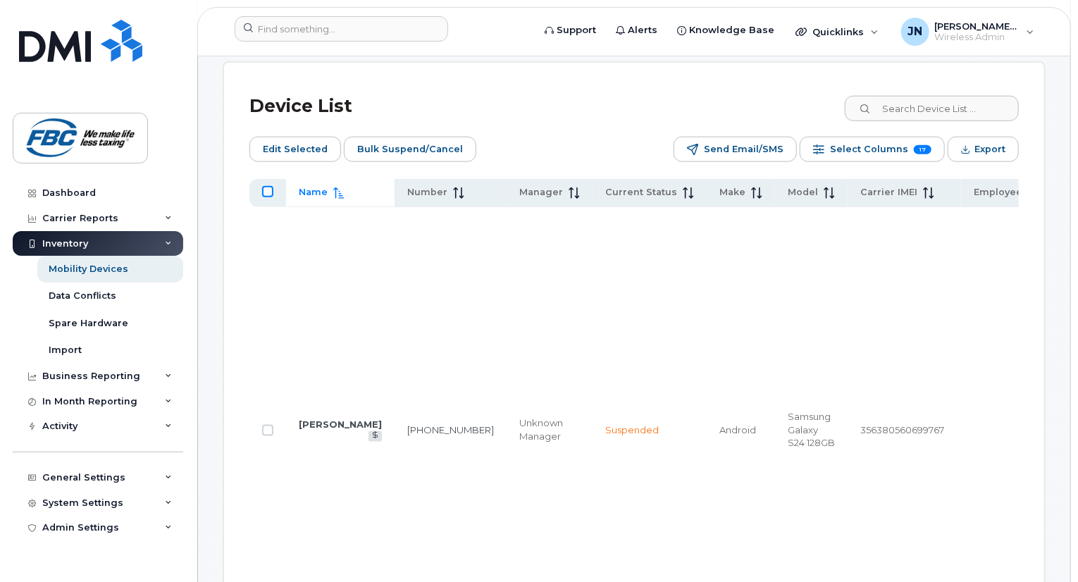
checkbox input "true"
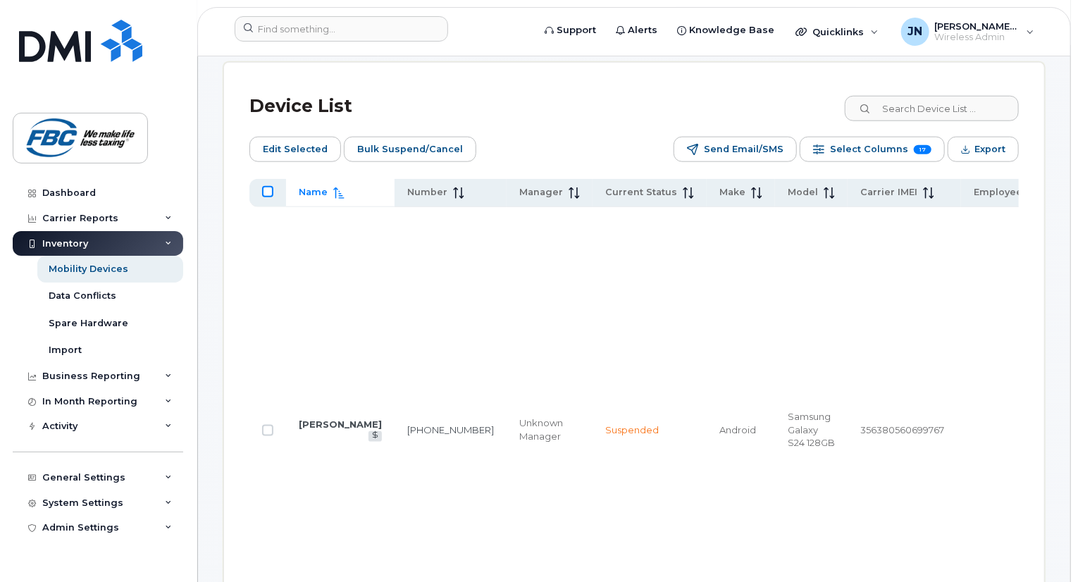
checkbox input "true"
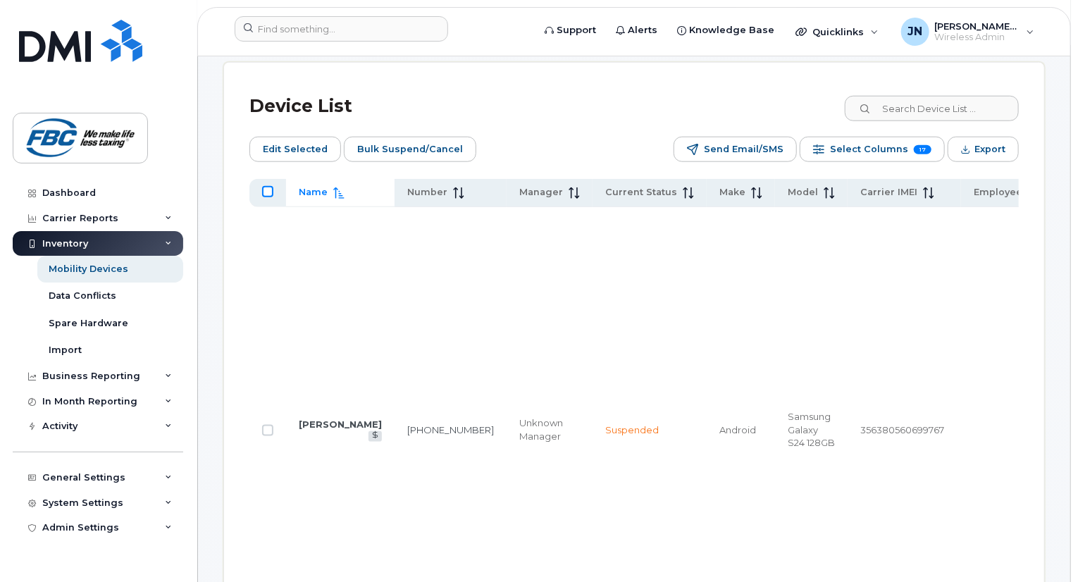
checkbox input "true"
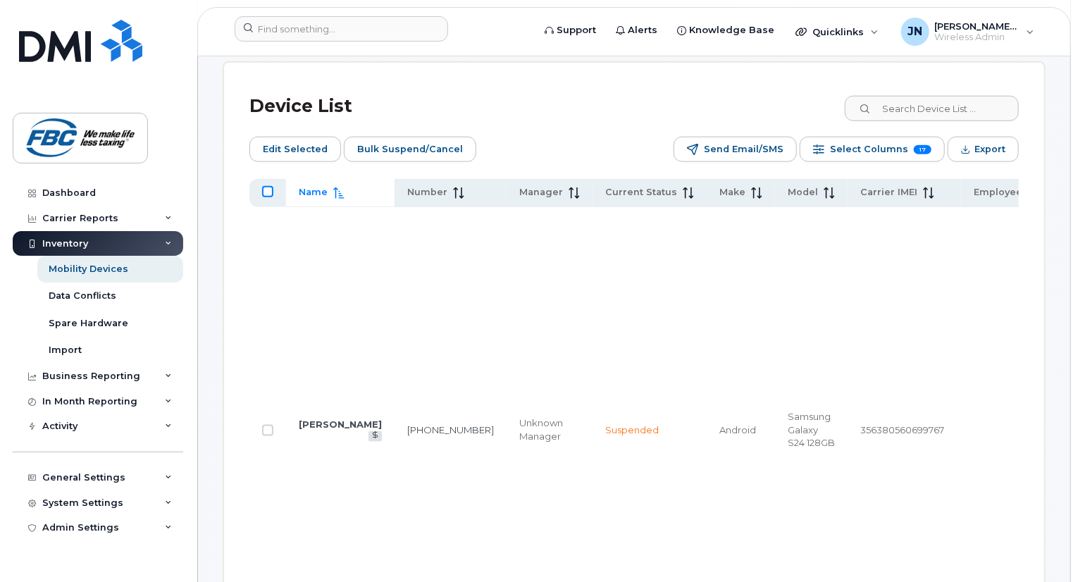
checkbox input "true"
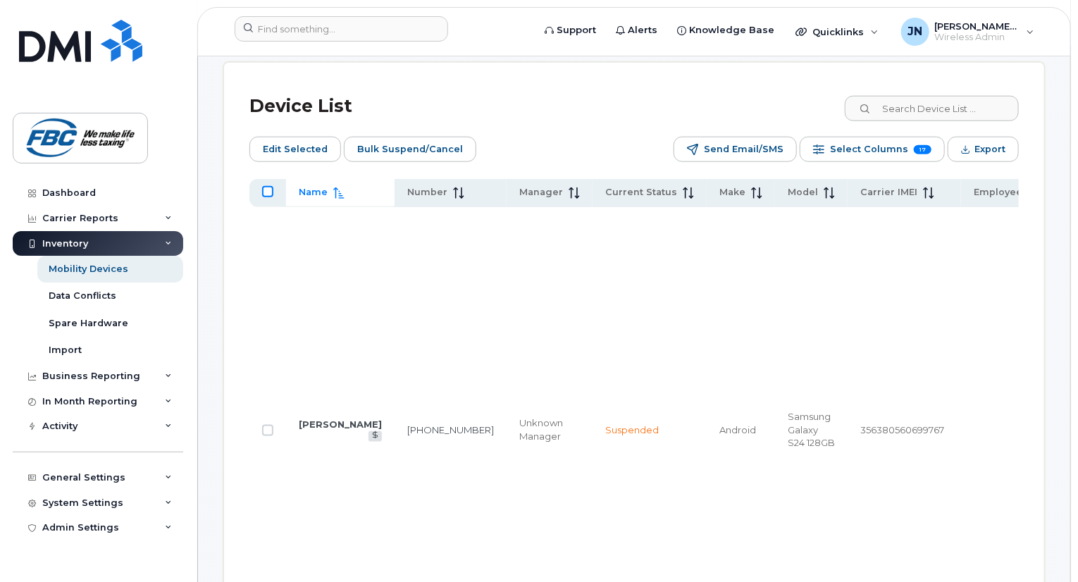
checkbox input "true"
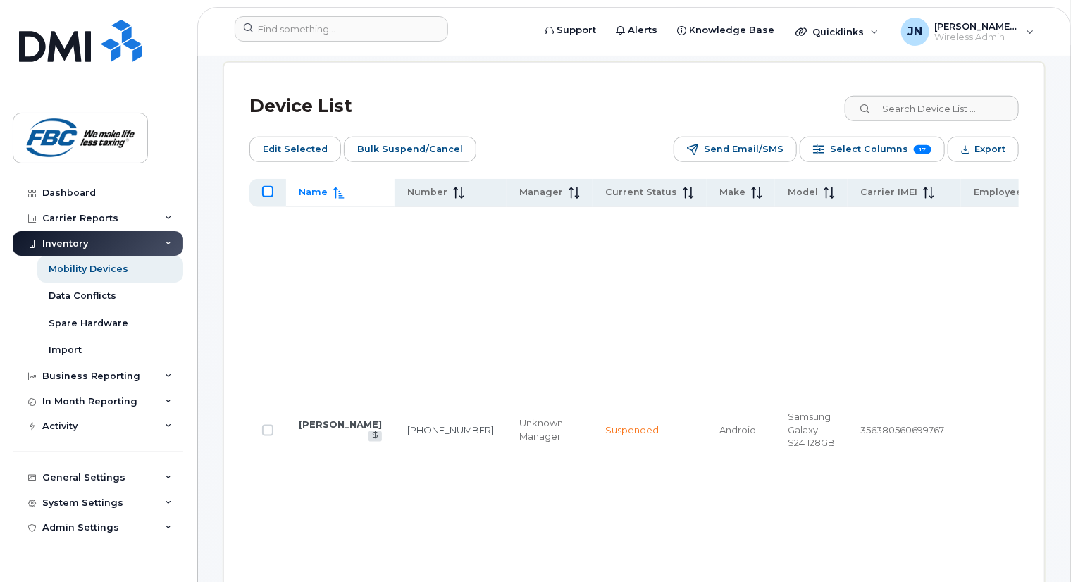
checkbox input "true"
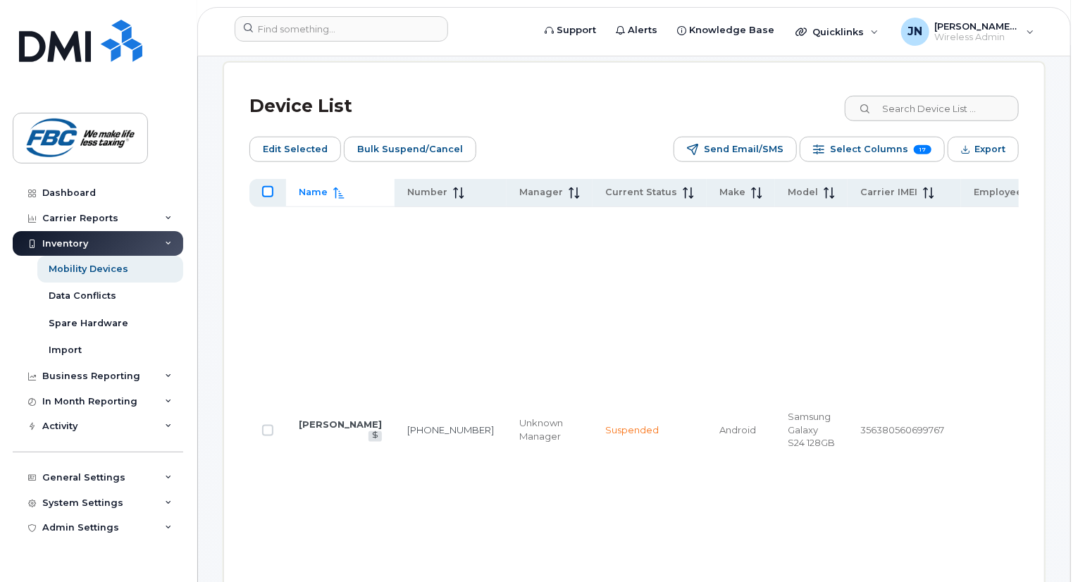
checkbox input "true"
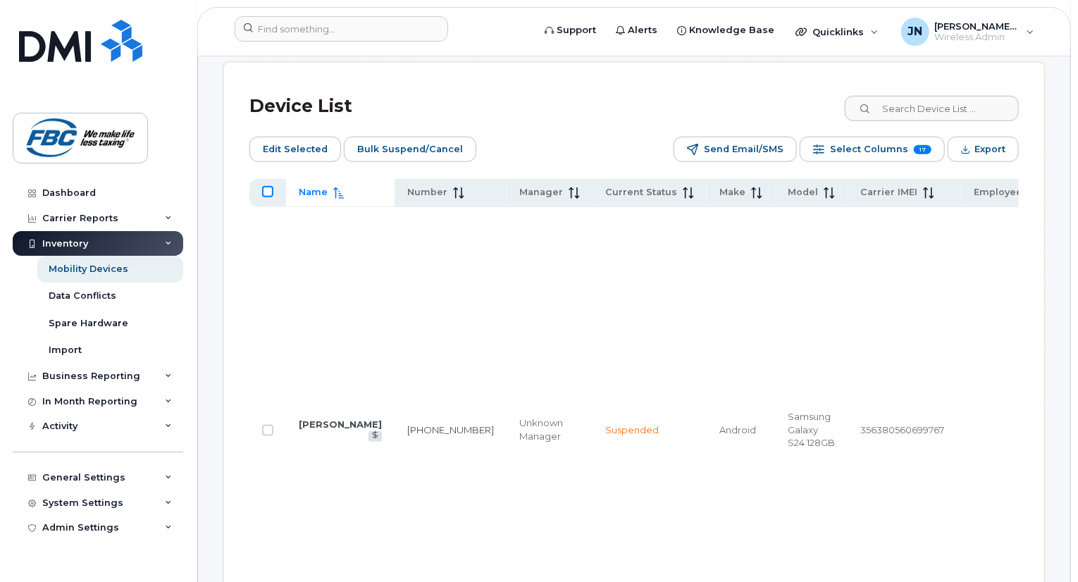
checkbox input "true"
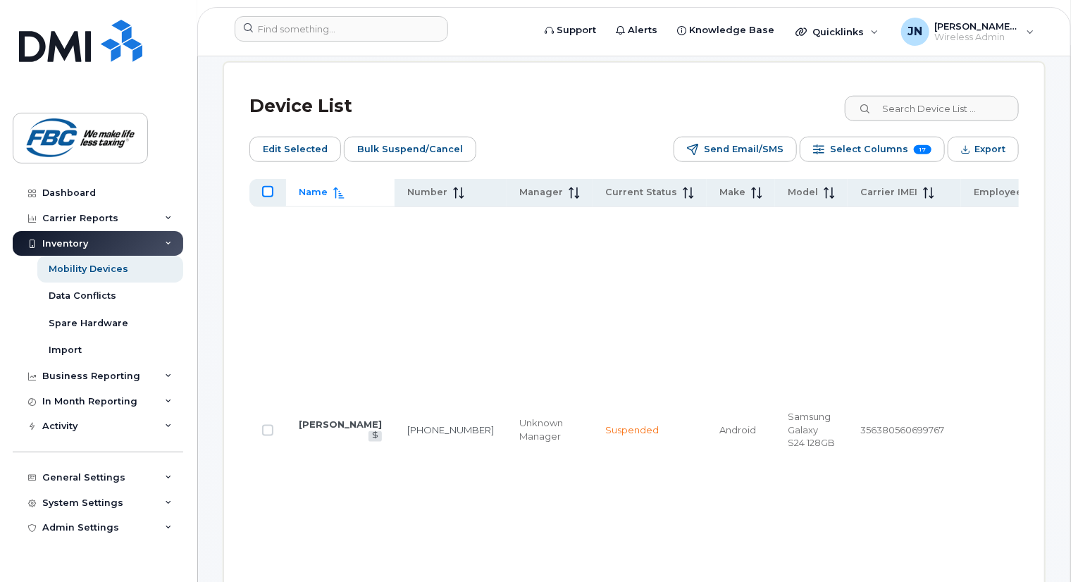
checkbox input "true"
click at [266, 190] on input "All items selected" at bounding box center [267, 191] width 11 height 11
checkbox input "false"
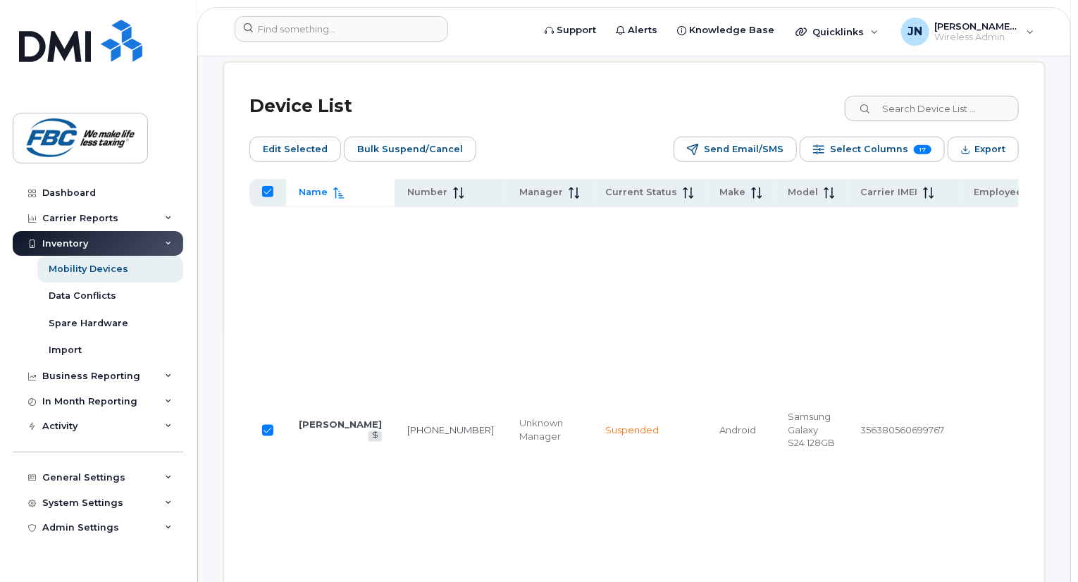
checkbox input "false"
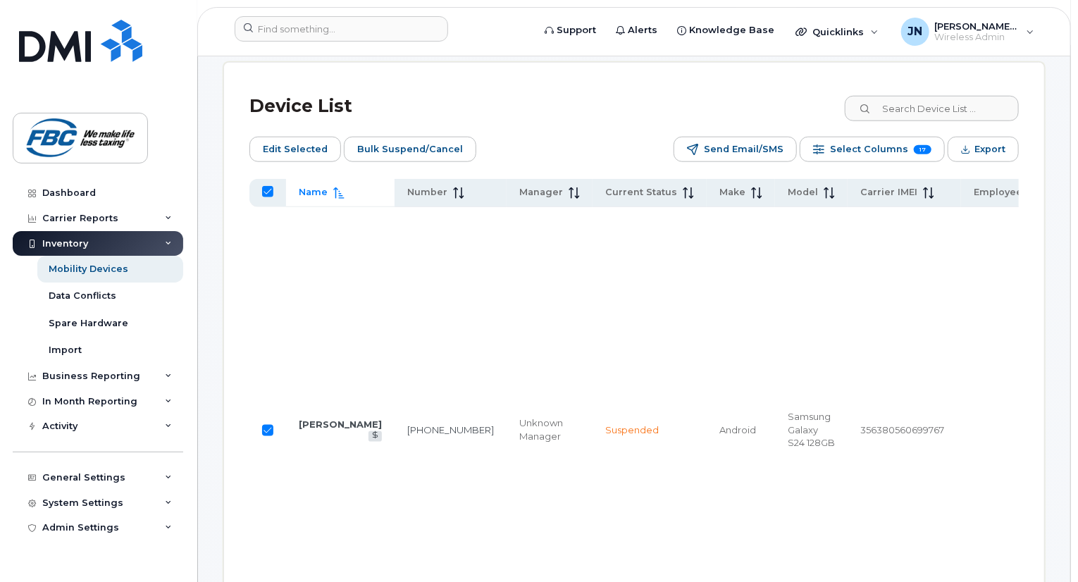
checkbox input "false"
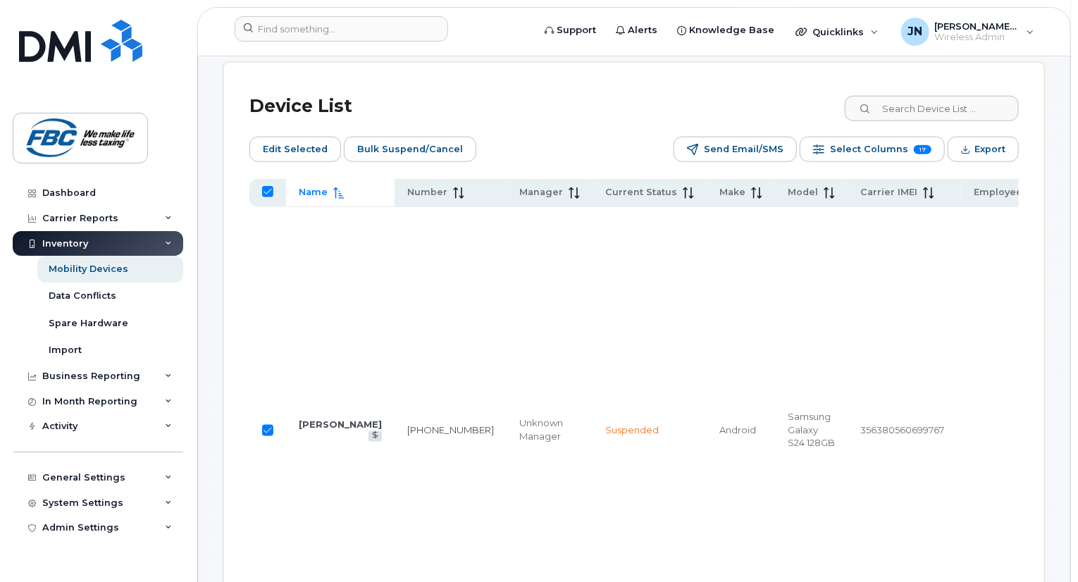
checkbox input "false"
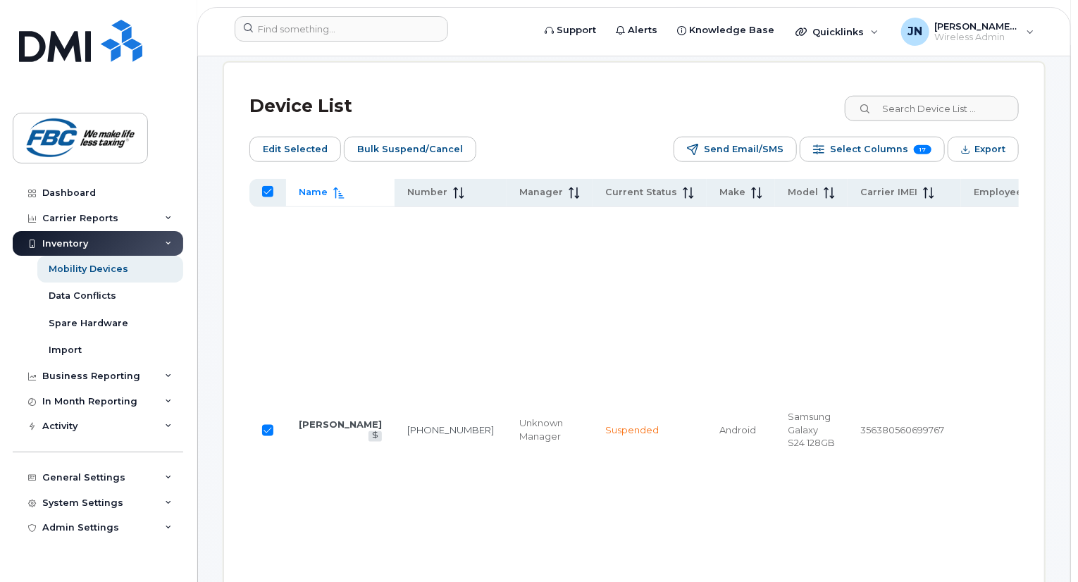
checkbox input "false"
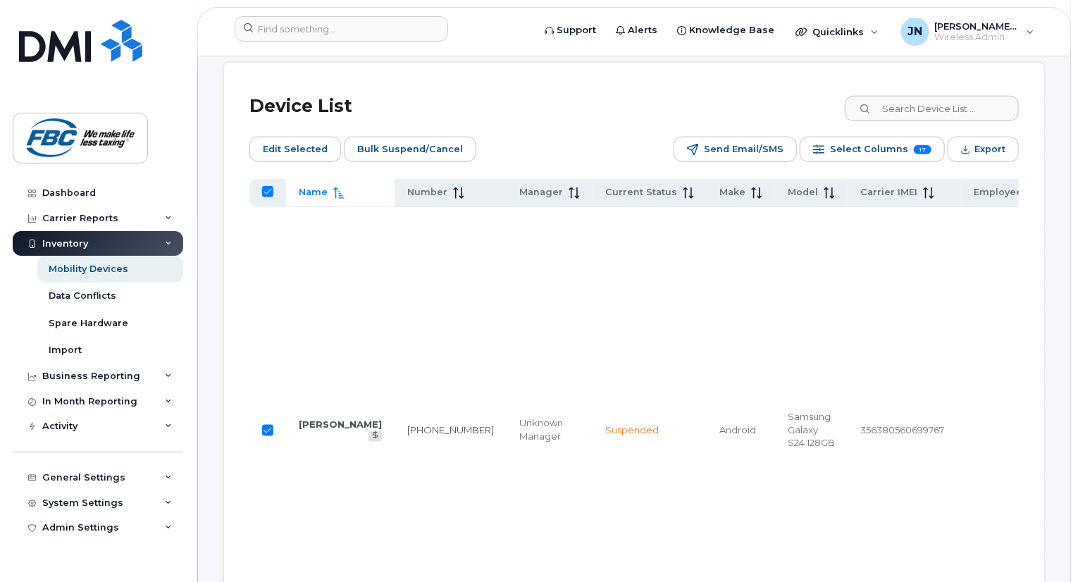
checkbox input "false"
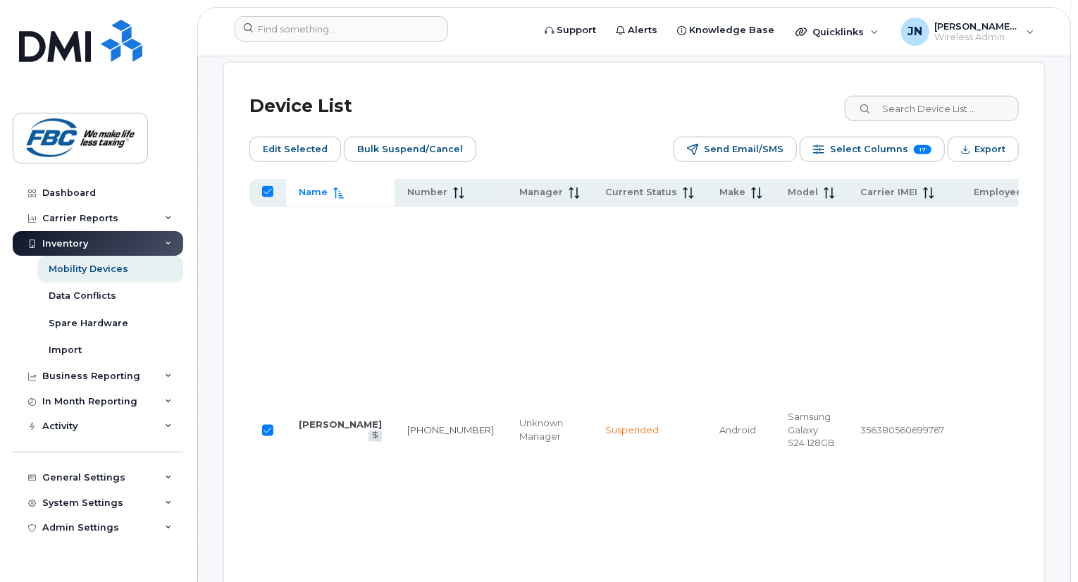
checkbox input "false"
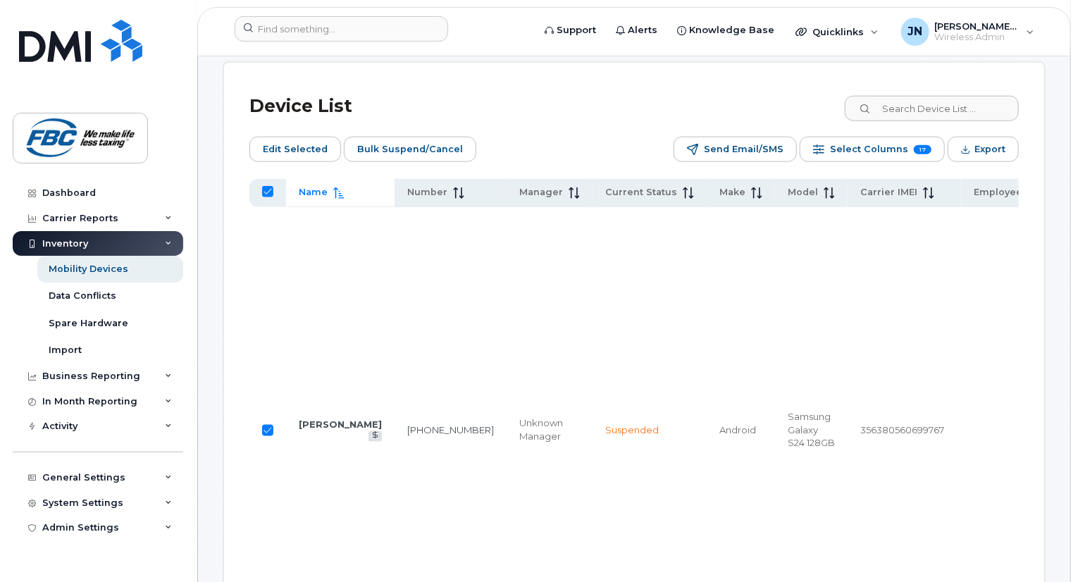
checkbox input "false"
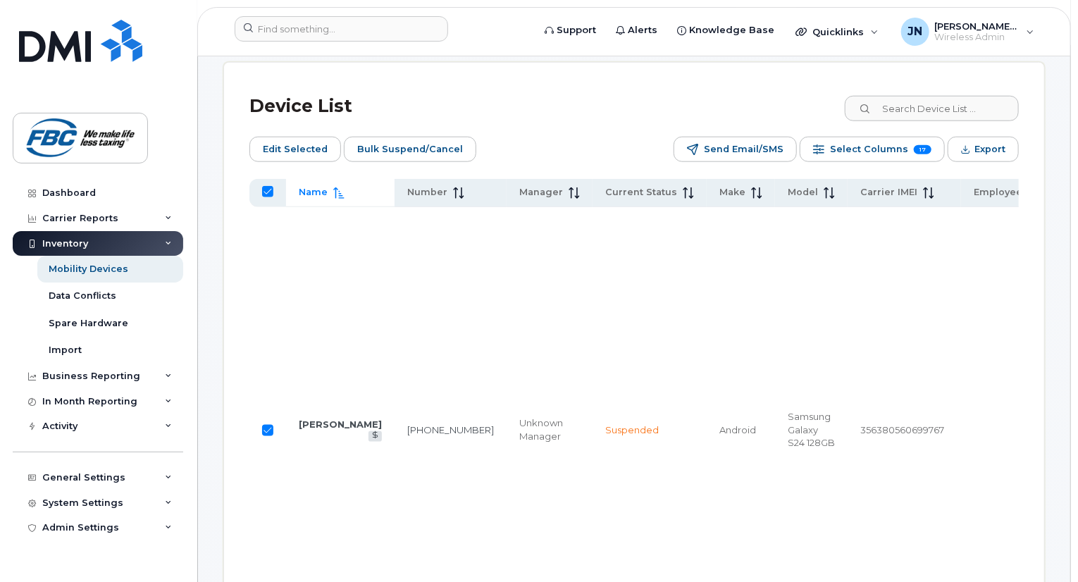
checkbox input "false"
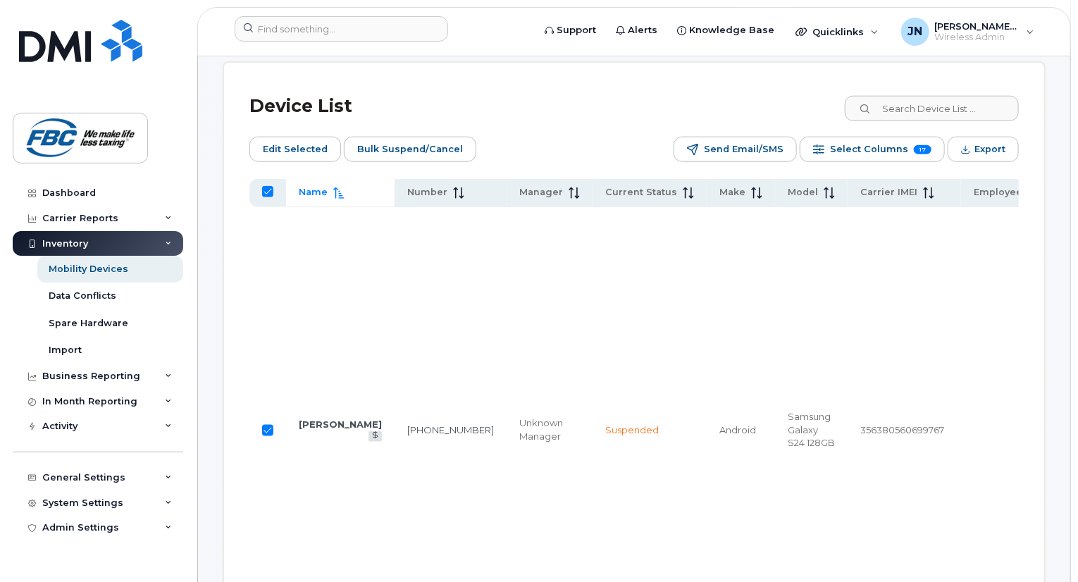
checkbox input "false"
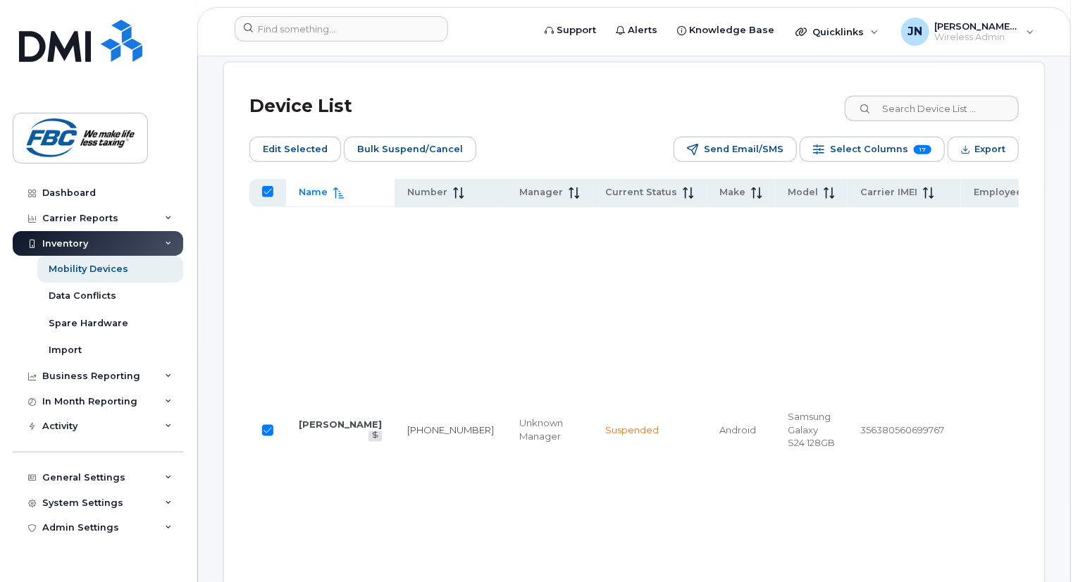
checkbox input "false"
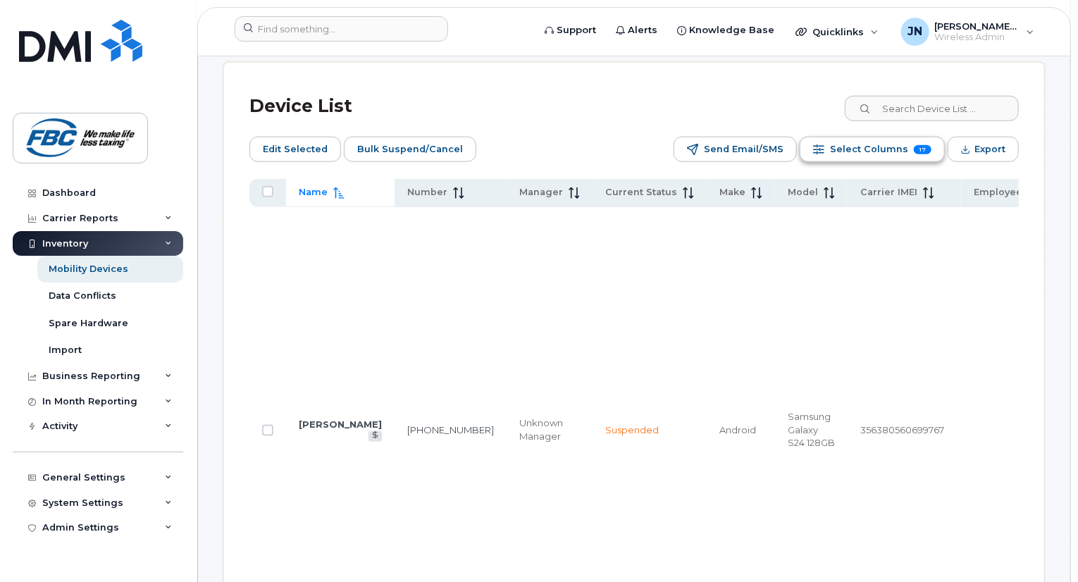
click at [856, 156] on span "Select Columns" at bounding box center [869, 149] width 78 height 21
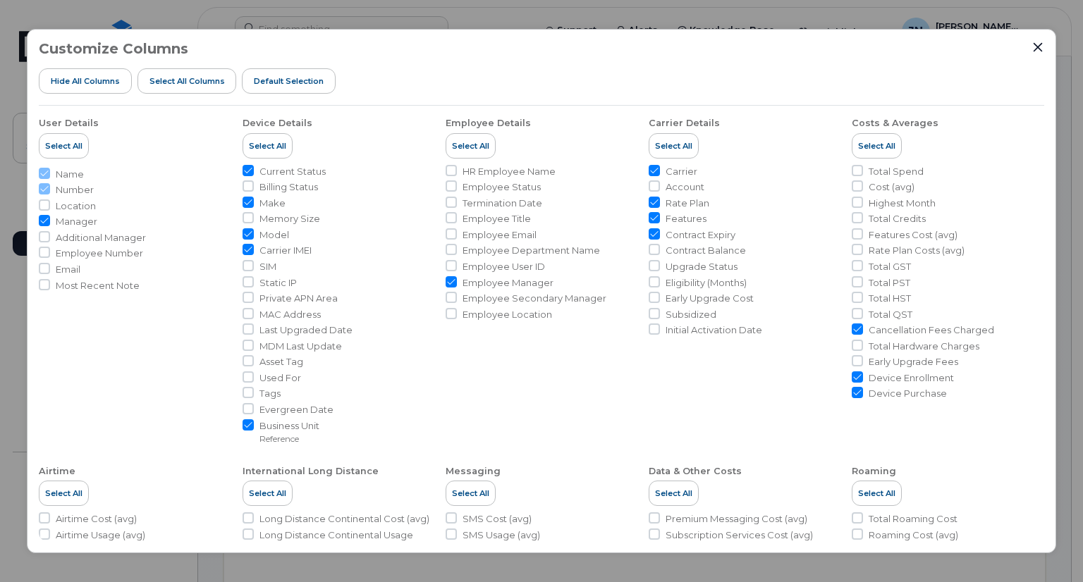
click at [652, 235] on input "Contract Expiry" at bounding box center [653, 233] width 11 height 11
checkbox input "false"
click at [853, 390] on input "Device Purchase" at bounding box center [856, 392] width 11 height 11
checkbox input "false"
click at [450, 282] on input "Employee Manager" at bounding box center [450, 281] width 11 height 11
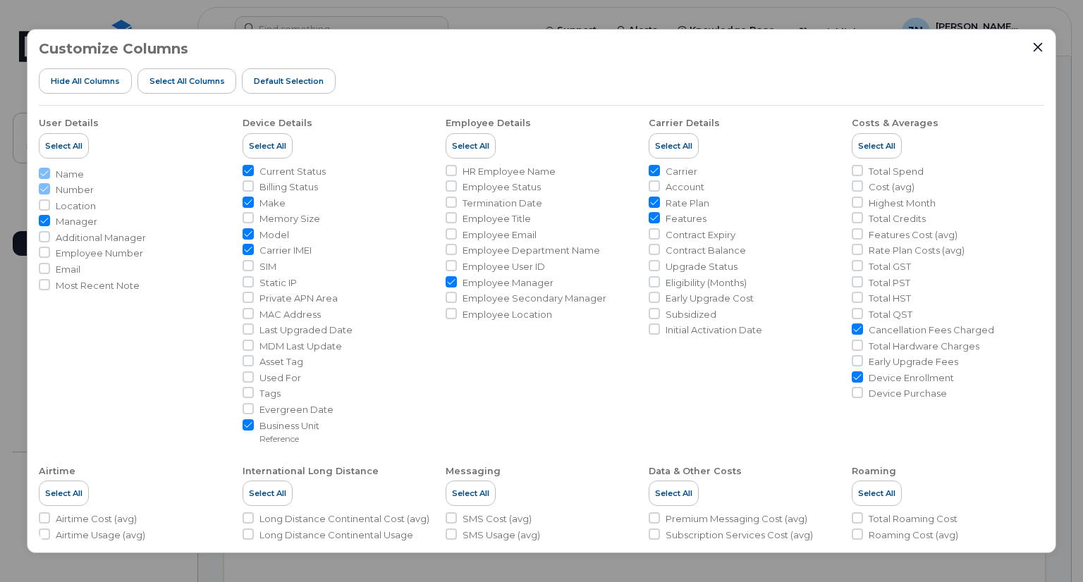
checkbox input "false"
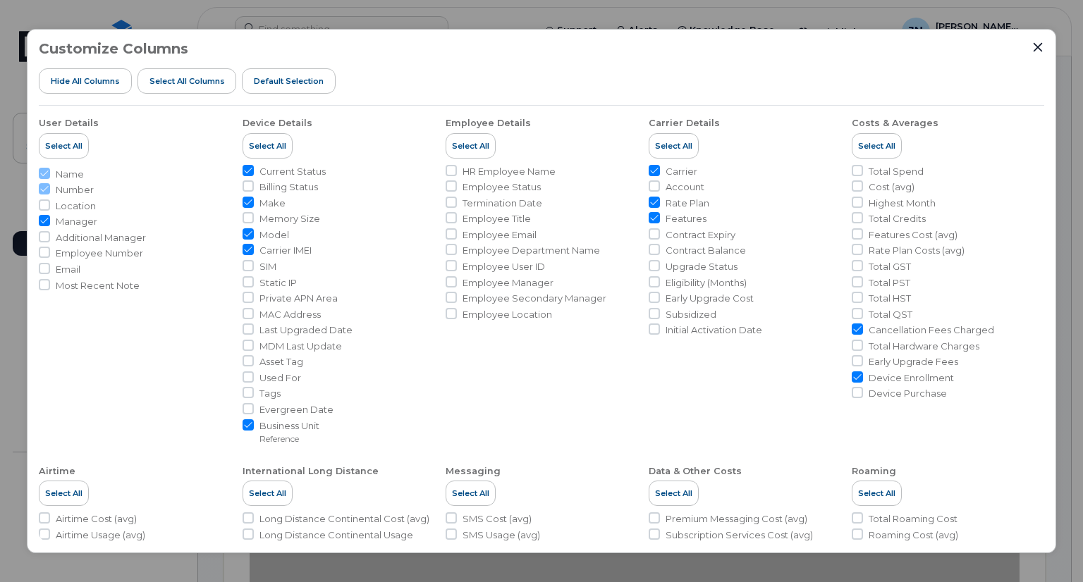
click at [648, 216] on input "Features" at bounding box center [653, 217] width 11 height 11
checkbox input "false"
click at [452, 280] on input "Employee Manager" at bounding box center [450, 281] width 11 height 11
checkbox input "true"
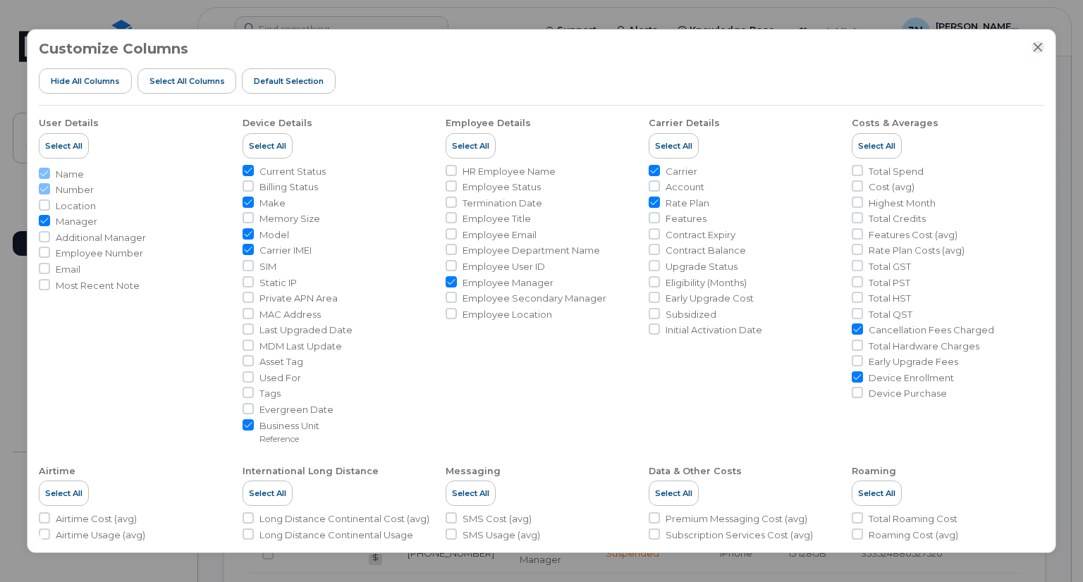
click at [1038, 46] on icon "Close" at bounding box center [1037, 47] width 9 height 9
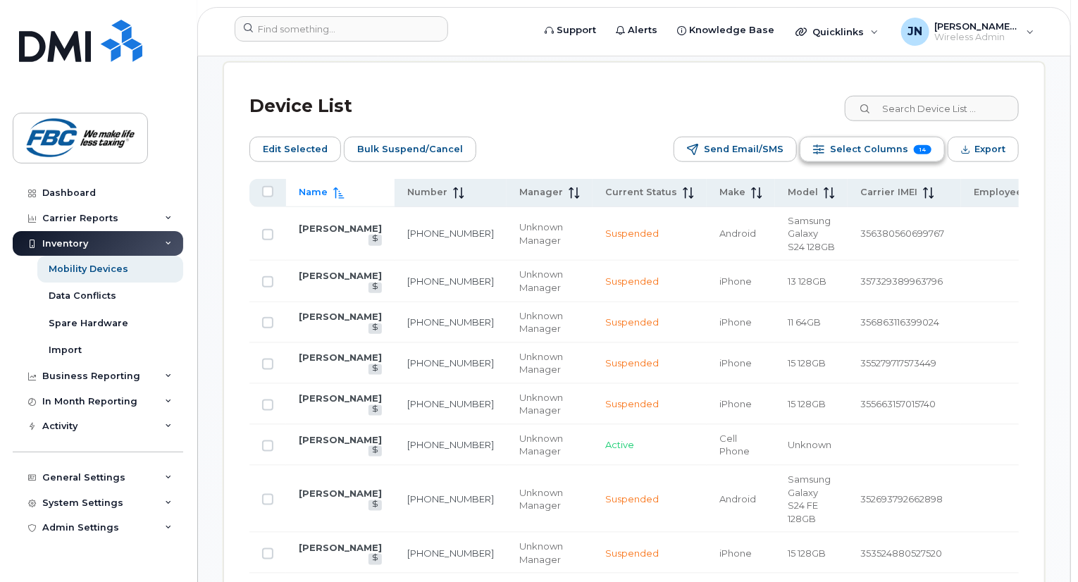
click at [876, 145] on span "Select Columns" at bounding box center [869, 149] width 78 height 21
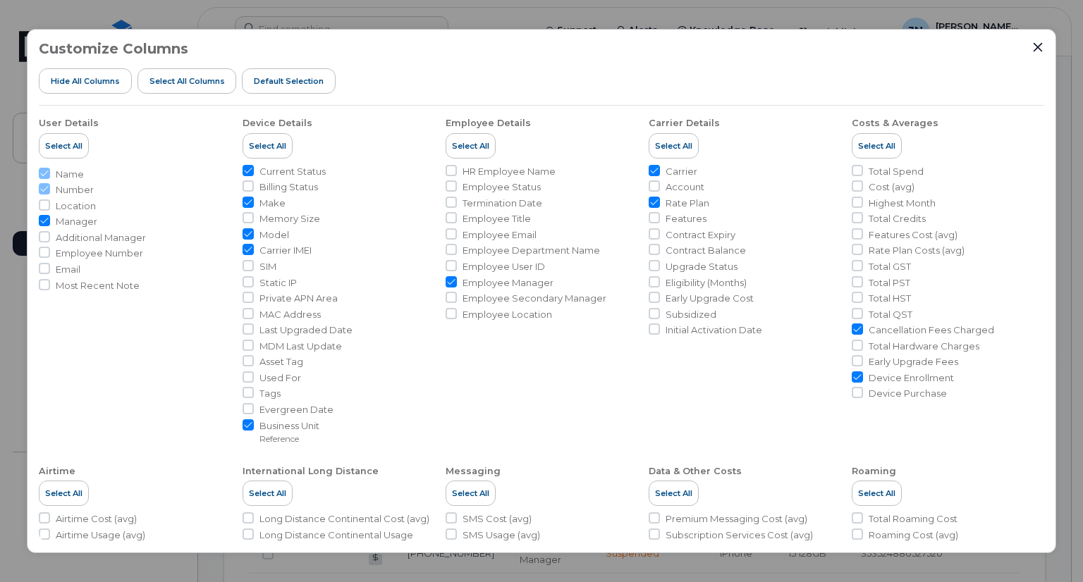
click at [446, 282] on input "Employee Manager" at bounding box center [450, 281] width 11 height 11
checkbox input "false"
click at [1035, 49] on icon "Close" at bounding box center [1037, 47] width 9 height 9
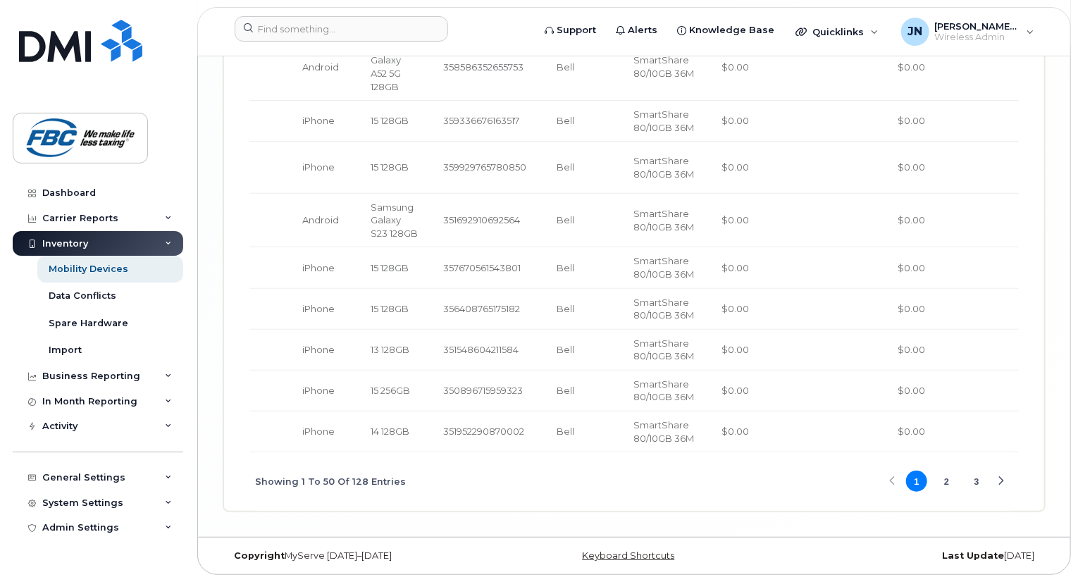
scroll to position [3000, 0]
click at [431, 340] on td "351548604211584" at bounding box center [487, 350] width 113 height 41
click at [958, 479] on span "1 2 3" at bounding box center [947, 481] width 85 height 25
click at [942, 481] on button "2" at bounding box center [947, 481] width 21 height 21
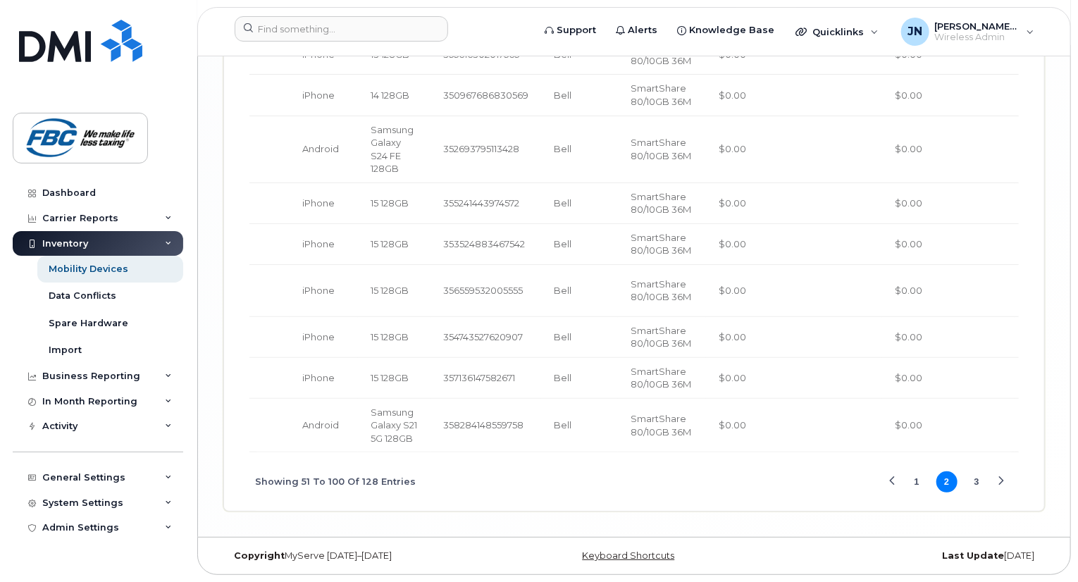
scroll to position [2852, 0]
click at [977, 486] on button "3" at bounding box center [976, 482] width 21 height 21
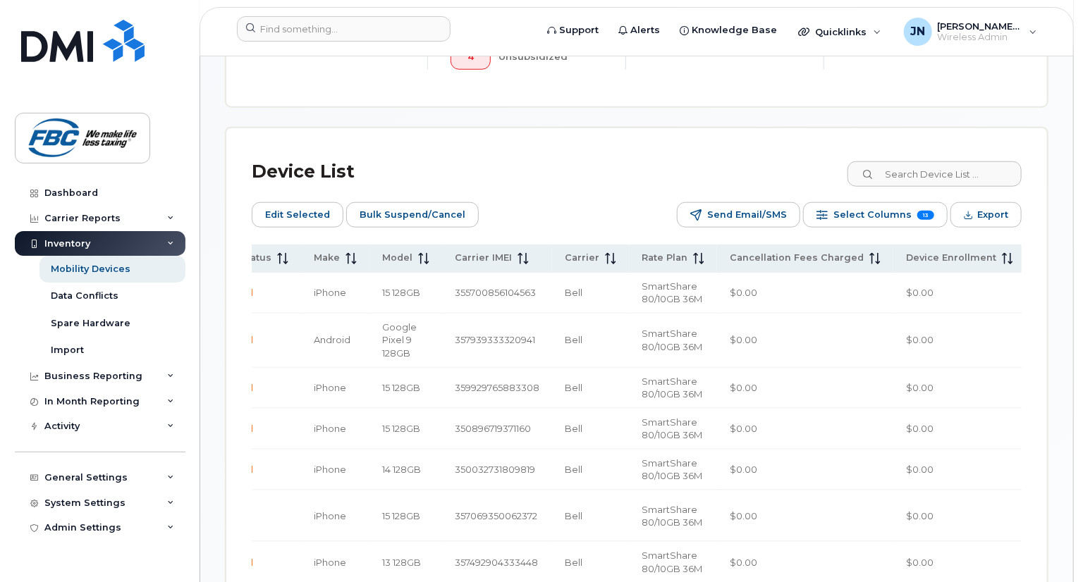
scroll to position [593, 0]
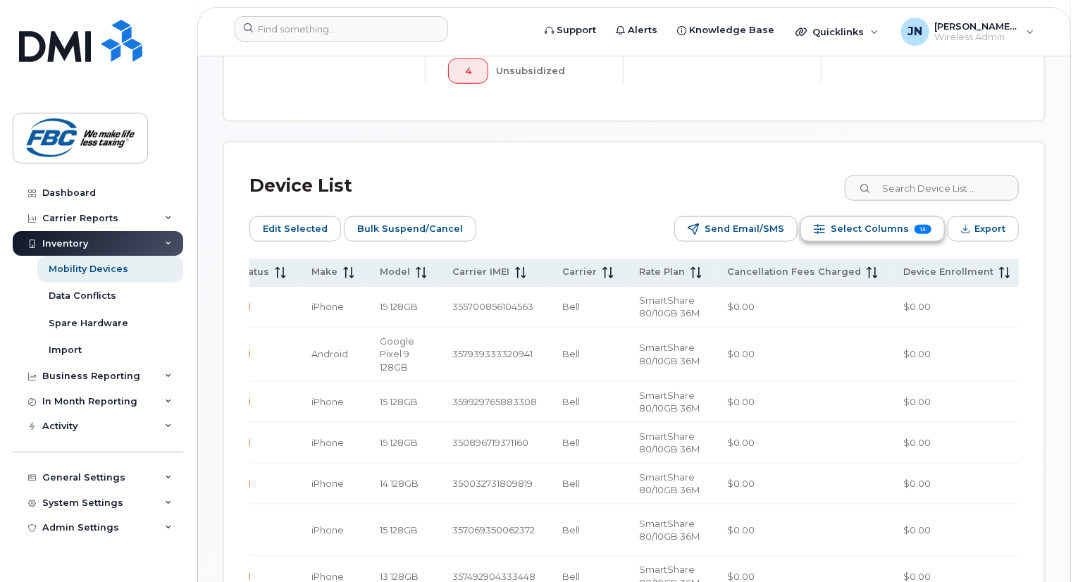
click at [877, 235] on span "Select Columns" at bounding box center [870, 228] width 78 height 21
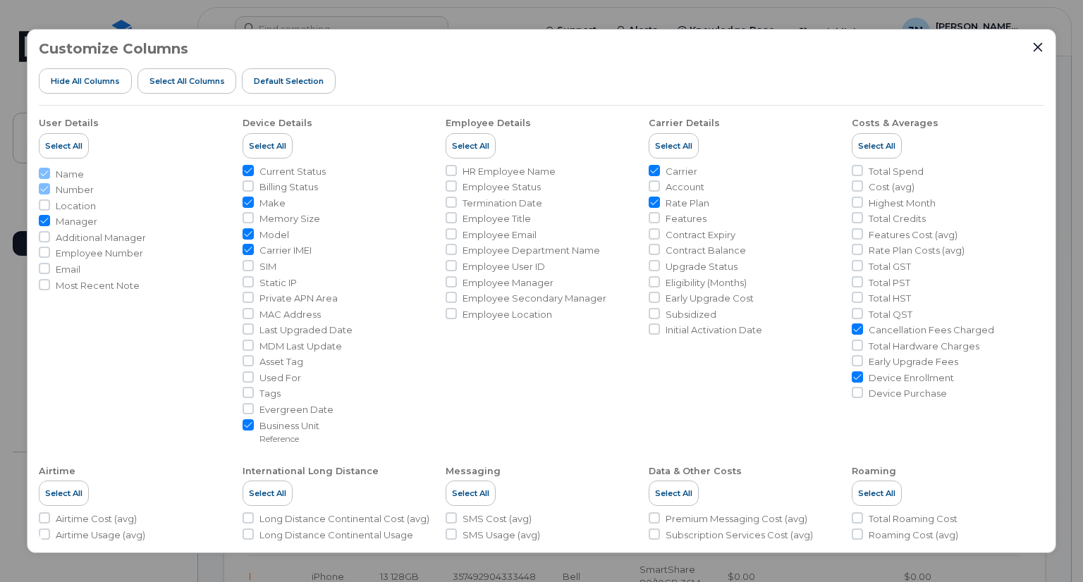
click at [854, 381] on input "Device Enrollment" at bounding box center [856, 376] width 11 height 11
checkbox input "false"
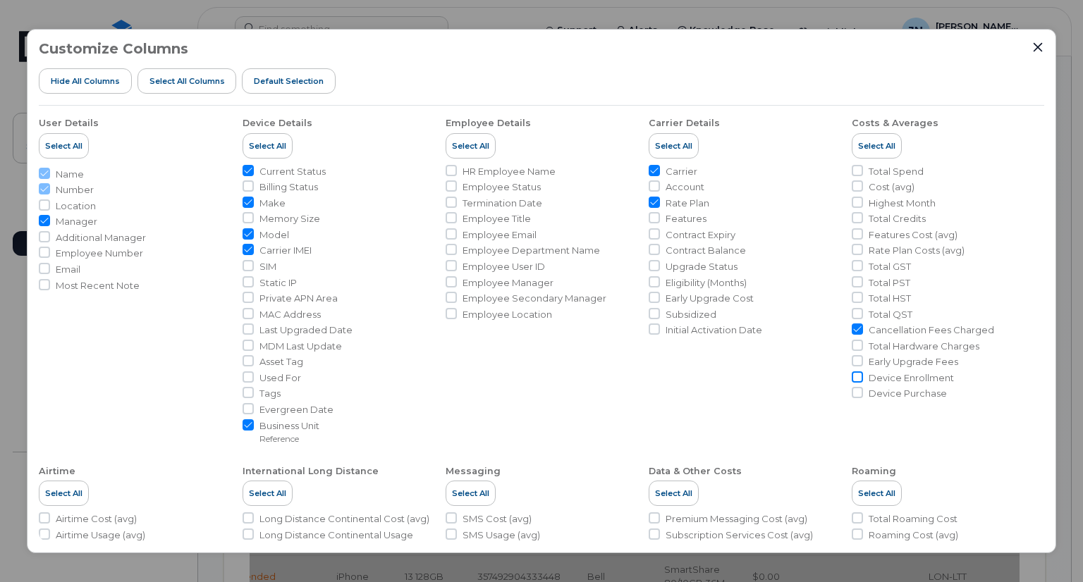
scroll to position [0, 281]
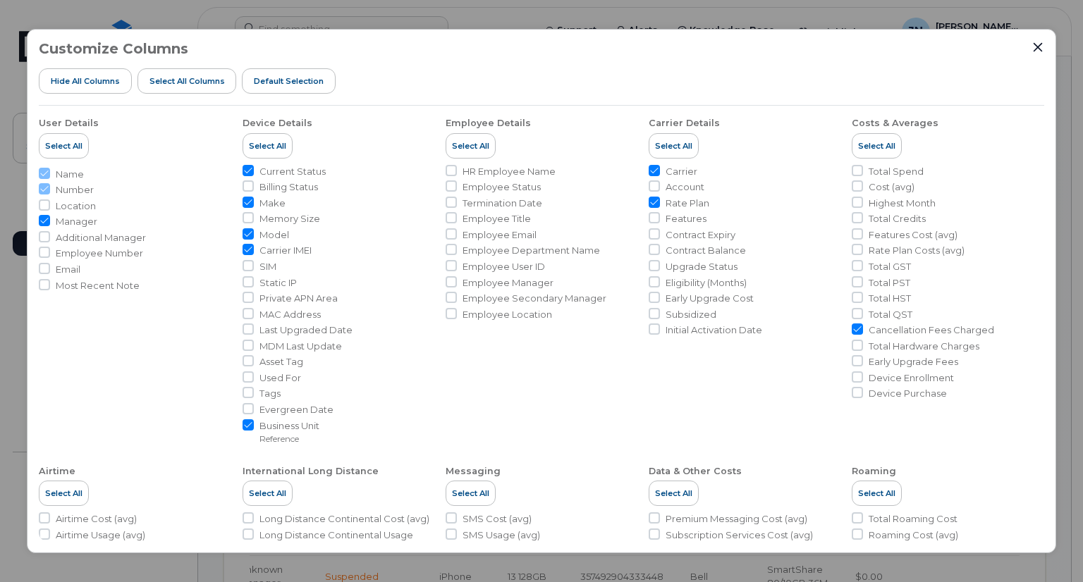
click at [854, 329] on input "Cancellation Fees Charged" at bounding box center [856, 329] width 11 height 11
checkbox input "false"
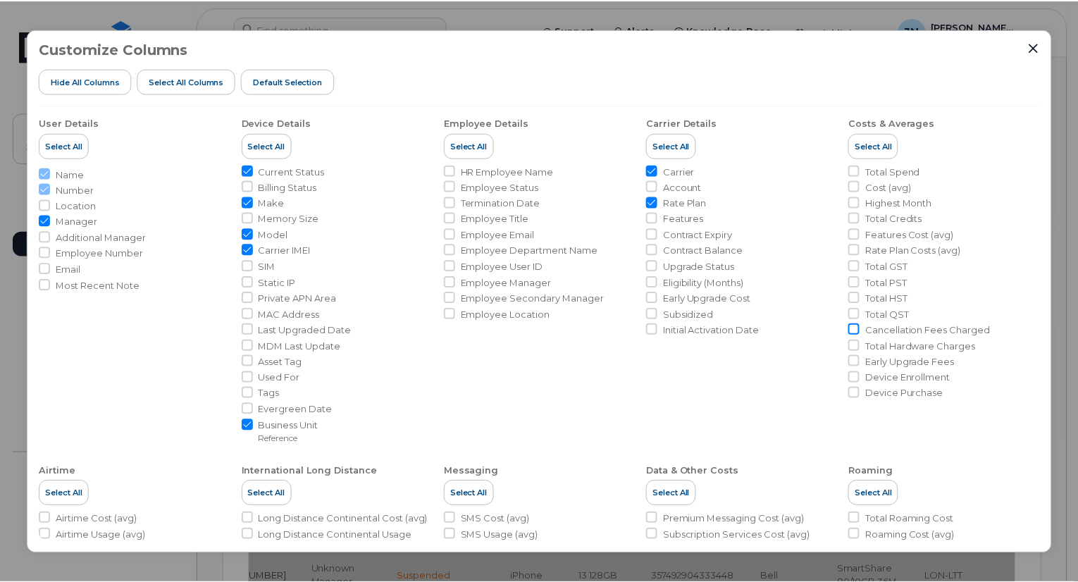
scroll to position [0, 113]
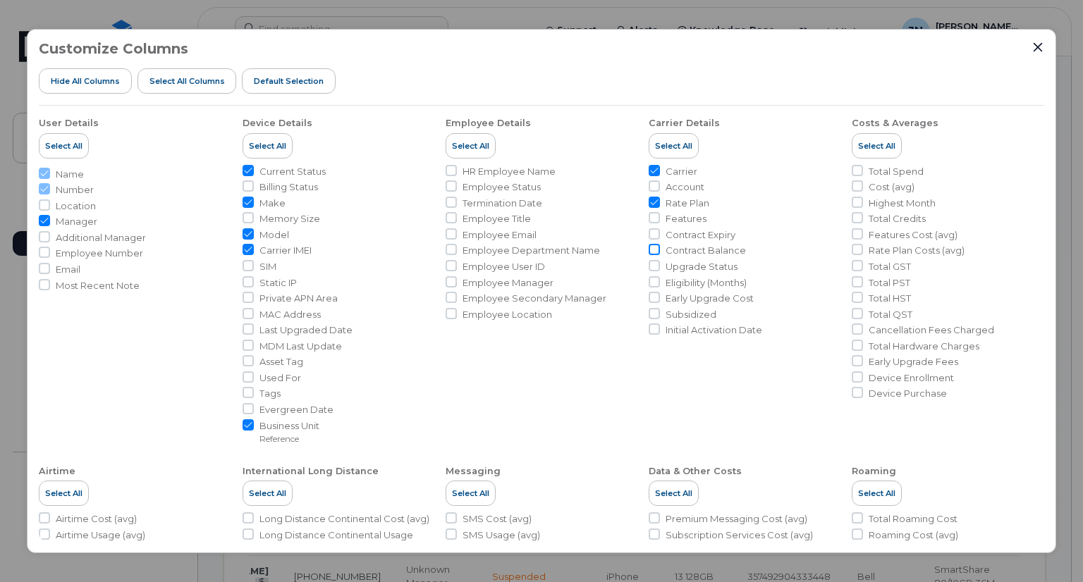
click at [653, 250] on input "Contract Balance" at bounding box center [653, 249] width 11 height 11
checkbox input "true"
click at [1035, 49] on icon "Close" at bounding box center [1037, 47] width 11 height 11
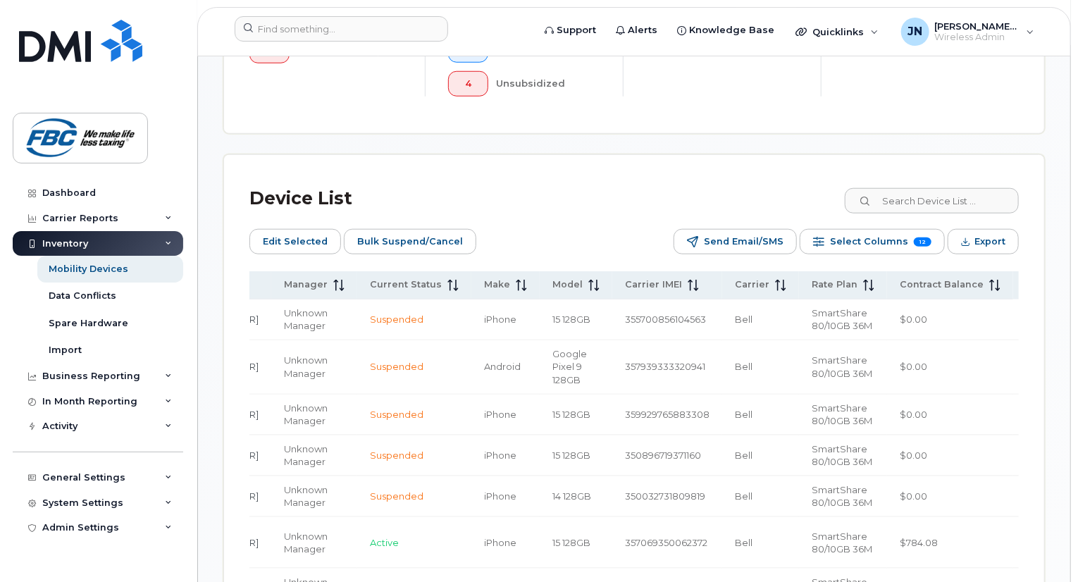
scroll to position [629, 0]
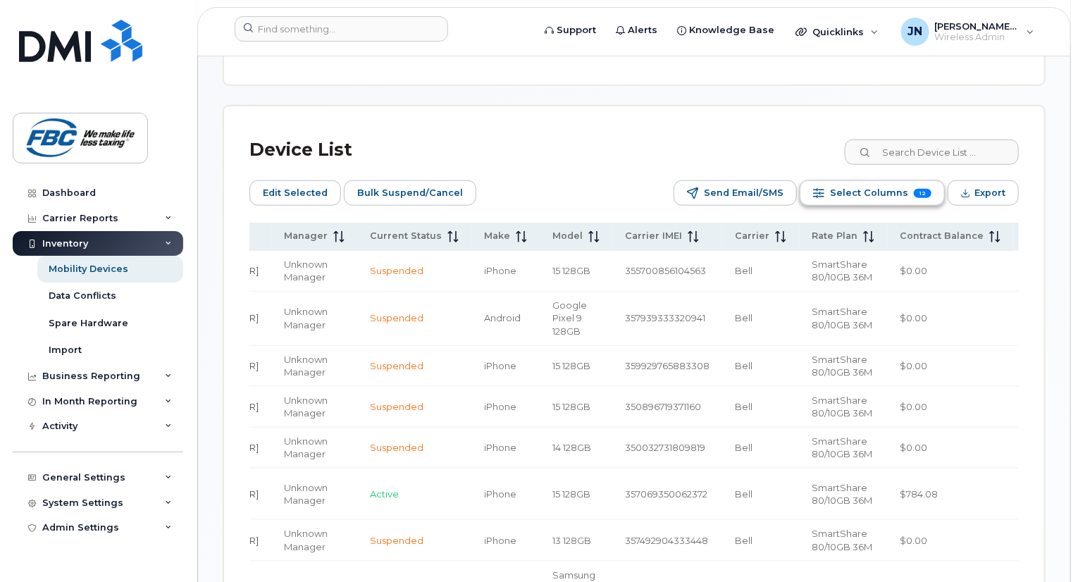
click at [851, 202] on span "Select Columns" at bounding box center [869, 193] width 78 height 21
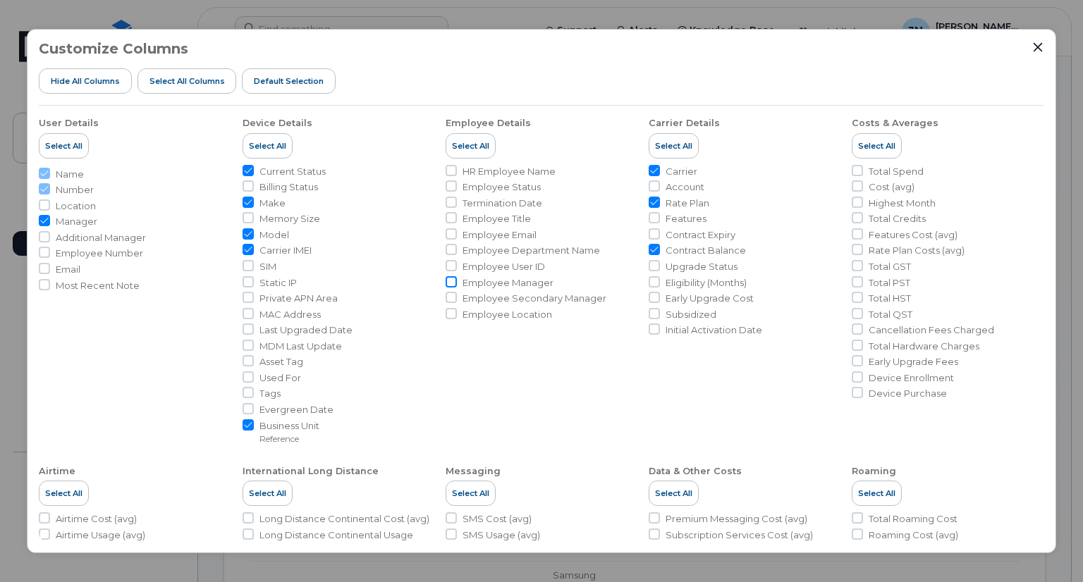
click at [448, 279] on input "Employee Manager" at bounding box center [450, 281] width 11 height 11
checkbox input "true"
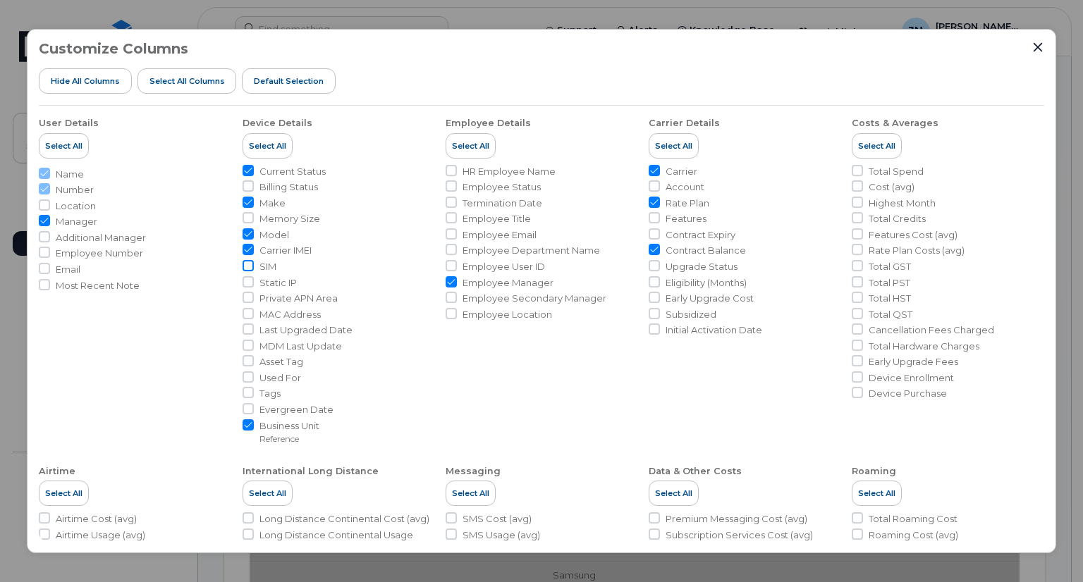
click at [249, 263] on input "SIM" at bounding box center [247, 265] width 11 height 11
checkbox input "true"
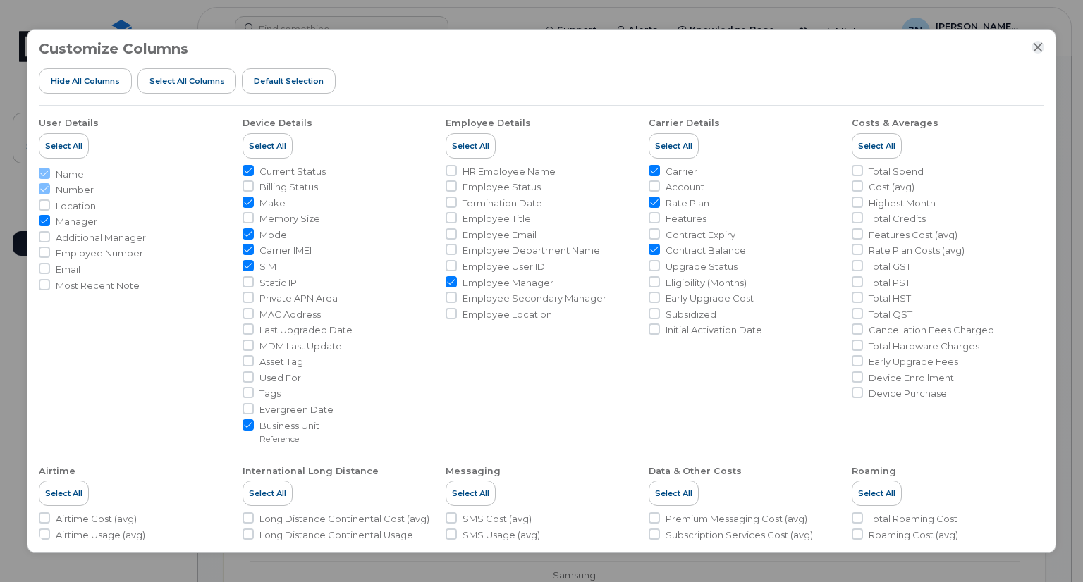
click at [1035, 44] on icon "Close" at bounding box center [1037, 47] width 9 height 9
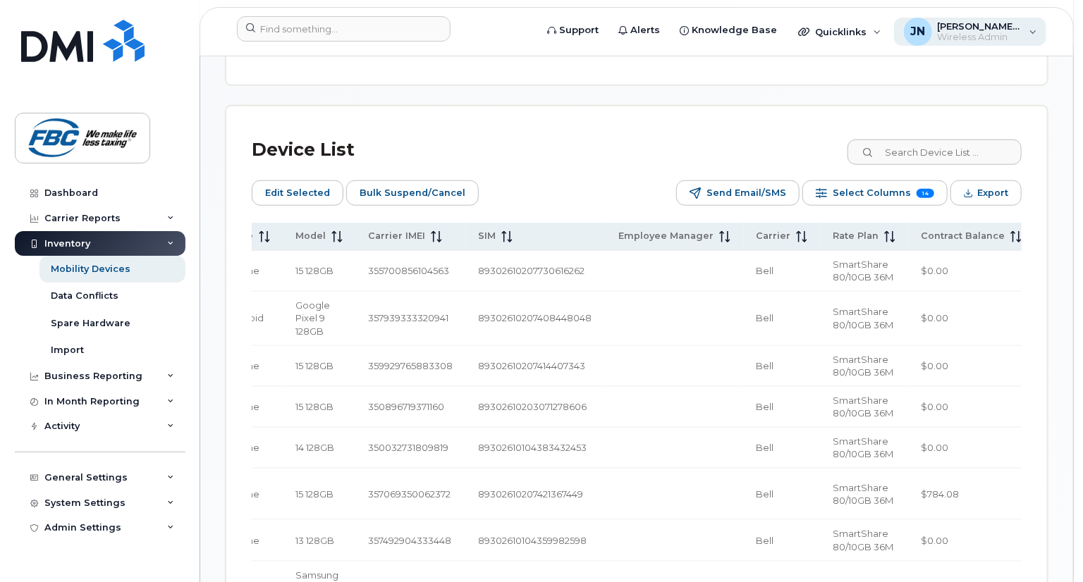
scroll to position [0, 506]
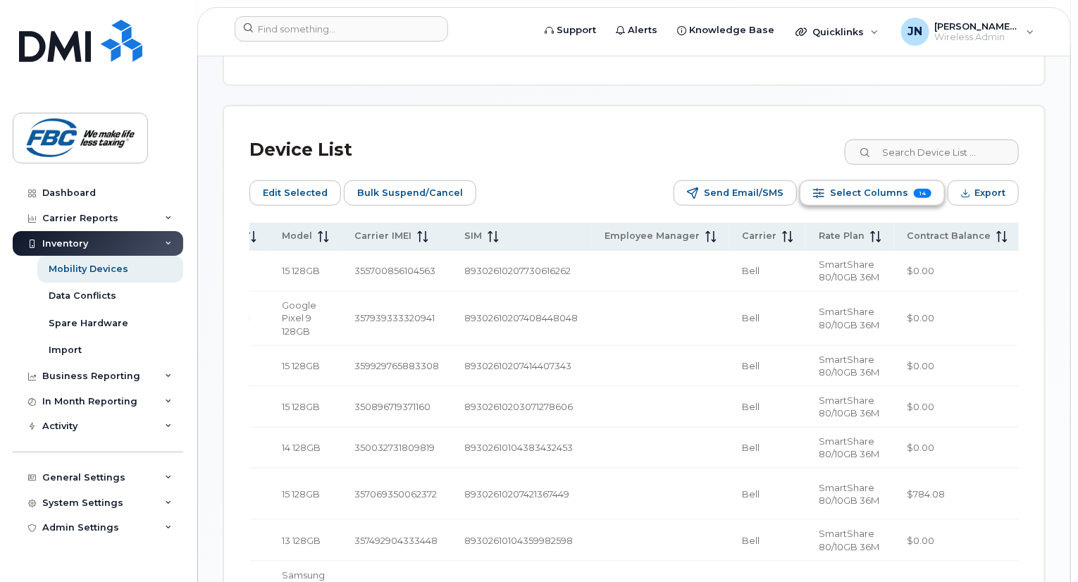
click at [885, 199] on span "Select Columns" at bounding box center [869, 193] width 78 height 21
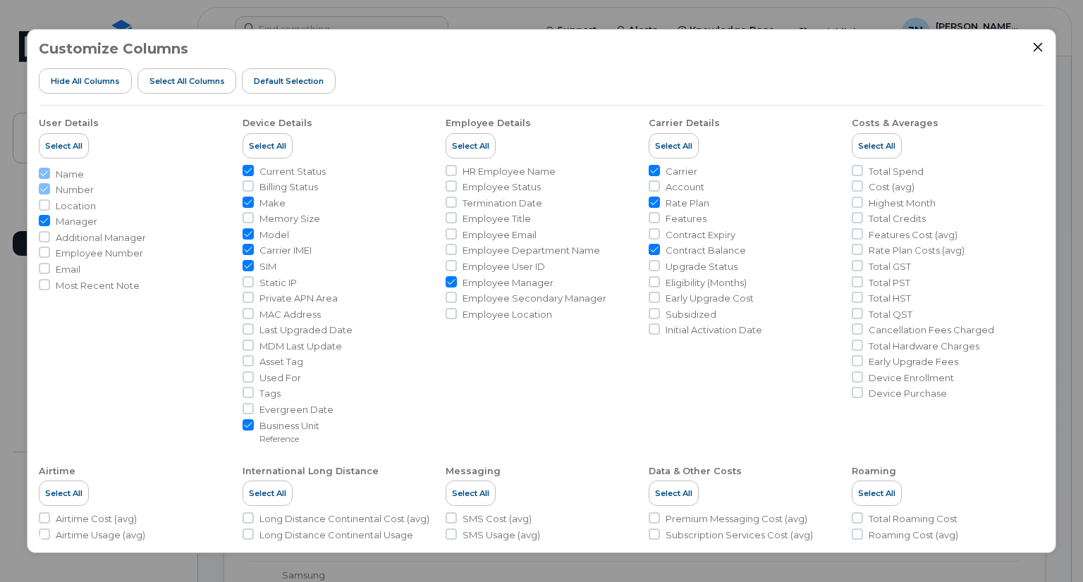
click at [452, 281] on input "Employee Manager" at bounding box center [450, 281] width 11 height 11
checkbox input "false"
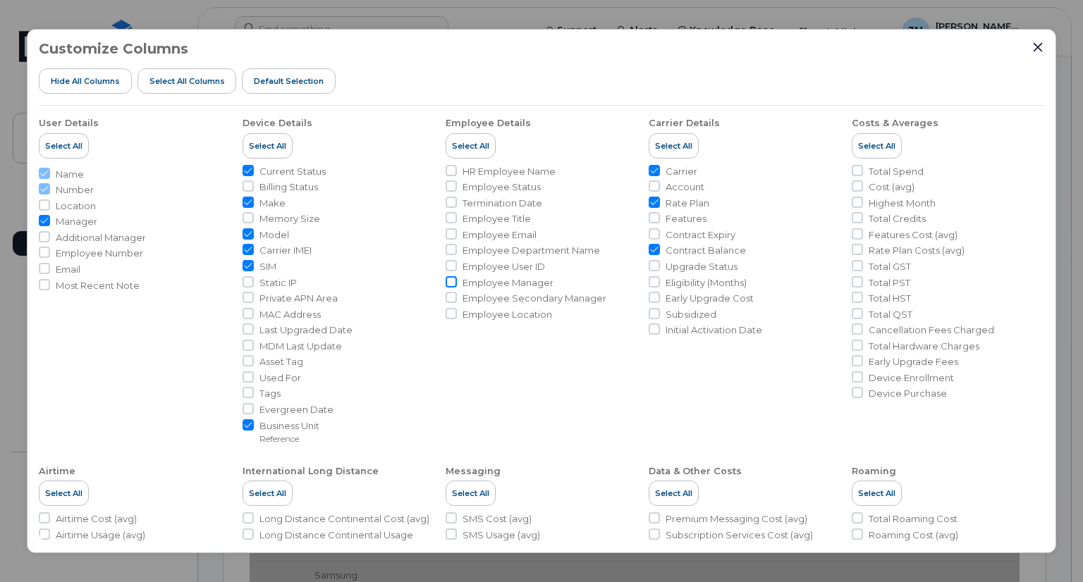
scroll to position [0, 374]
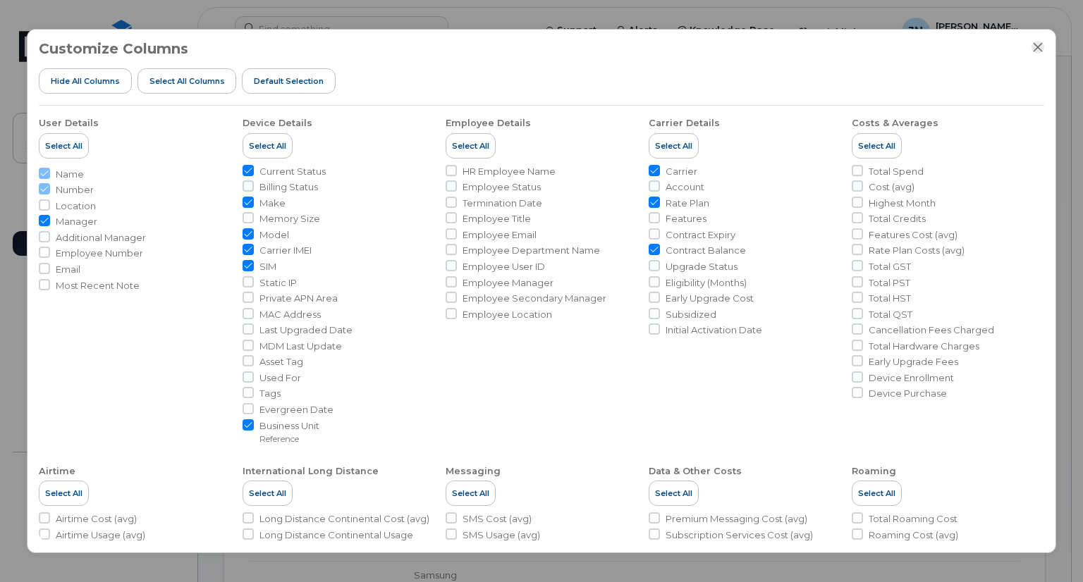
click at [1035, 47] on icon "Close" at bounding box center [1037, 47] width 11 height 11
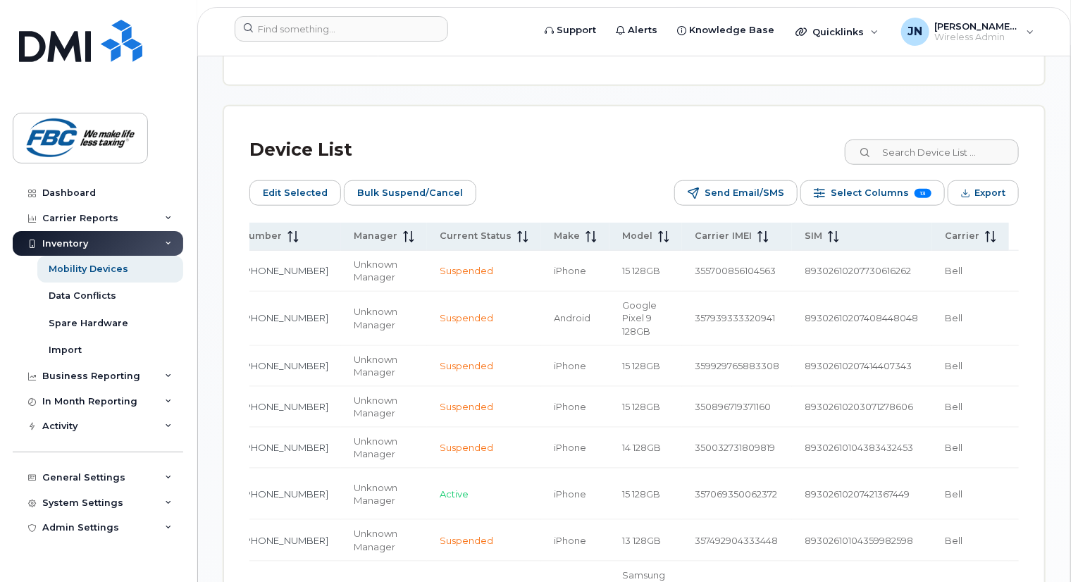
scroll to position [0, 374]
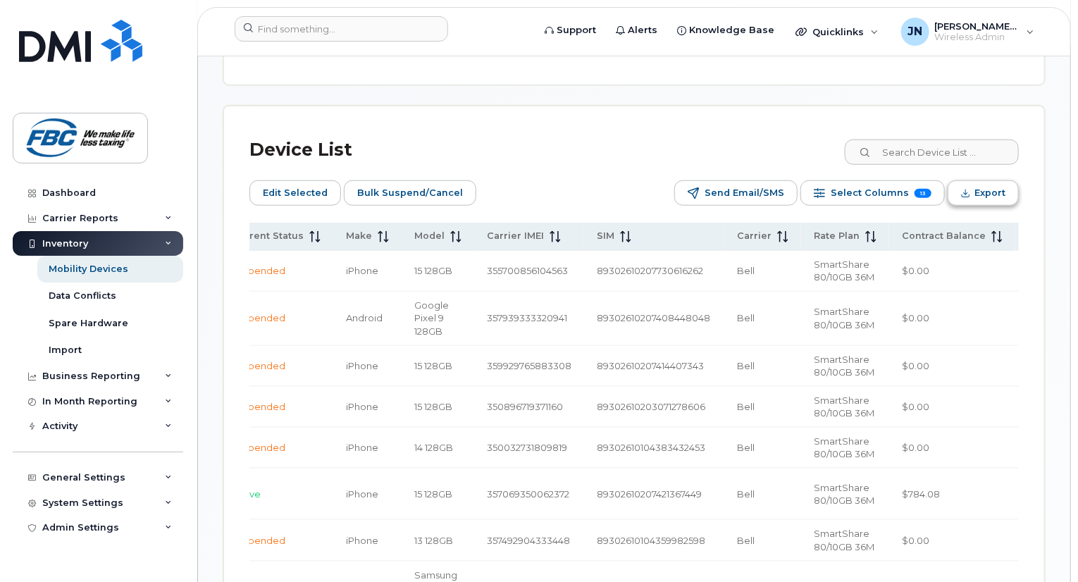
click at [966, 190] on icon "Export" at bounding box center [965, 193] width 9 height 9
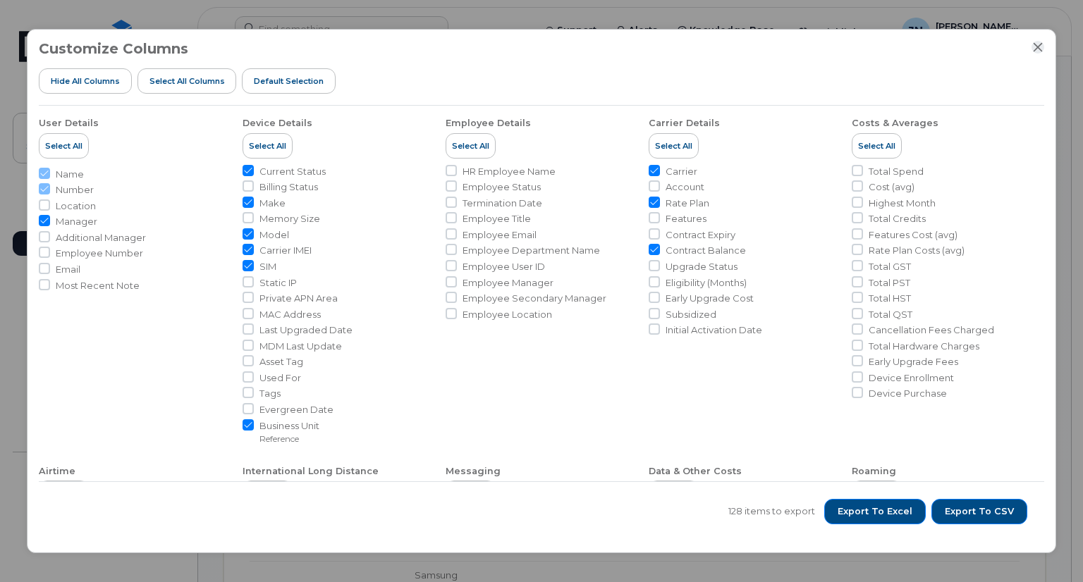
click at [1038, 49] on icon "Close" at bounding box center [1037, 47] width 9 height 9
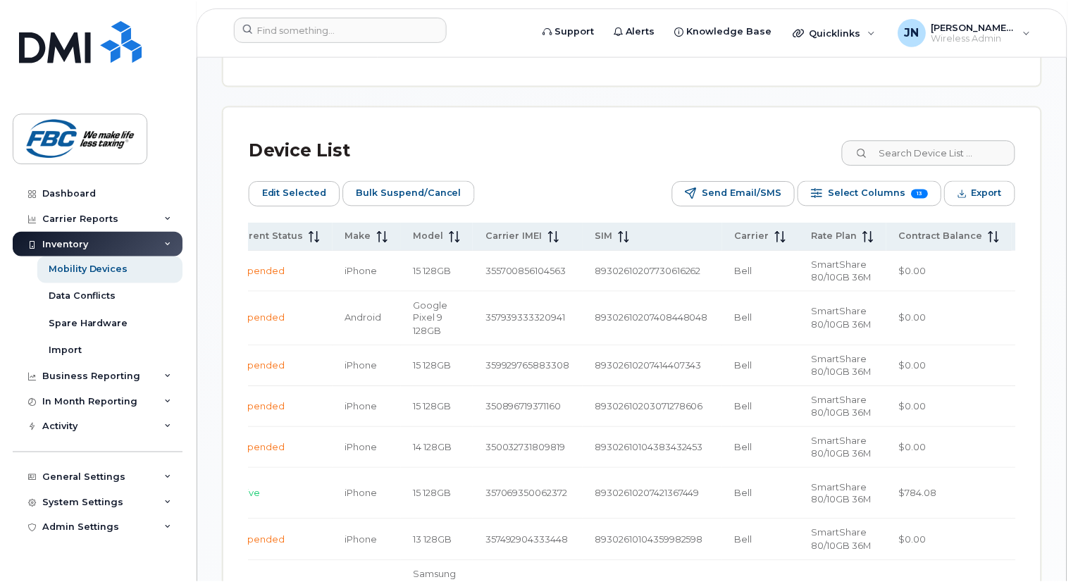
scroll to position [0, 369]
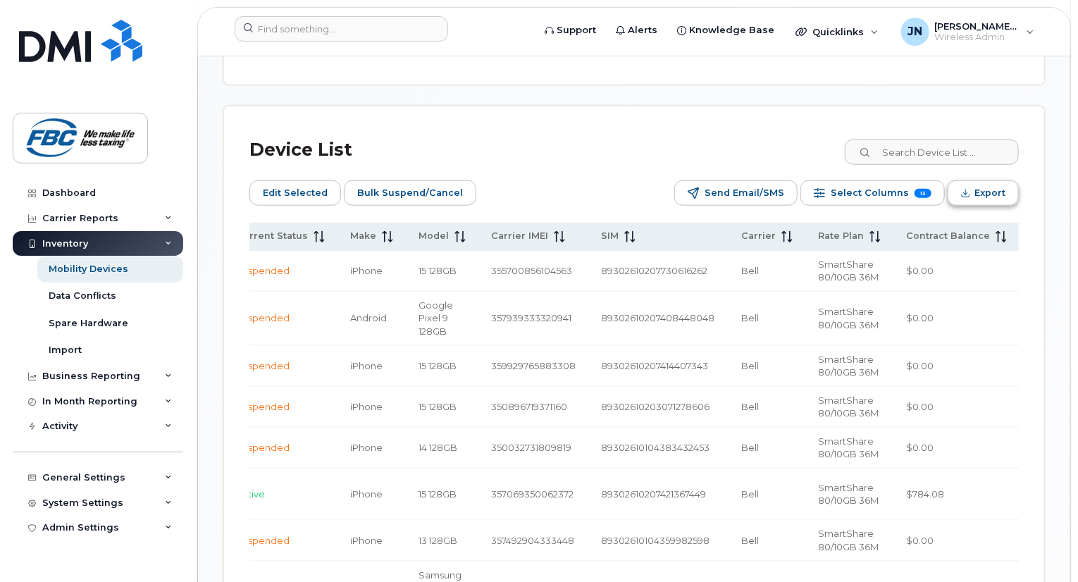
click at [998, 188] on span "Export" at bounding box center [990, 193] width 31 height 21
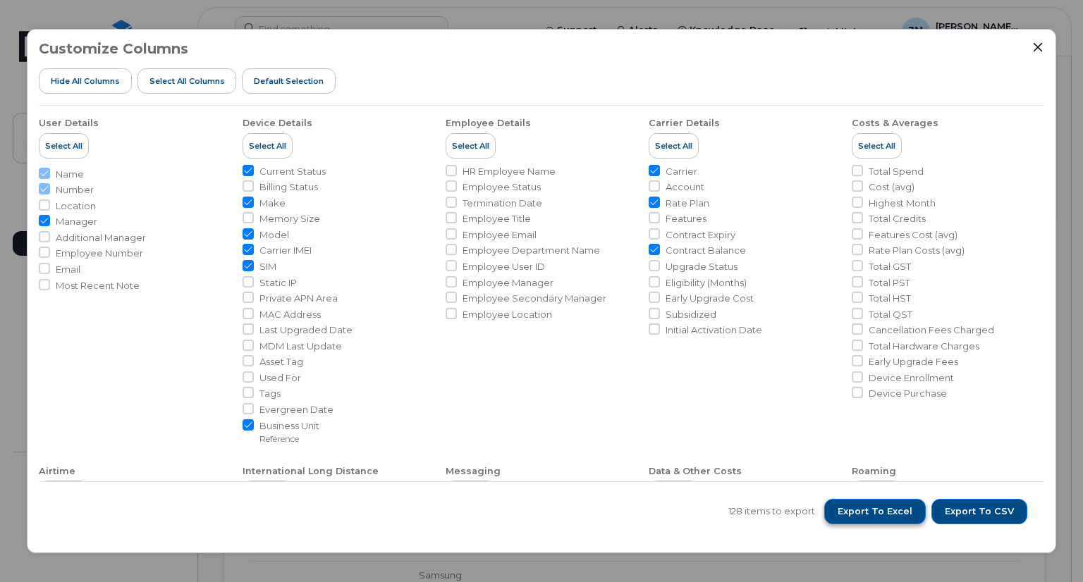
click at [886, 515] on span "Export to Excel" at bounding box center [874, 511] width 75 height 13
click at [431, 572] on div "Customize Columns Hide All Columns Select all Columns Default Selection User De…" at bounding box center [541, 291] width 1083 height 582
